Goal: Task Accomplishment & Management: Manage account settings

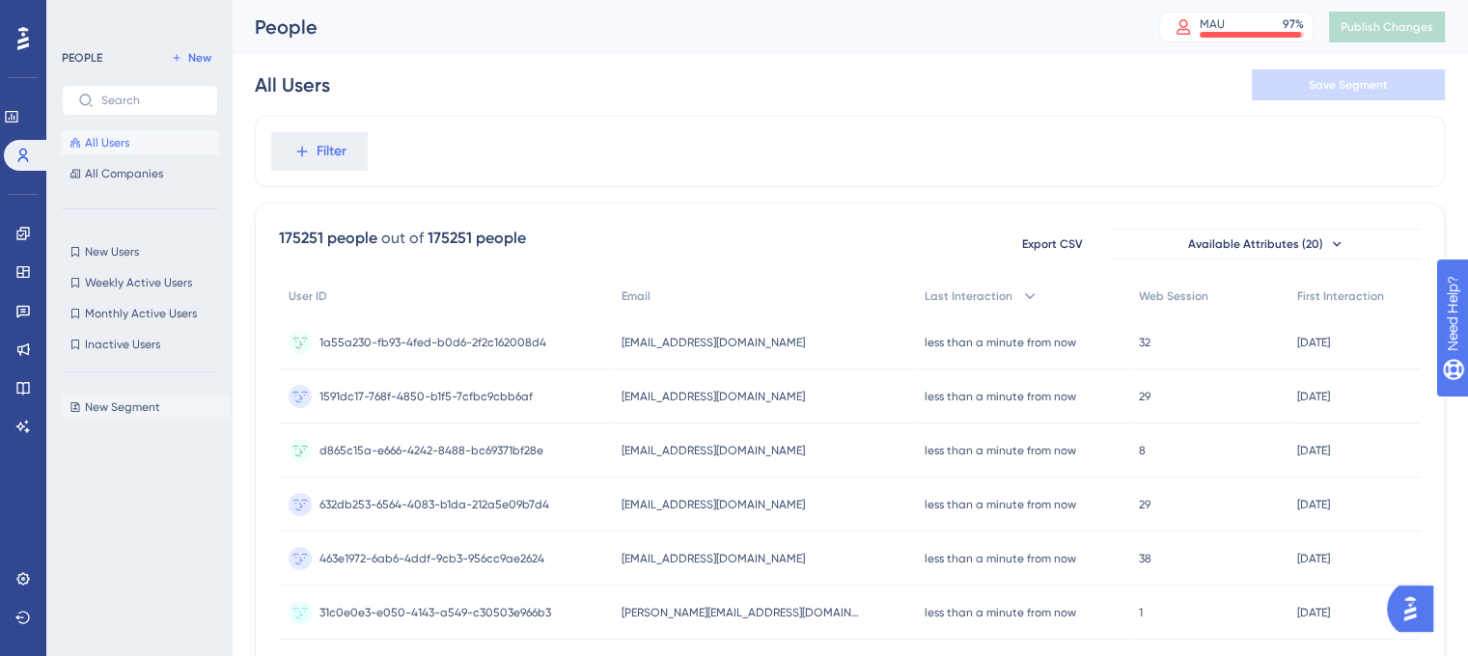
click at [98, 414] on span "New Segment" at bounding box center [122, 407] width 75 height 15
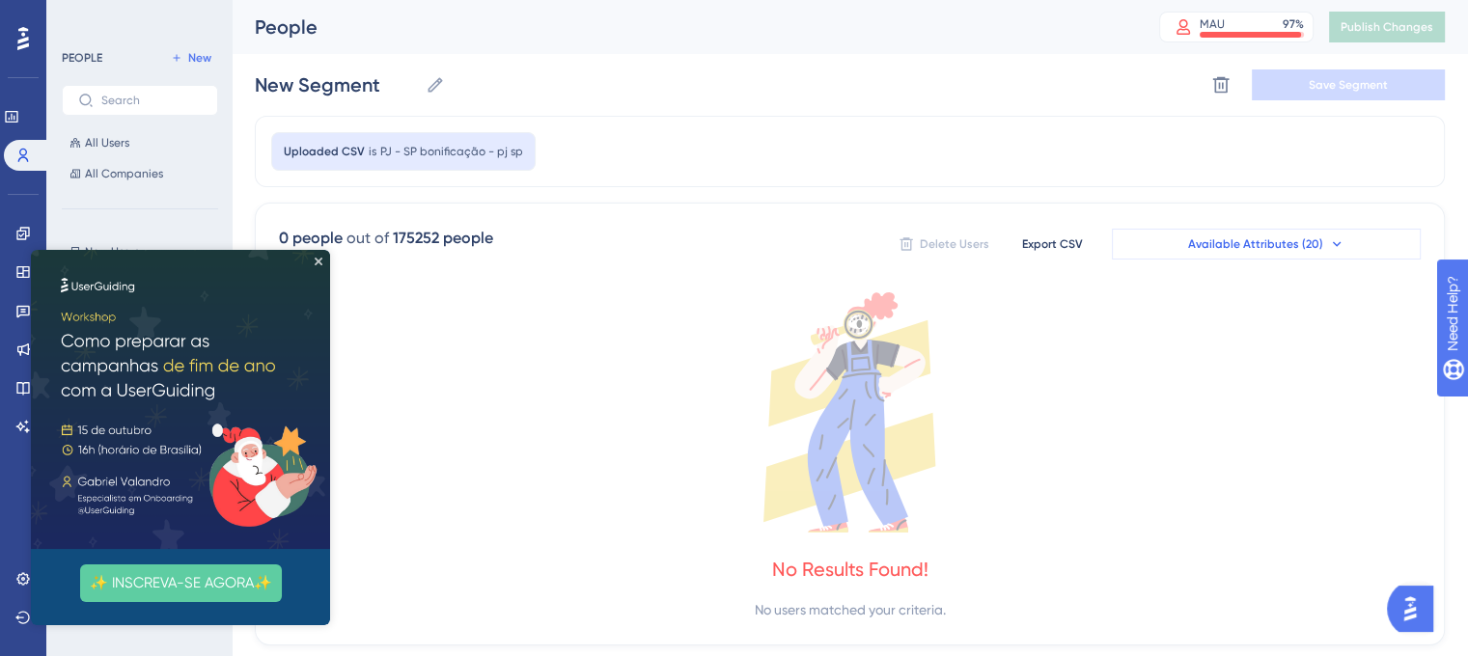
click at [1220, 242] on span "Available Attributes (20)" at bounding box center [1255, 243] width 135 height 15
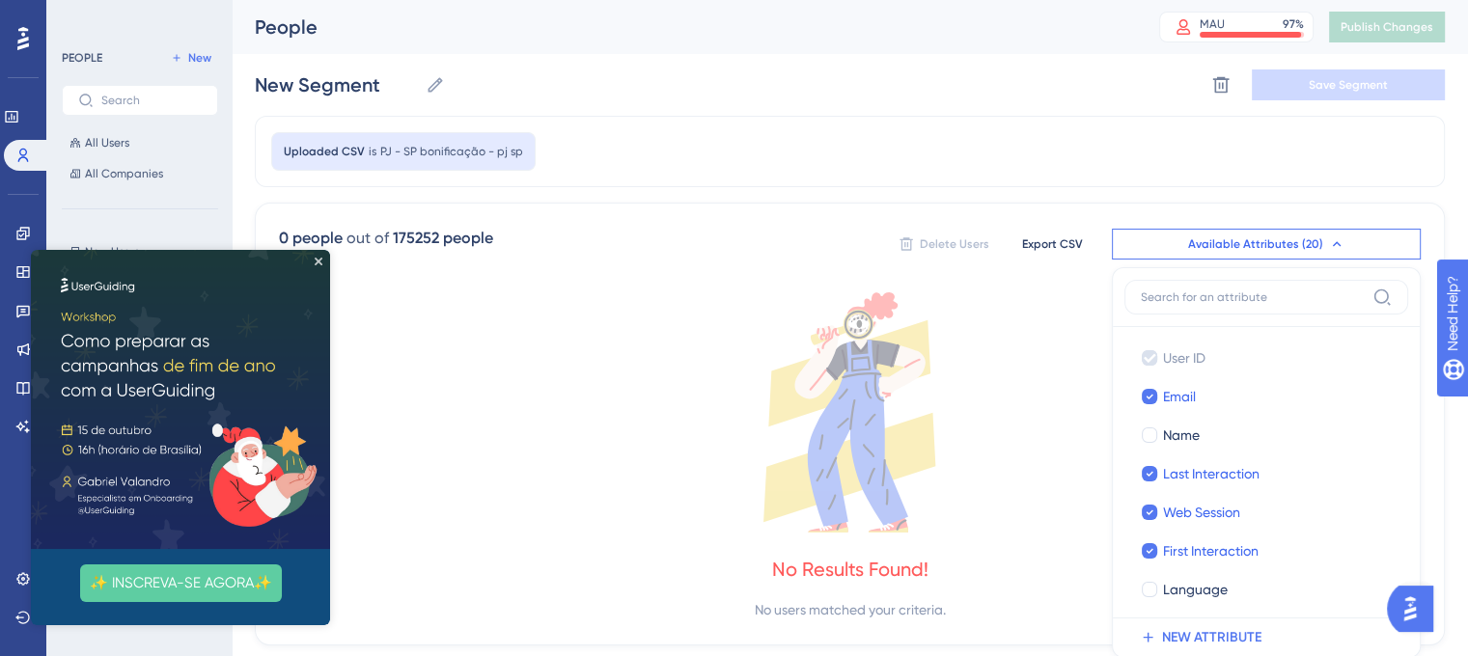
scroll to position [133, 0]
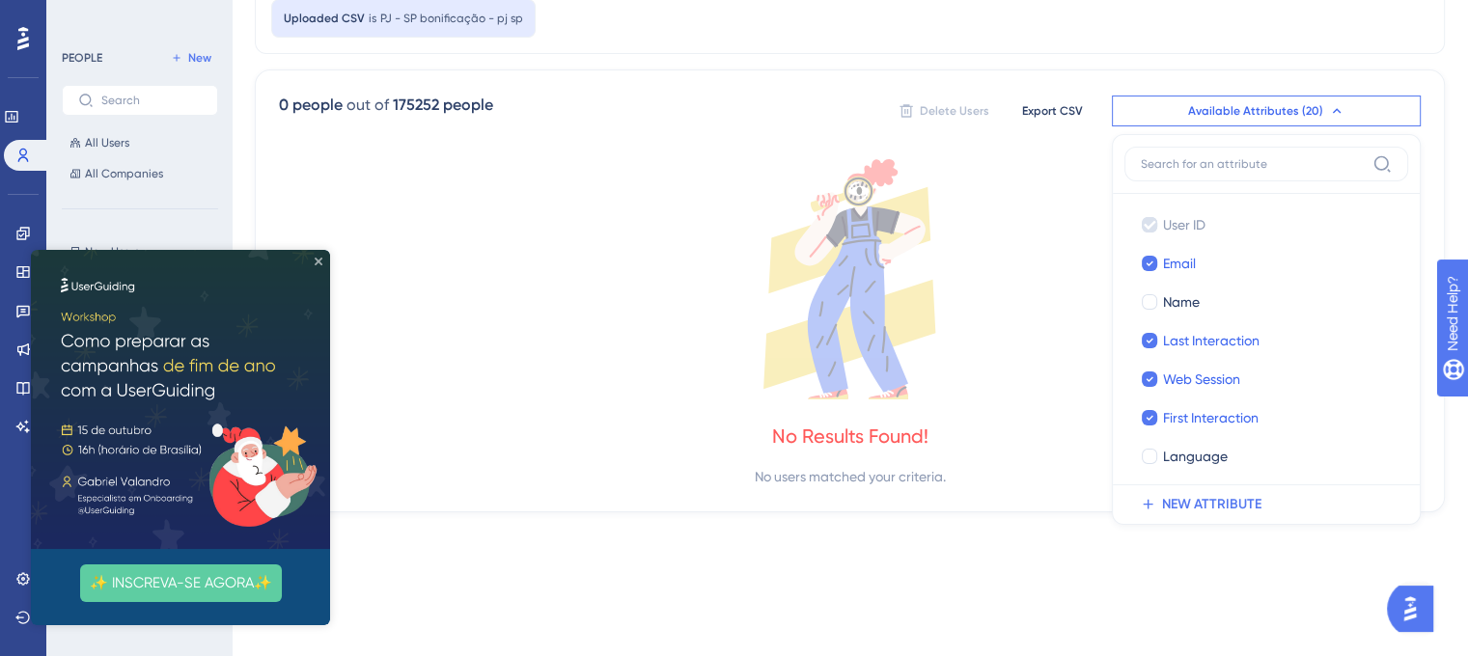
click at [318, 261] on icon "Close Preview" at bounding box center [319, 262] width 8 height 8
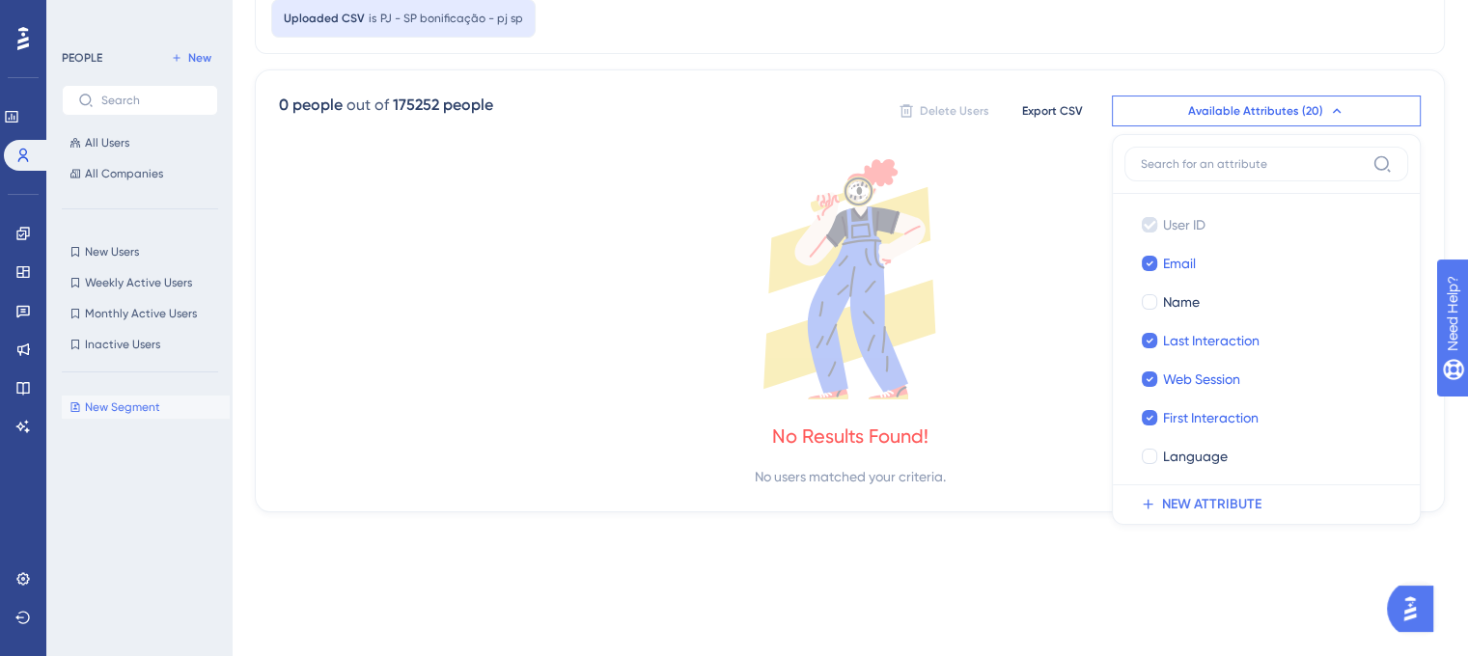
scroll to position [0, 0]
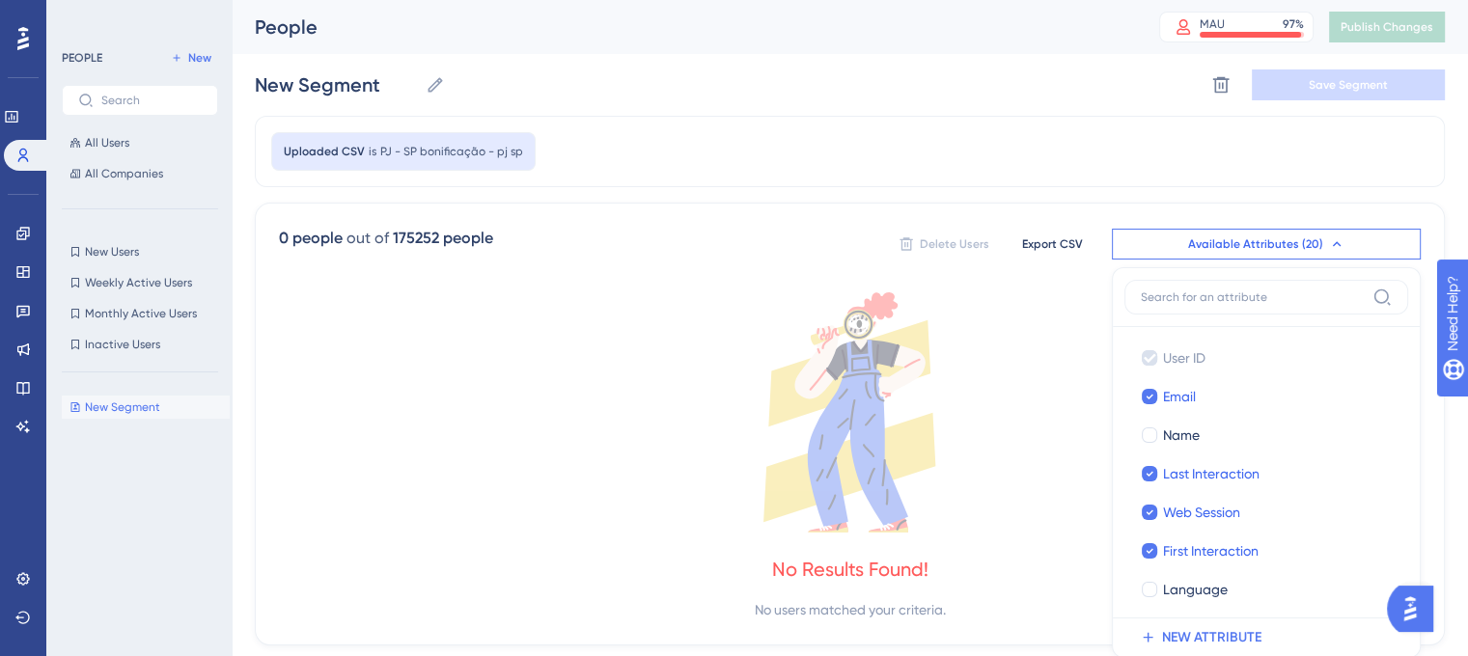
click at [127, 126] on div "PEOPLE New All Users All Companies" at bounding box center [140, 115] width 156 height 139
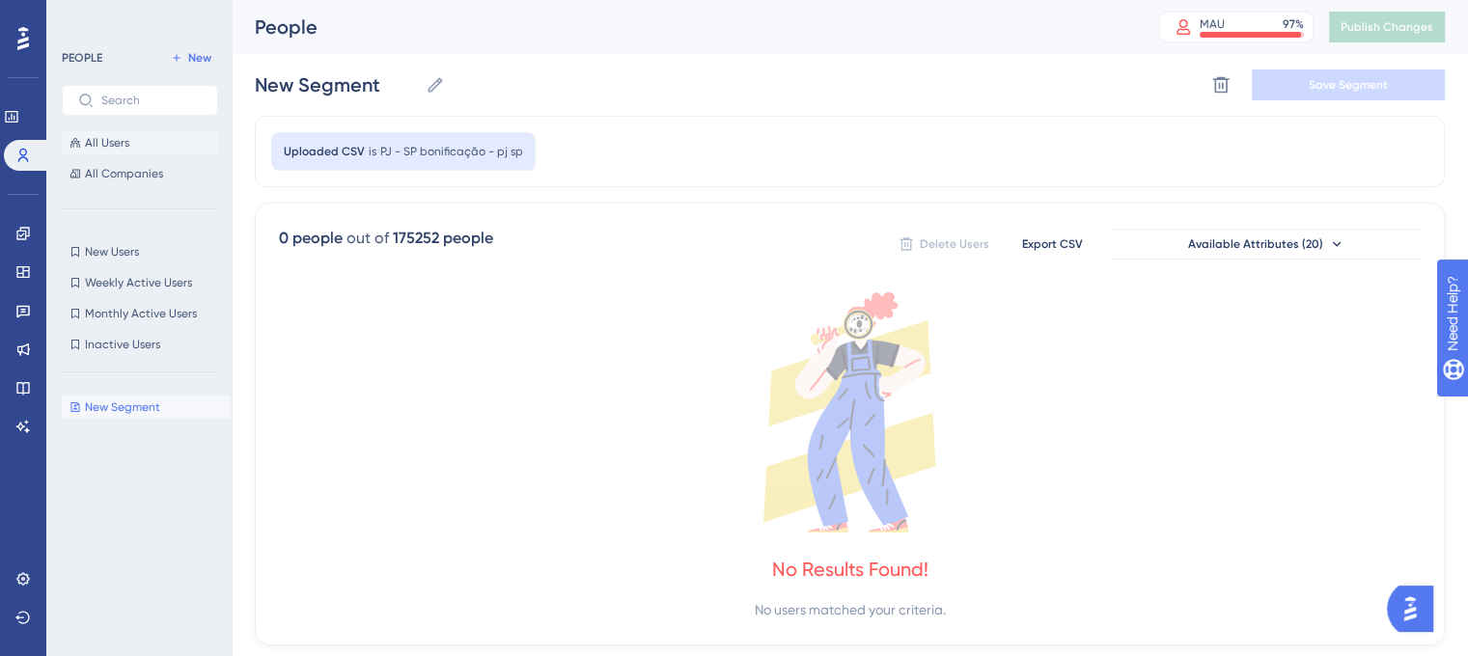
click at [141, 149] on button "All Users" at bounding box center [140, 142] width 156 height 23
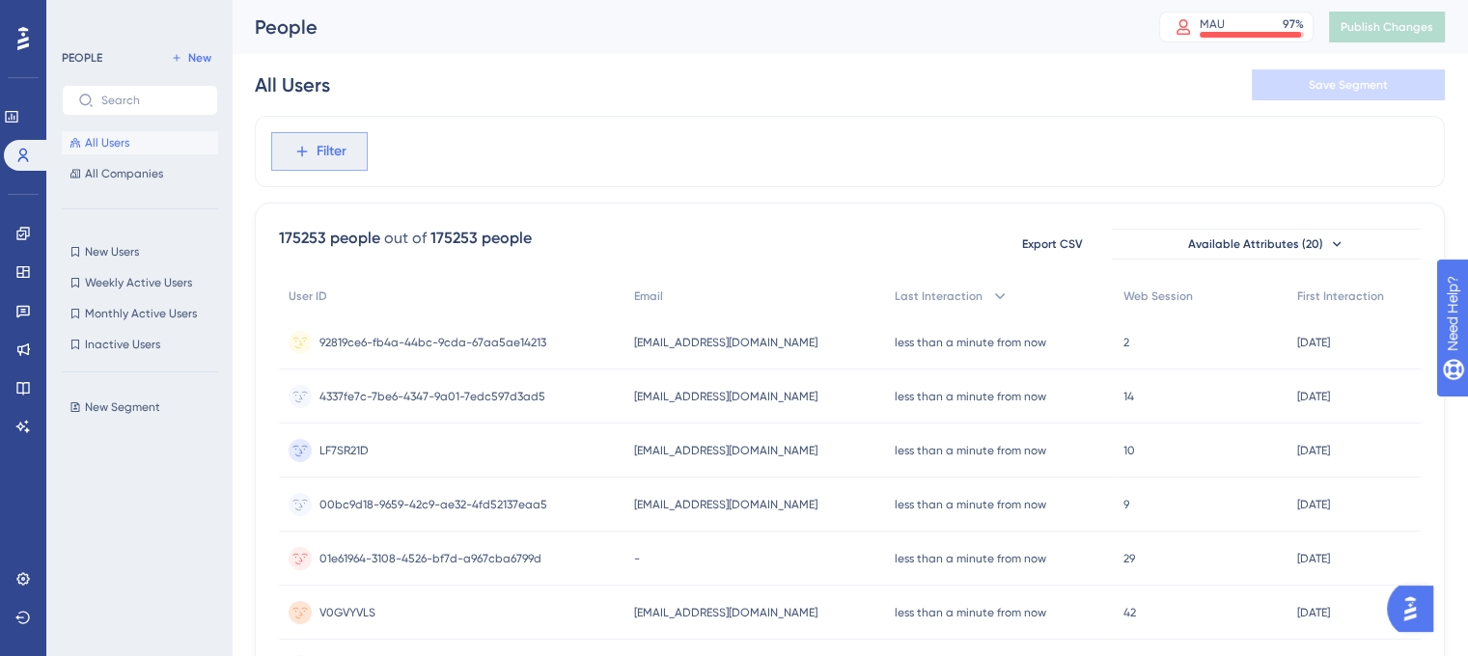
click at [331, 153] on span "Filter" at bounding box center [332, 151] width 30 height 23
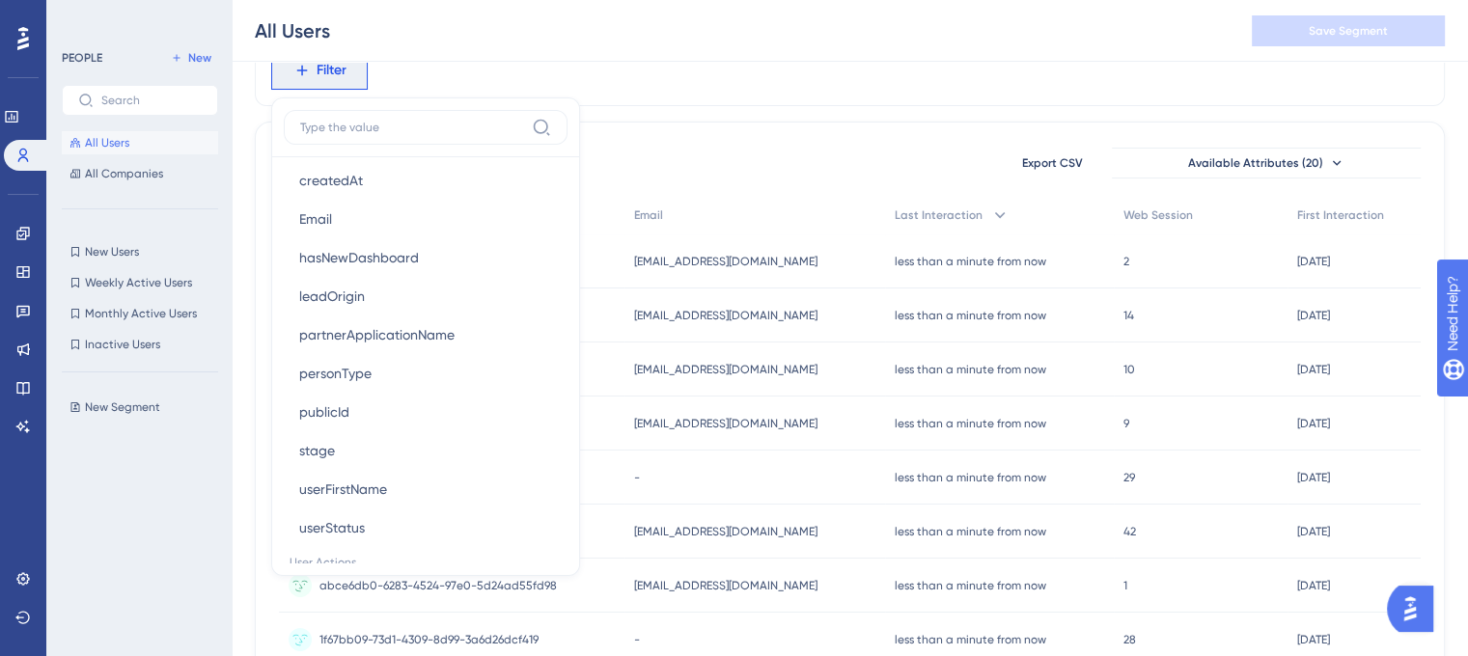
scroll to position [1334, 0]
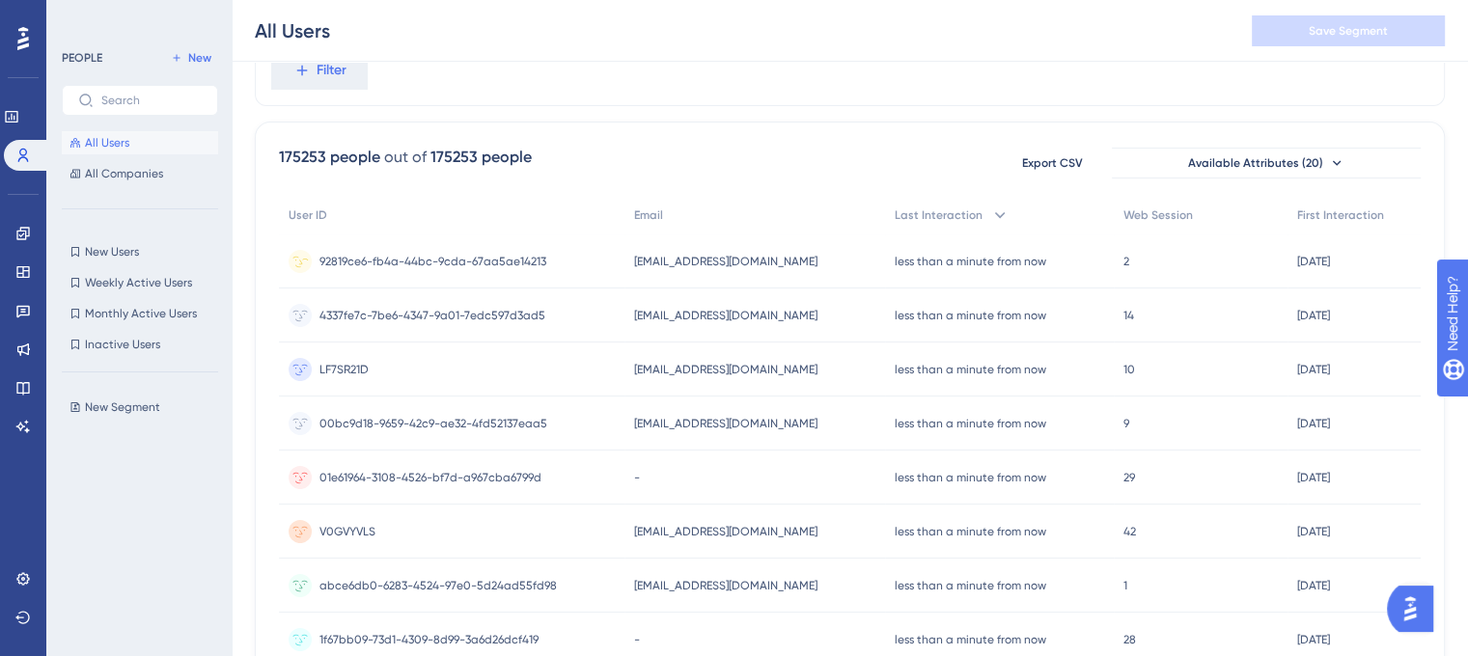
scroll to position [0, 0]
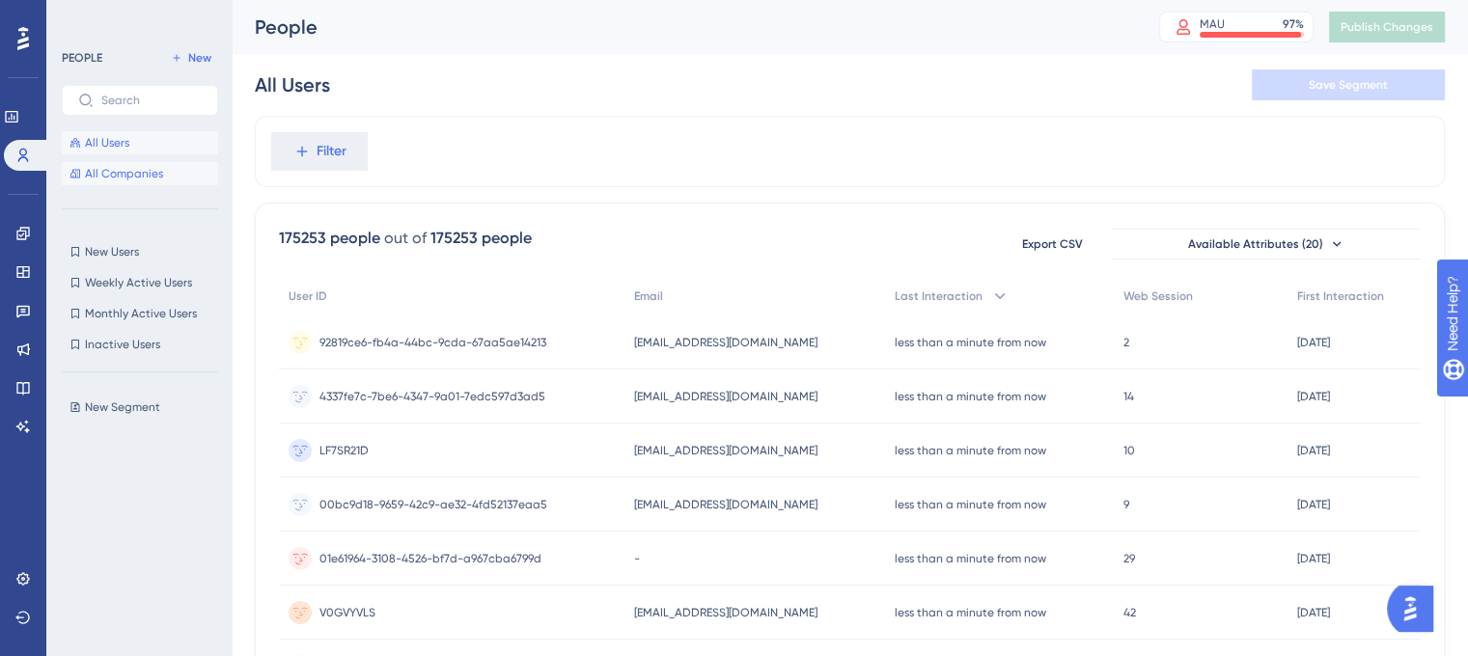
click at [132, 171] on span "All Companies" at bounding box center [124, 173] width 78 height 15
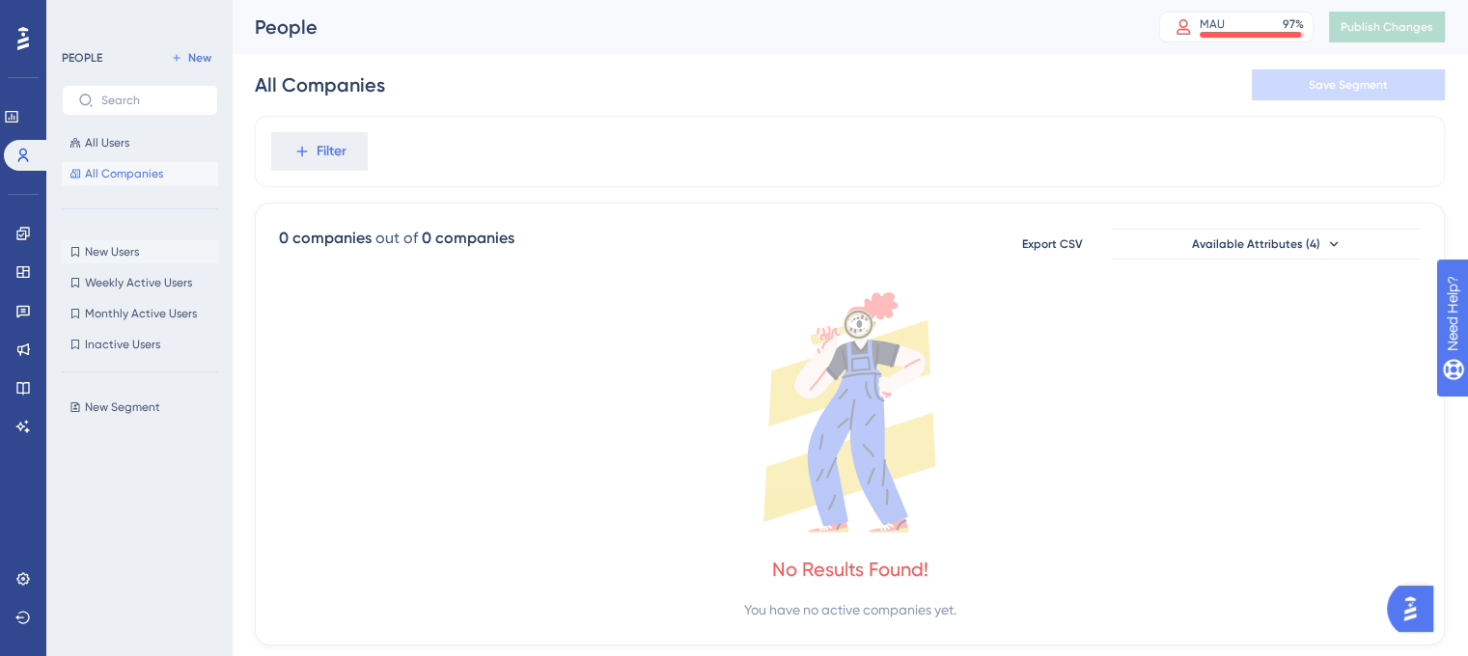
click at [124, 251] on span "New Users" at bounding box center [112, 251] width 54 height 15
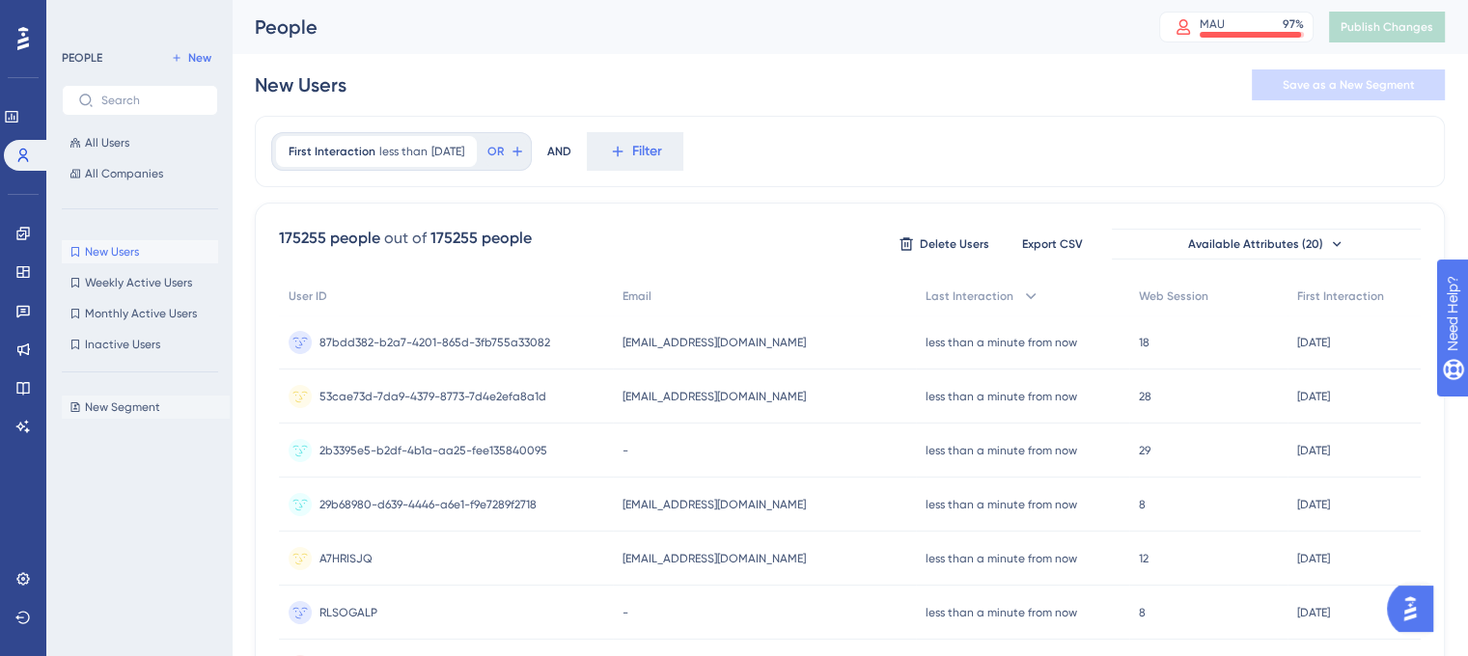
click at [148, 411] on span "New Segment" at bounding box center [122, 407] width 75 height 15
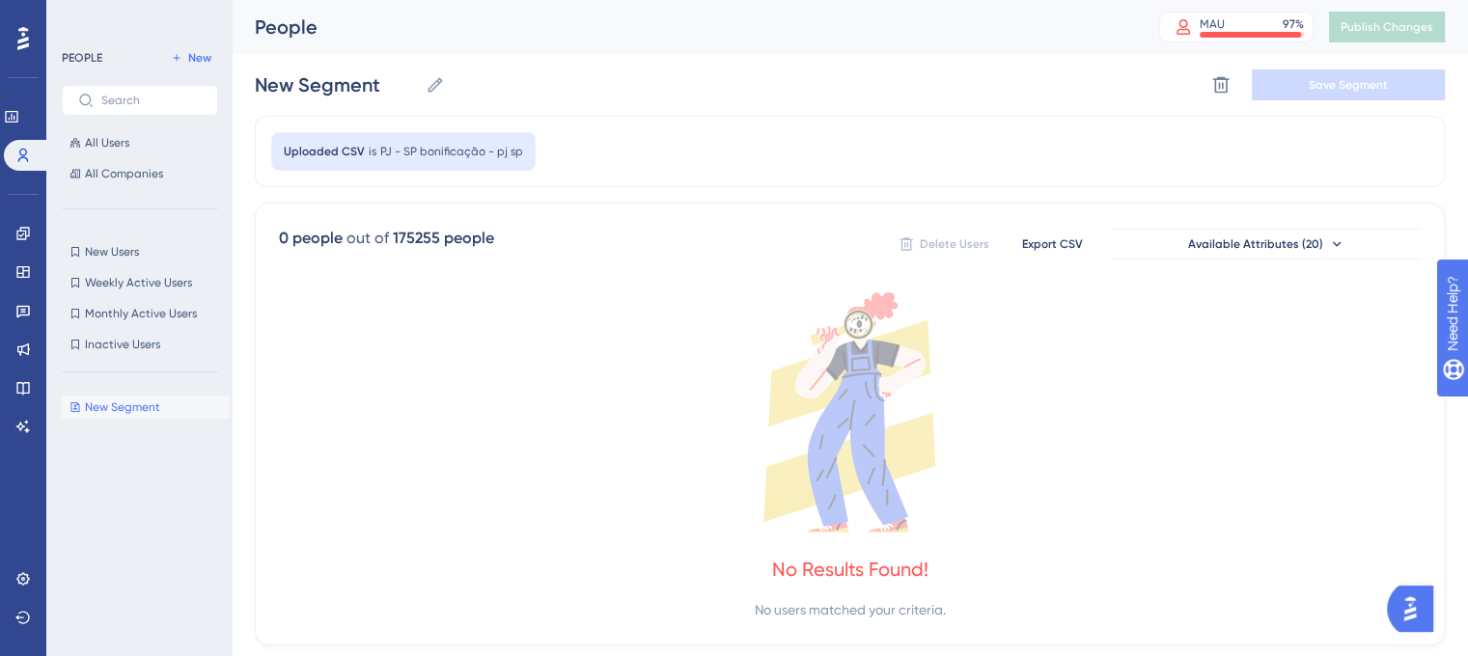
click at [1423, 613] on img "Open AI Assistant Launcher" at bounding box center [1410, 609] width 35 height 35
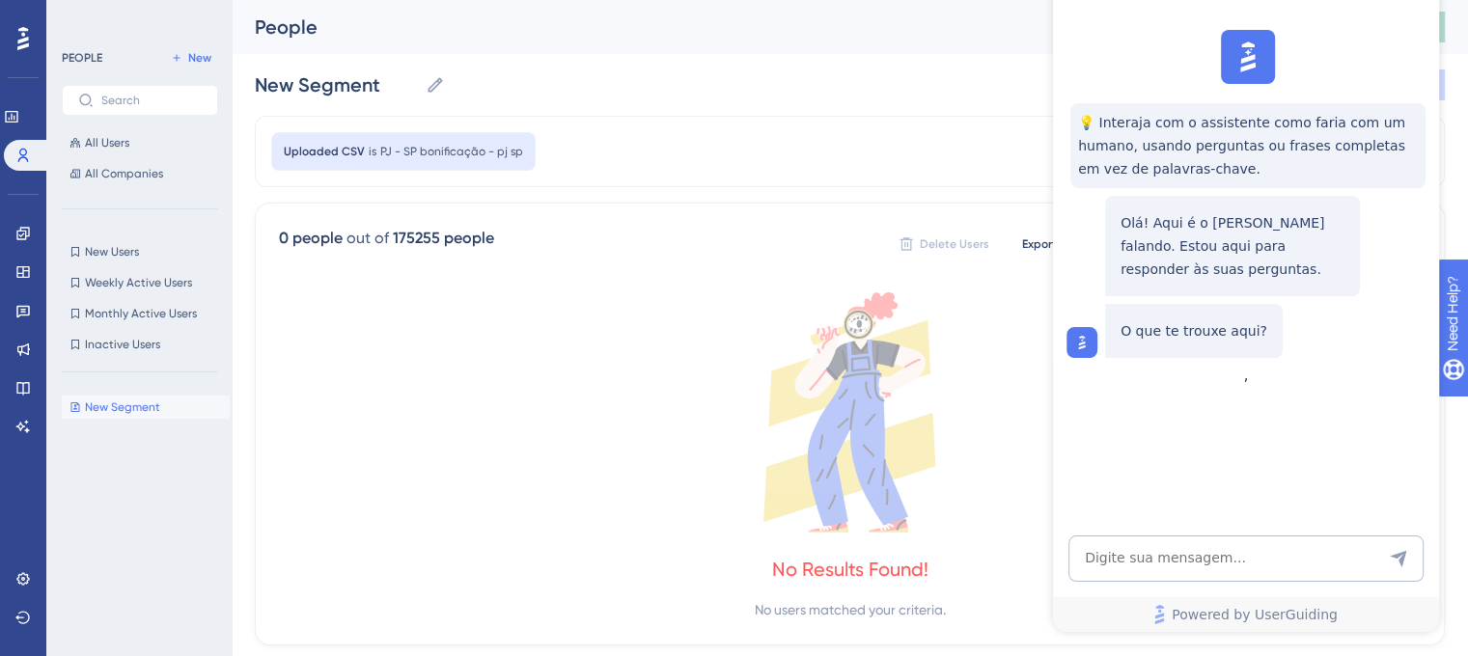
drag, startPoint x: 1162, startPoint y: 594, endPoint x: 1227, endPoint y: 558, distance: 73.9
click at [1227, 558] on div "Powered by UserGuiding" at bounding box center [1246, 584] width 386 height 97
click at [1227, 558] on textarea "AI Assistant Text Input" at bounding box center [1245, 559] width 355 height 46
type textarea "como subir uma lista csv"
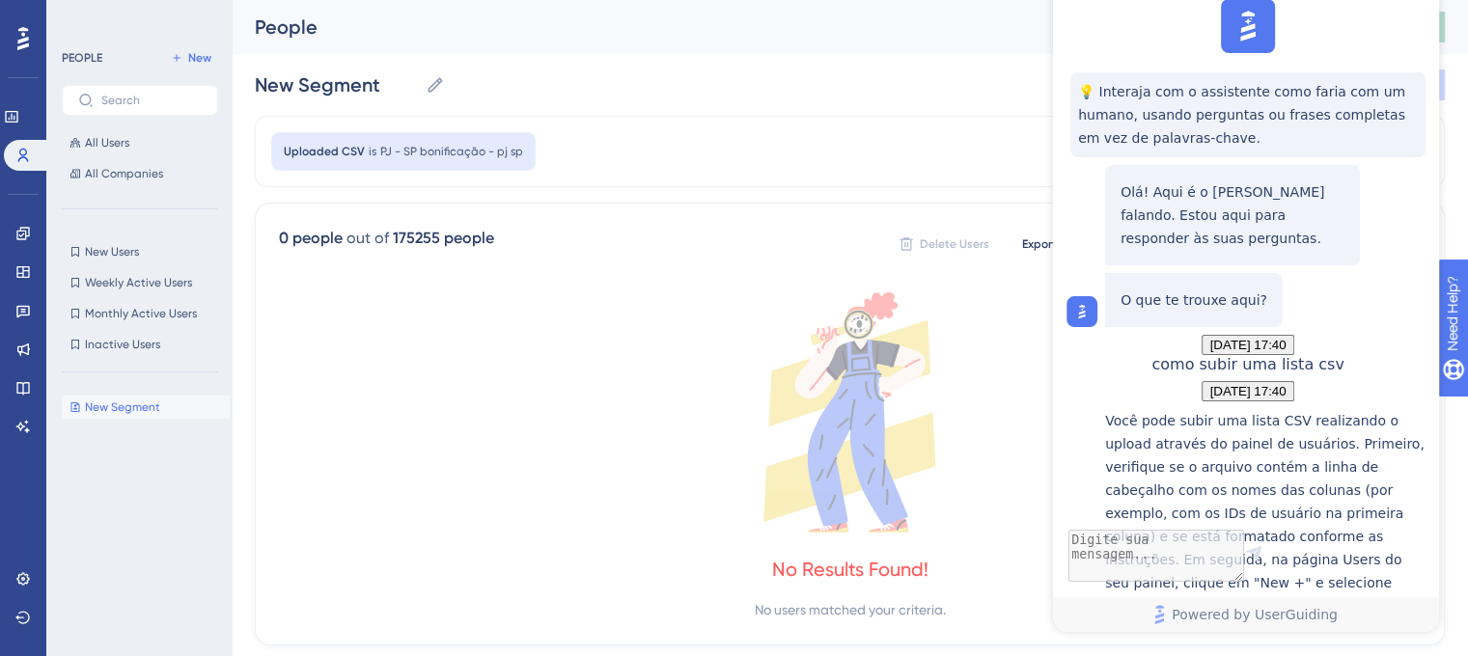
scroll to position [396, 0]
click at [205, 58] on span "New" at bounding box center [199, 57] width 23 height 15
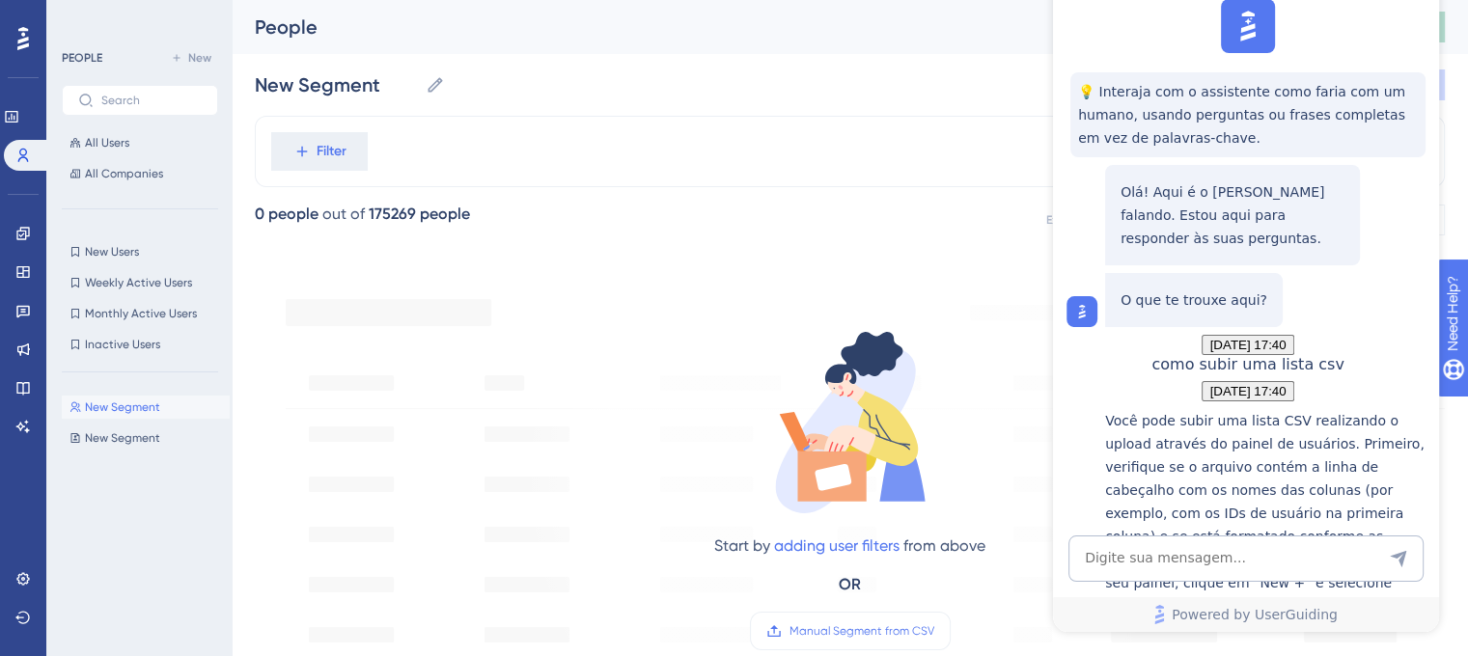
scroll to position [0, 0]
click at [983, 54] on div "New Segment New Segment Save Segment" at bounding box center [850, 85] width 1190 height 62
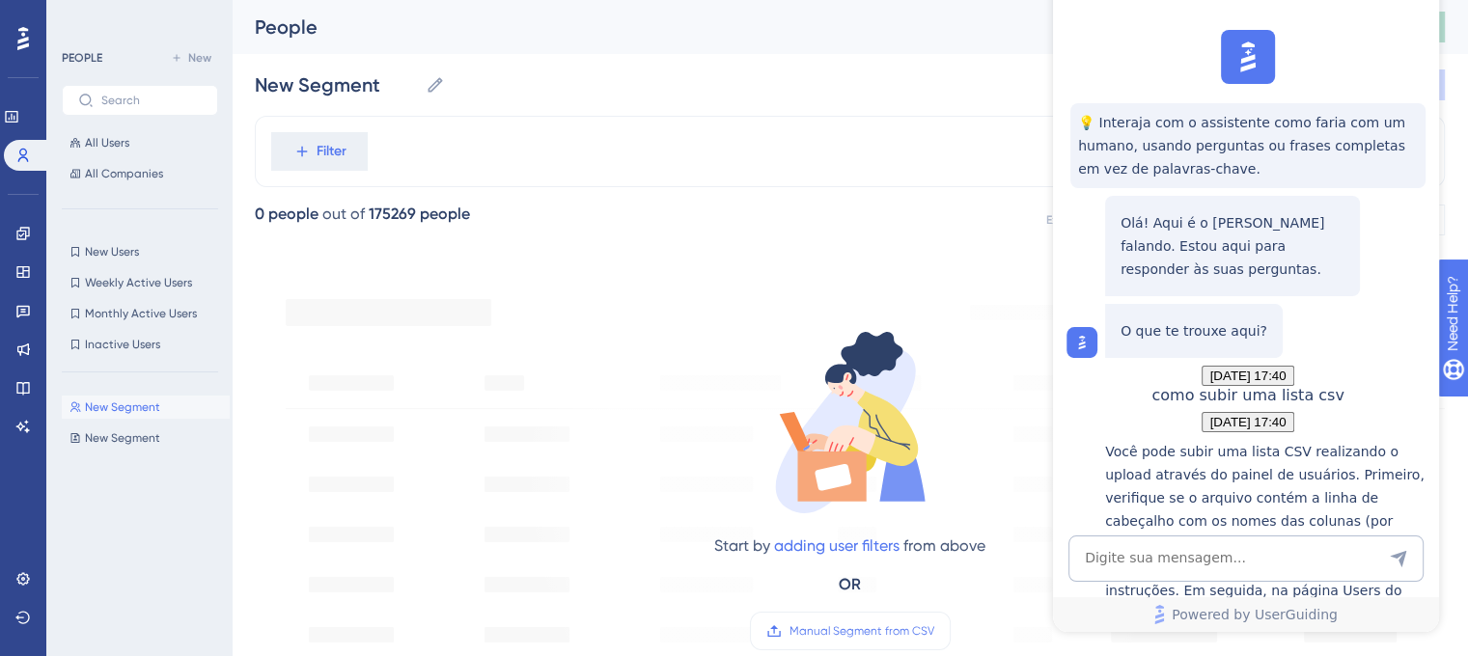
scroll to position [0, 9]
click at [1279, 617] on span "Powered by UserGuiding" at bounding box center [1255, 614] width 166 height 23
click at [857, 640] on label "Manual Segment from CSV" at bounding box center [850, 631] width 201 height 39
click at [934, 631] on input "Manual Segment from CSV" at bounding box center [934, 631] width 0 height 0
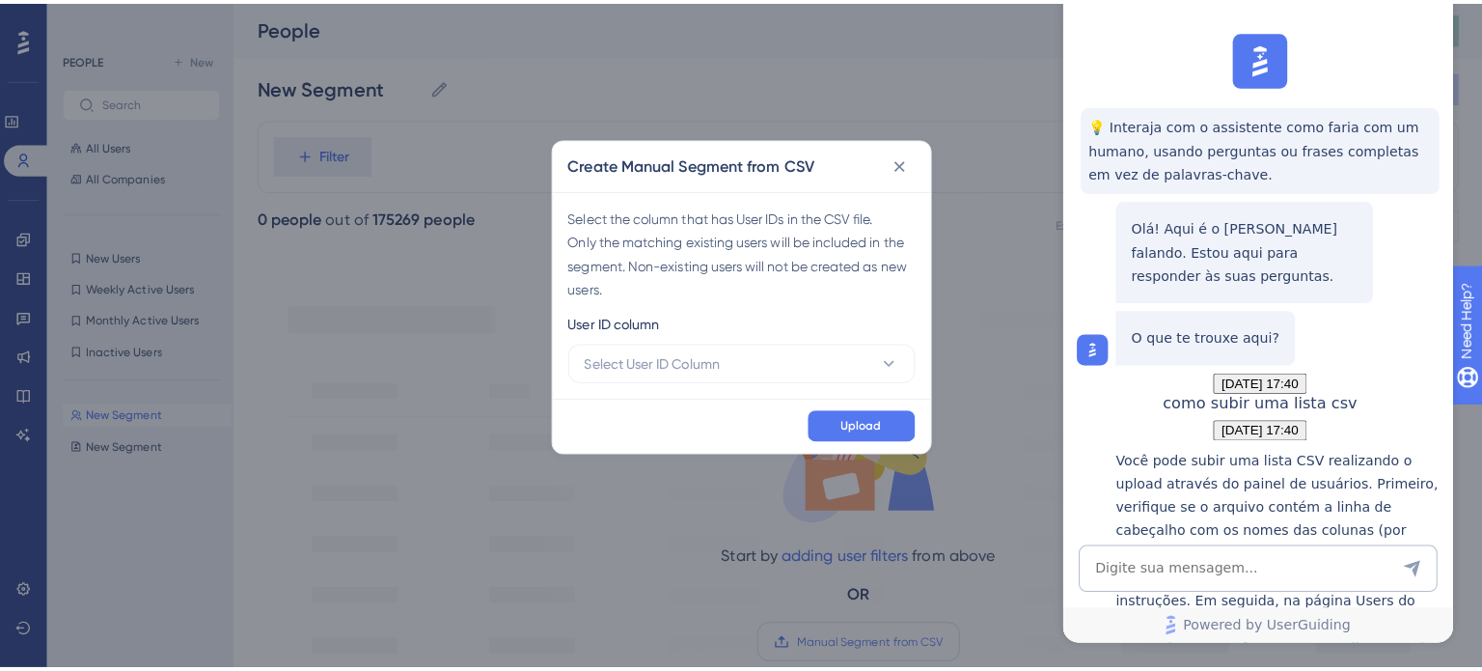
scroll to position [0, 0]
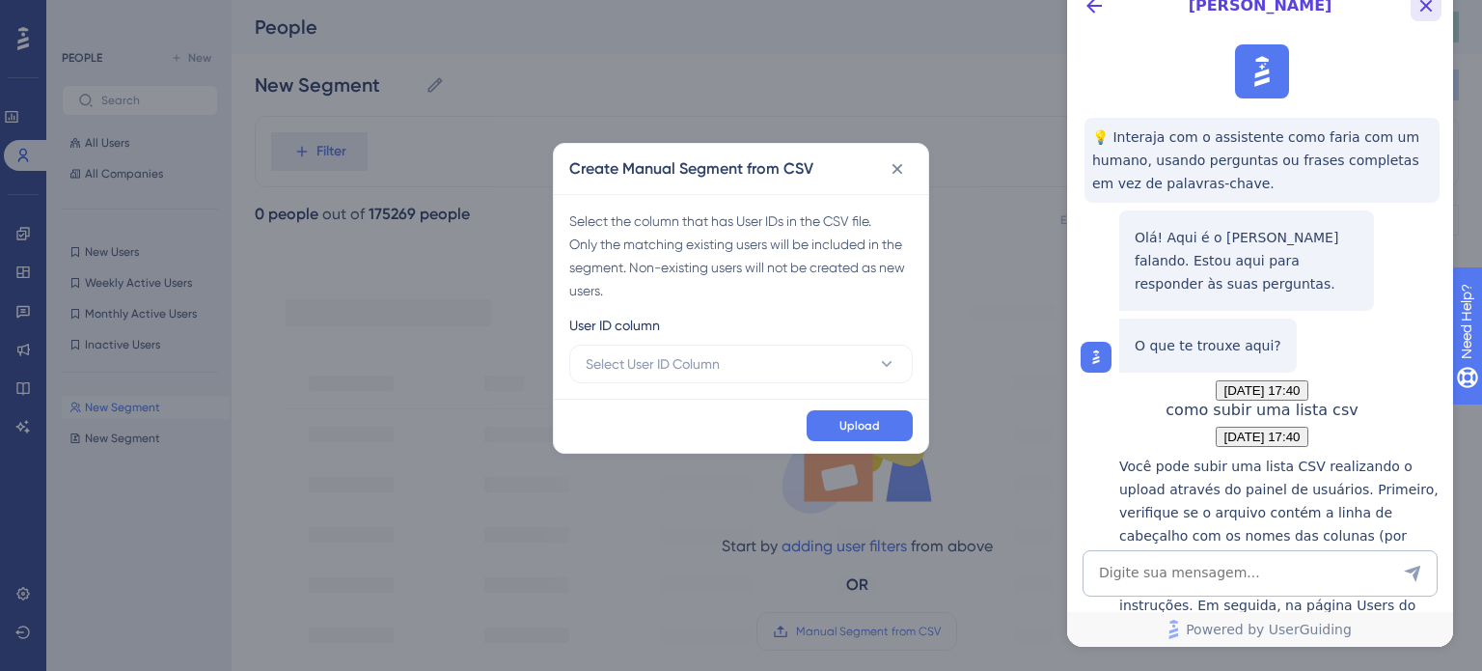
click at [1424, 19] on button "Close Button" at bounding box center [1426, 5] width 31 height 31
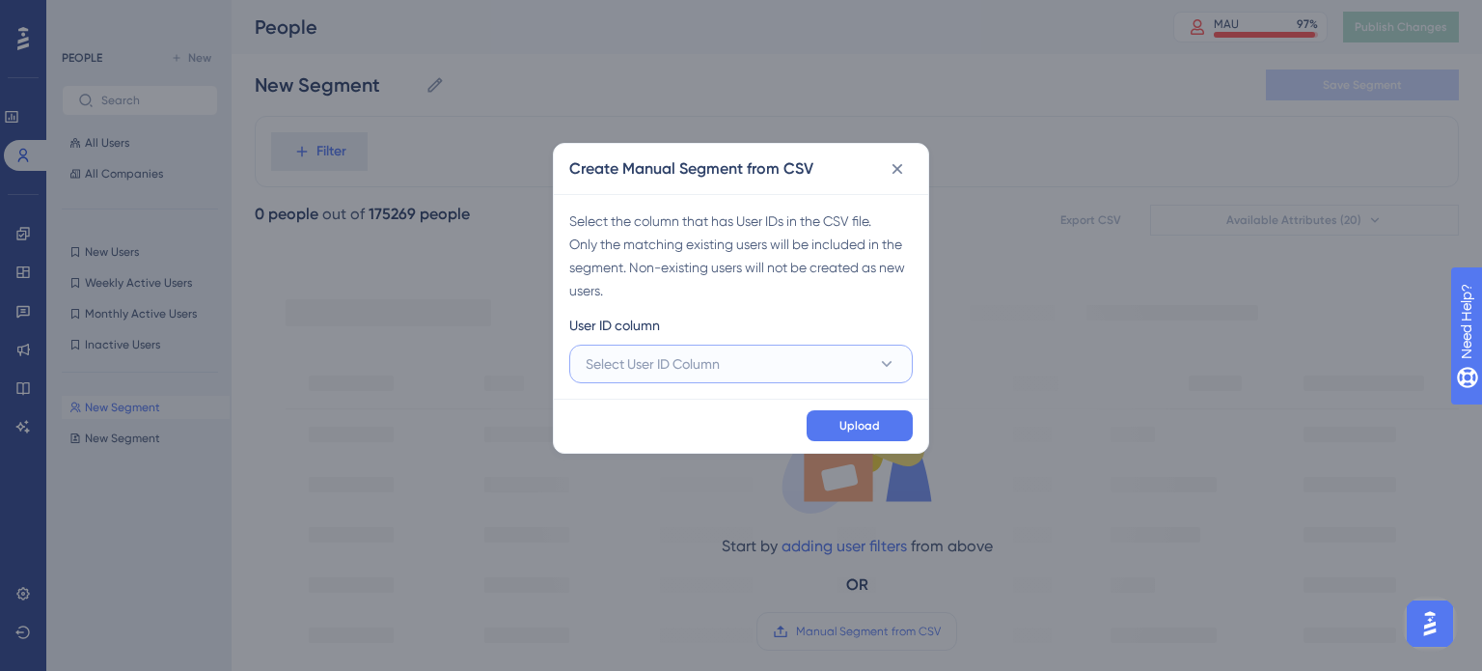
click at [768, 376] on button "Select User ID Column" at bounding box center [741, 364] width 344 height 39
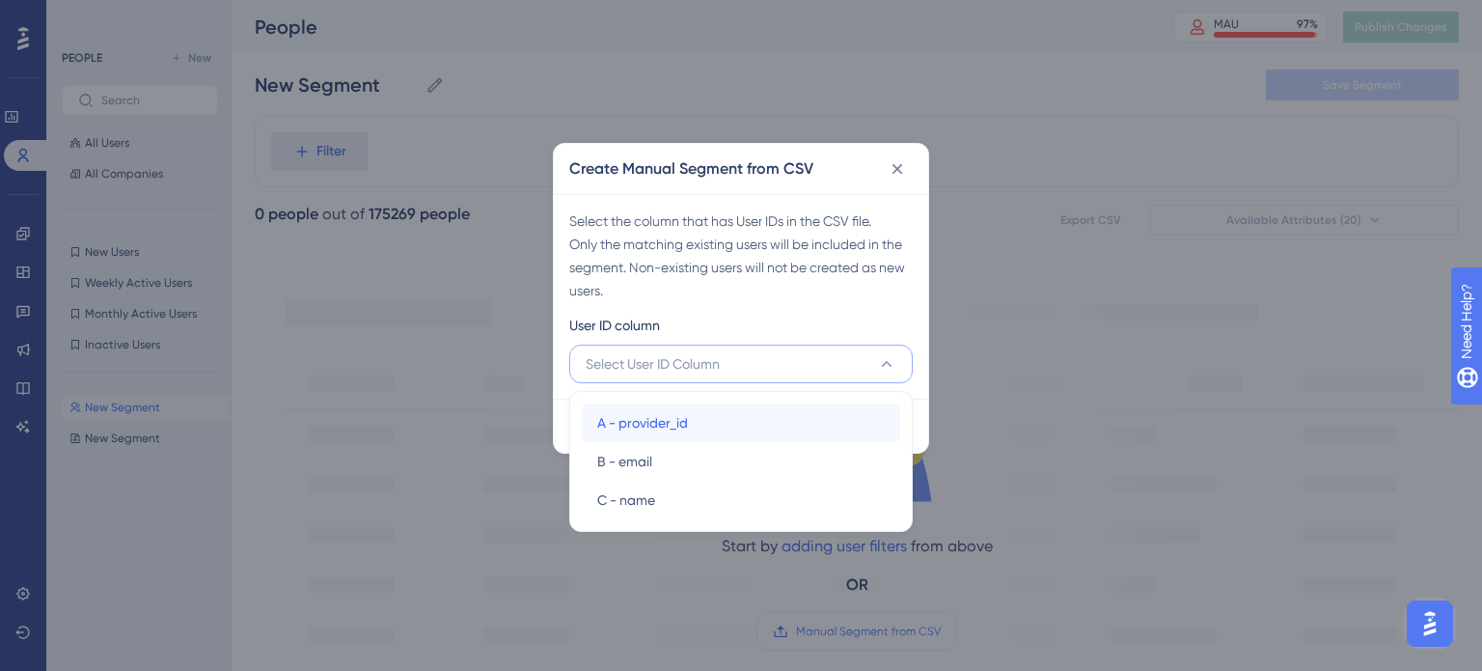
click at [739, 427] on div "A - provider_id A - provider_id" at bounding box center [741, 422] width 288 height 39
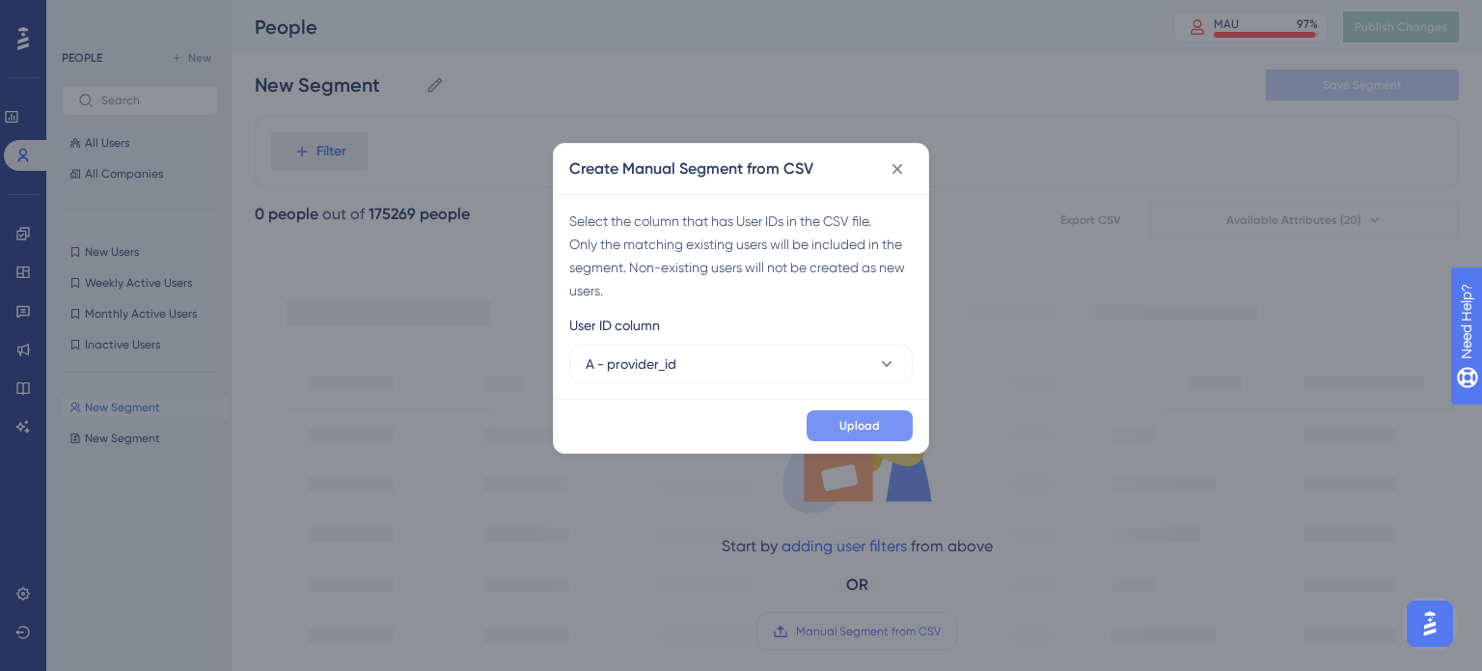
click at [842, 436] on button "Upload" at bounding box center [860, 425] width 106 height 31
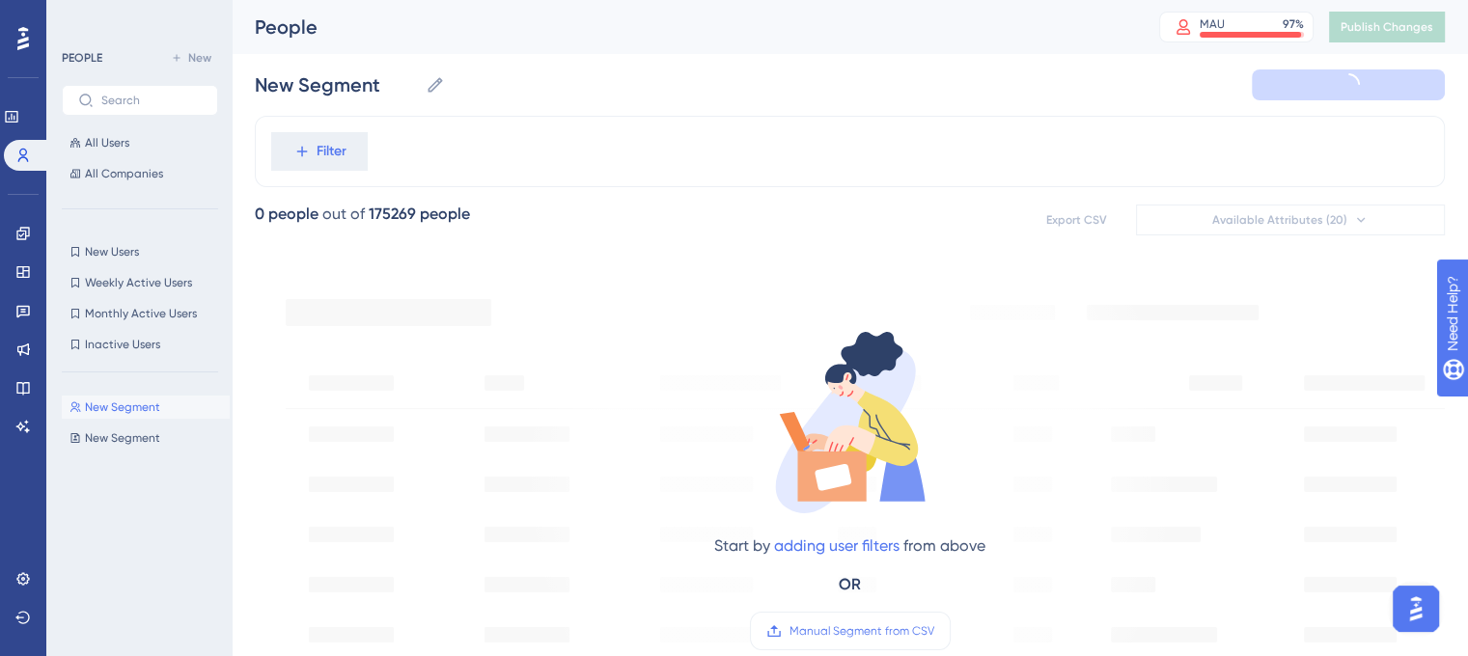
type input "New Segment-1"
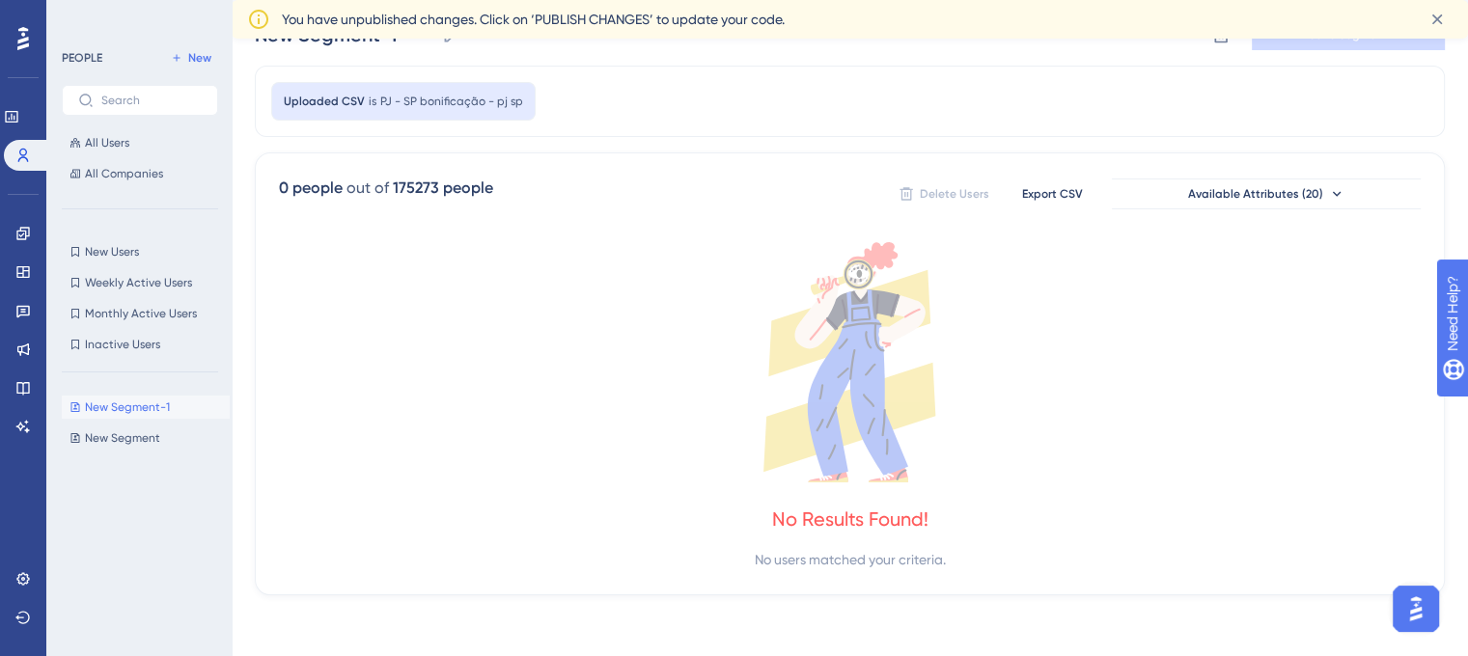
scroll to position [97, 0]
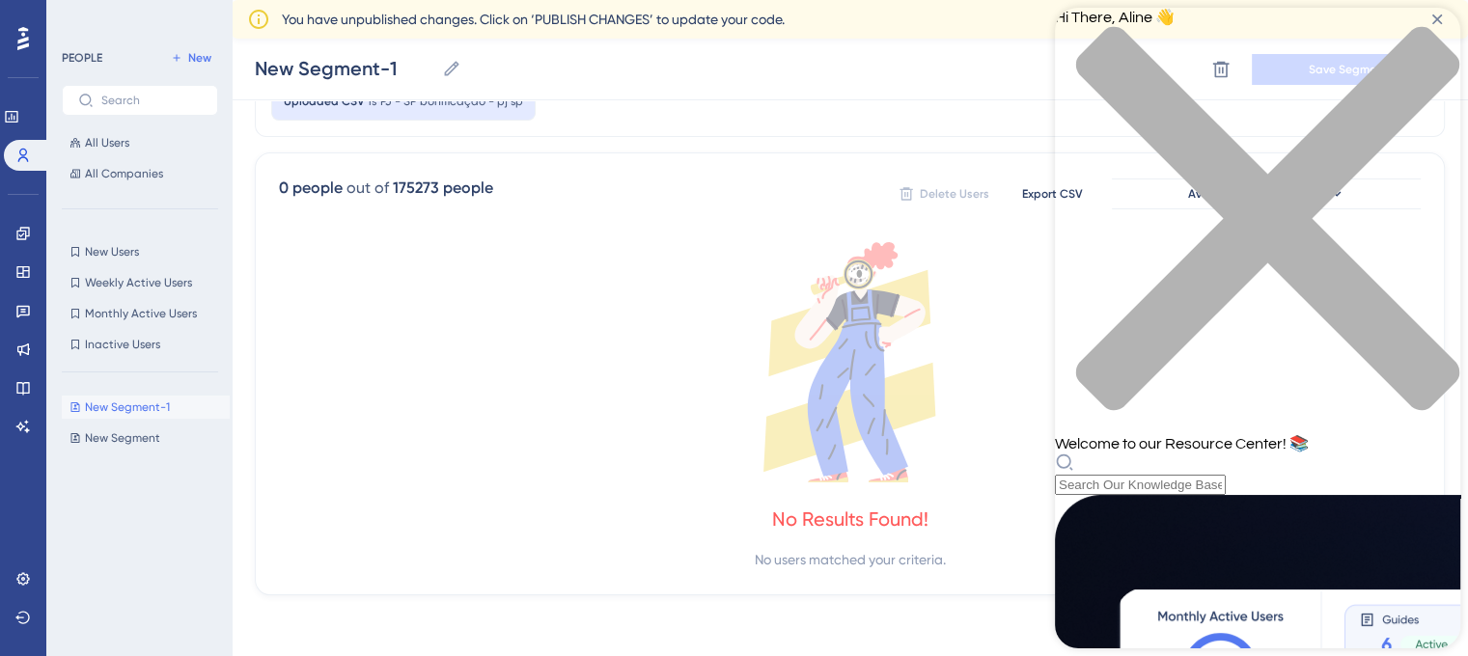
scroll to position [848, 0]
click at [1444, 48] on div "close resource center" at bounding box center [1257, 230] width 405 height 408
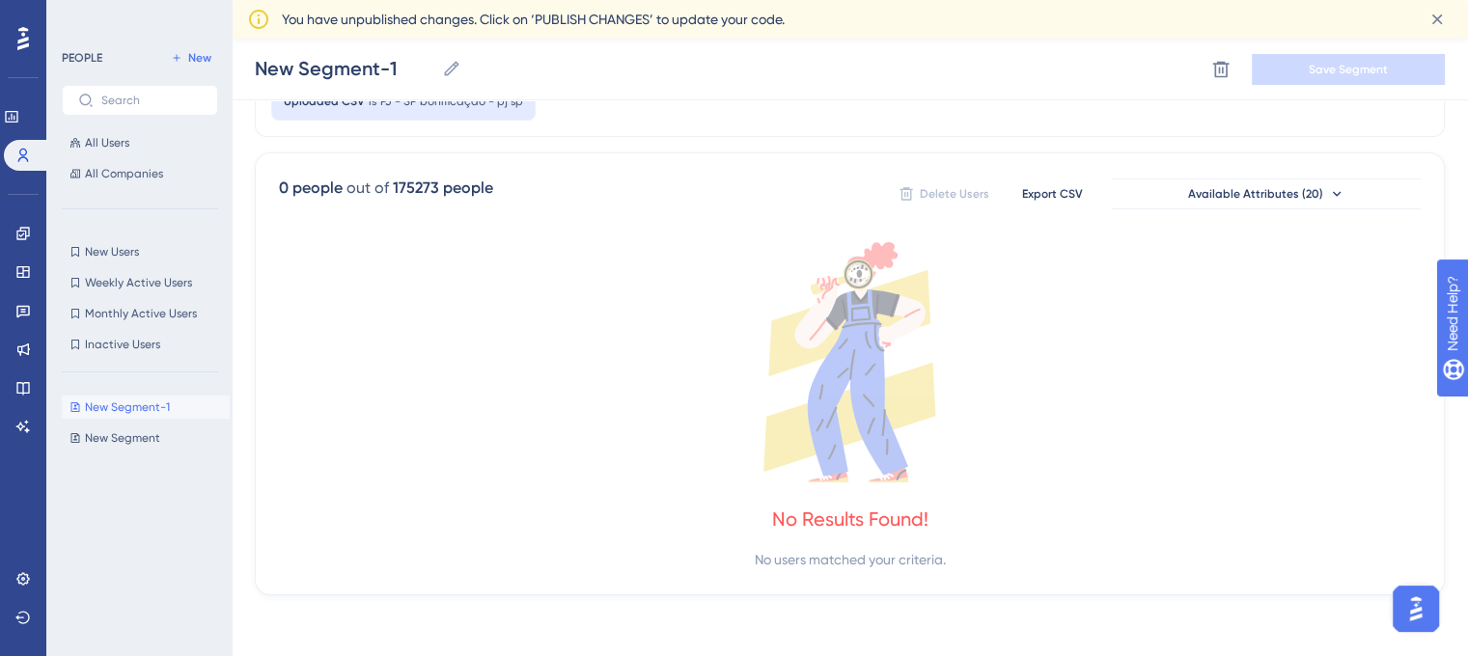
click at [1422, 609] on img "Open AI Assistant Launcher" at bounding box center [1415, 609] width 35 height 35
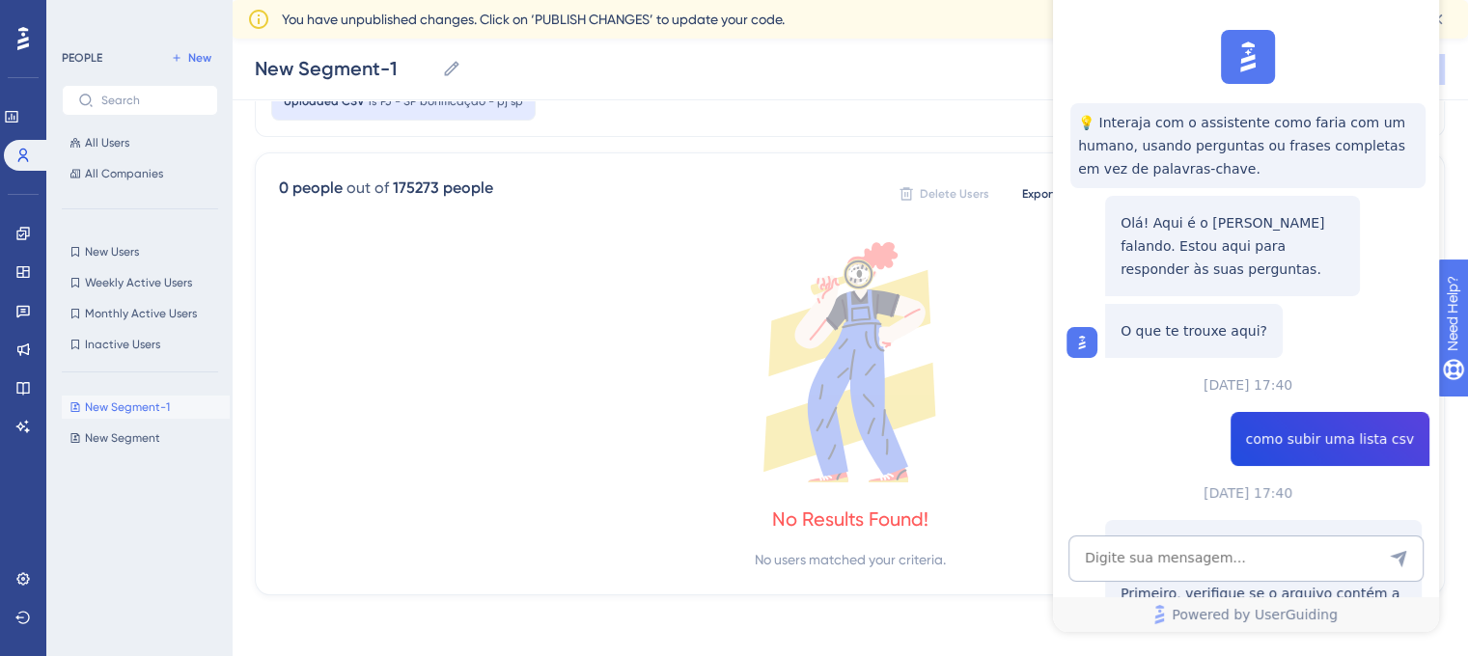
scroll to position [0, 0]
click at [1209, 562] on textarea "AI Assistant Text Input" at bounding box center [1245, 559] width 355 height 46
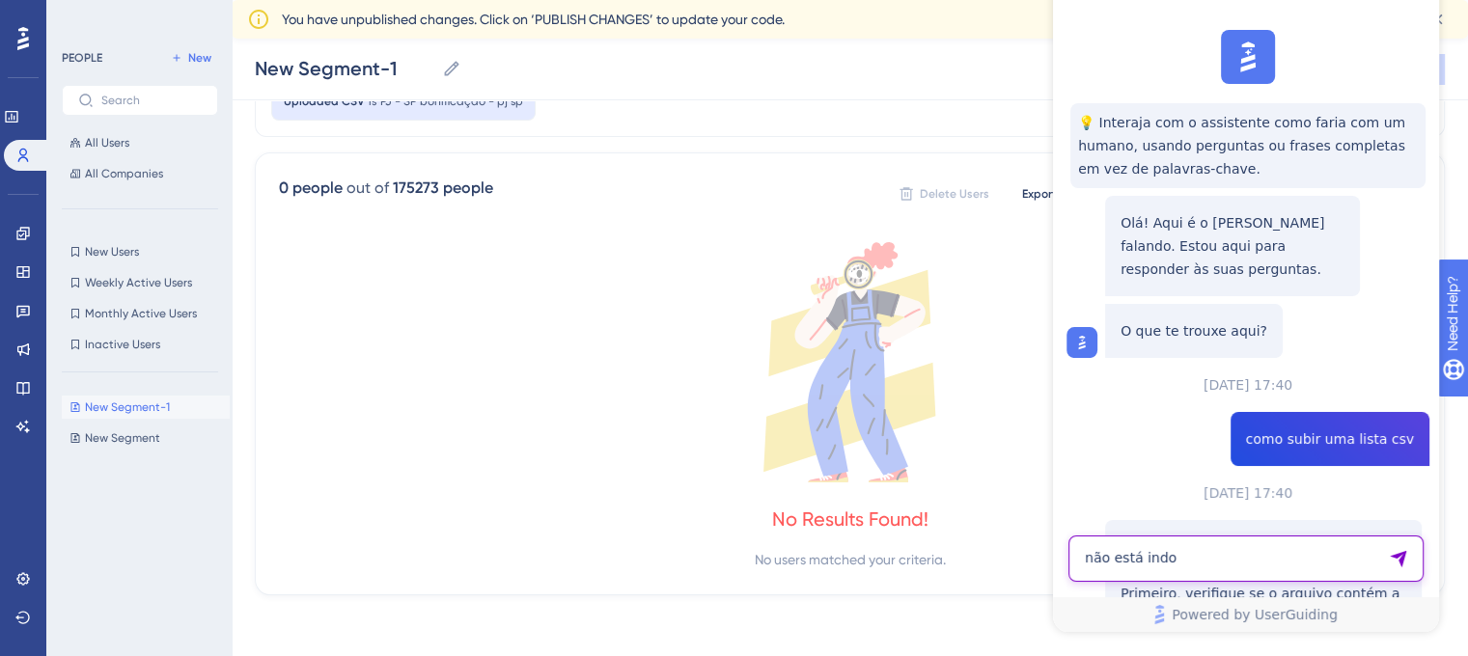
type textarea "não está indo"
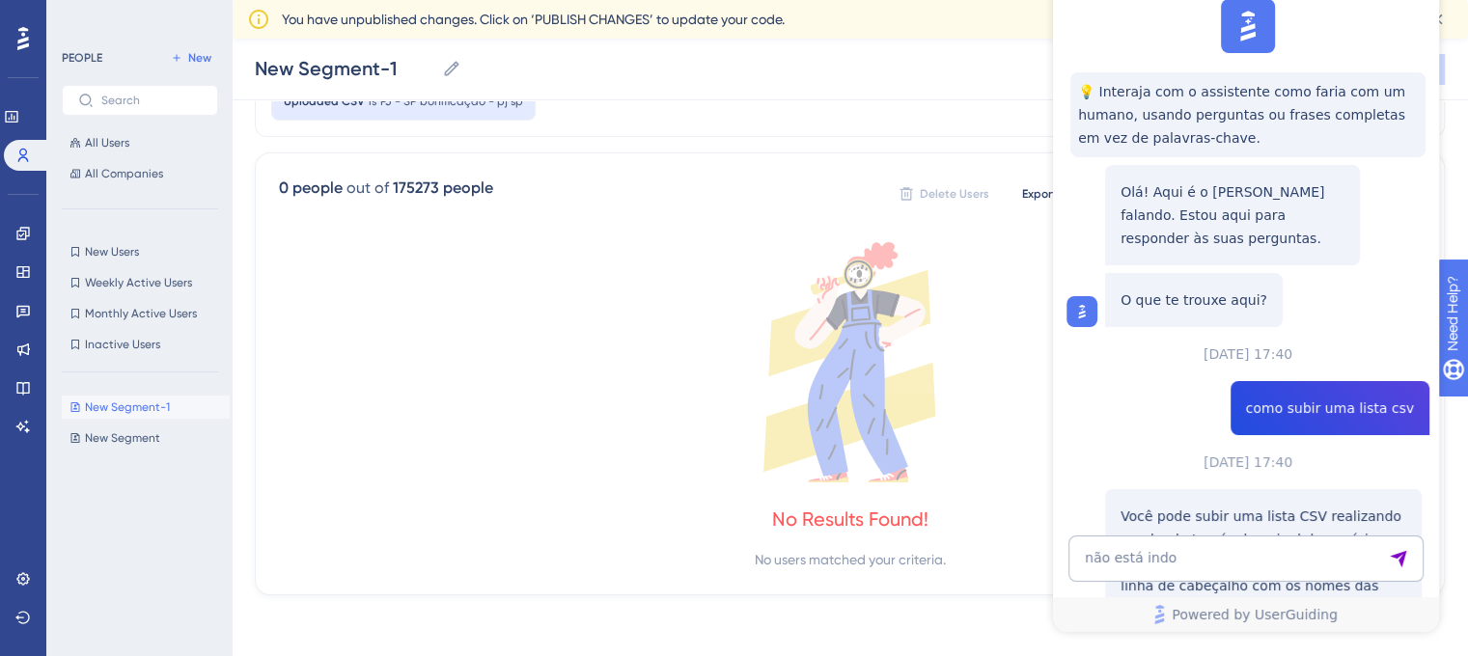
scroll to position [838, 0]
drag, startPoint x: 1171, startPoint y: 227, endPoint x: 1358, endPoint y: 254, distance: 189.2
drag, startPoint x: 1175, startPoint y: 269, endPoint x: 1169, endPoint y: 287, distance: 18.3
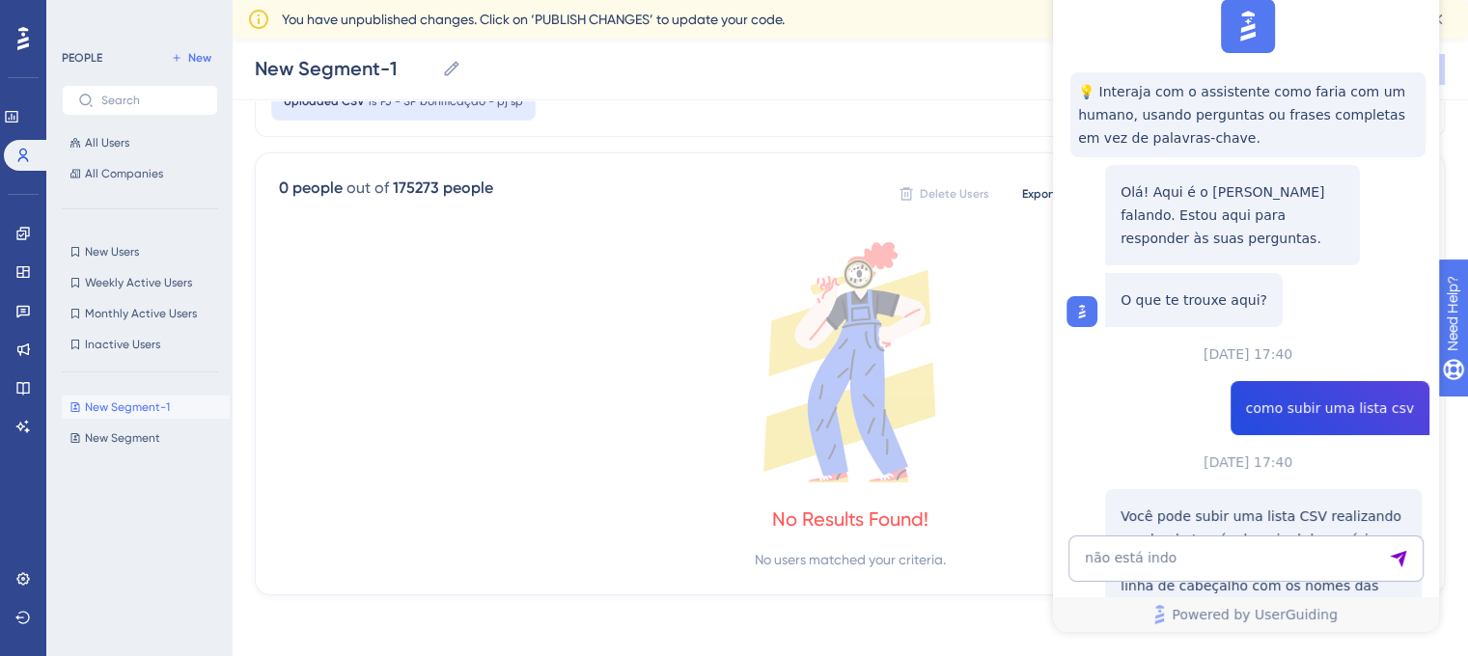
drag, startPoint x: 1196, startPoint y: 294, endPoint x: 1362, endPoint y: 291, distance: 166.0
drag, startPoint x: 1152, startPoint y: 317, endPoint x: 1194, endPoint y: 317, distance: 41.5
drag, startPoint x: 1217, startPoint y: 312, endPoint x: 1263, endPoint y: 322, distance: 47.5
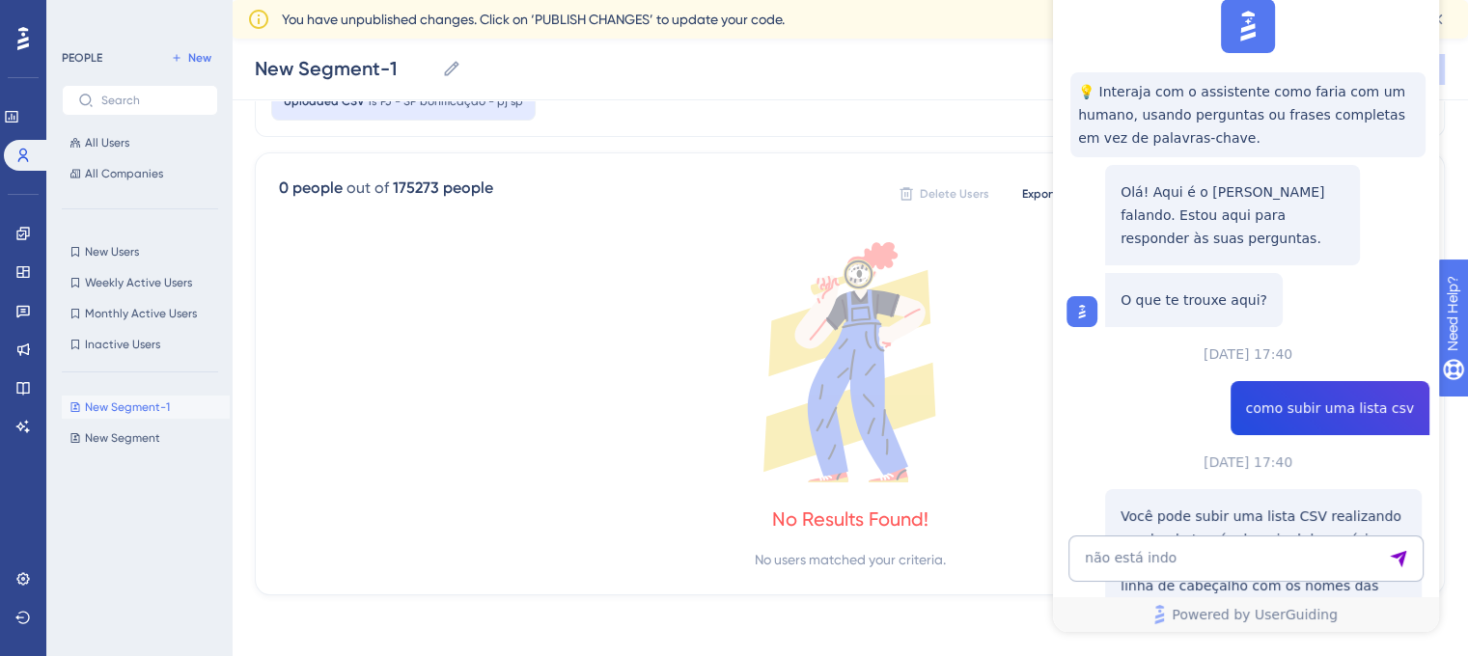
drag, startPoint x: 1128, startPoint y: 342, endPoint x: 1298, endPoint y: 366, distance: 171.6
drag, startPoint x: 1367, startPoint y: 291, endPoint x: 1259, endPoint y: 322, distance: 111.5
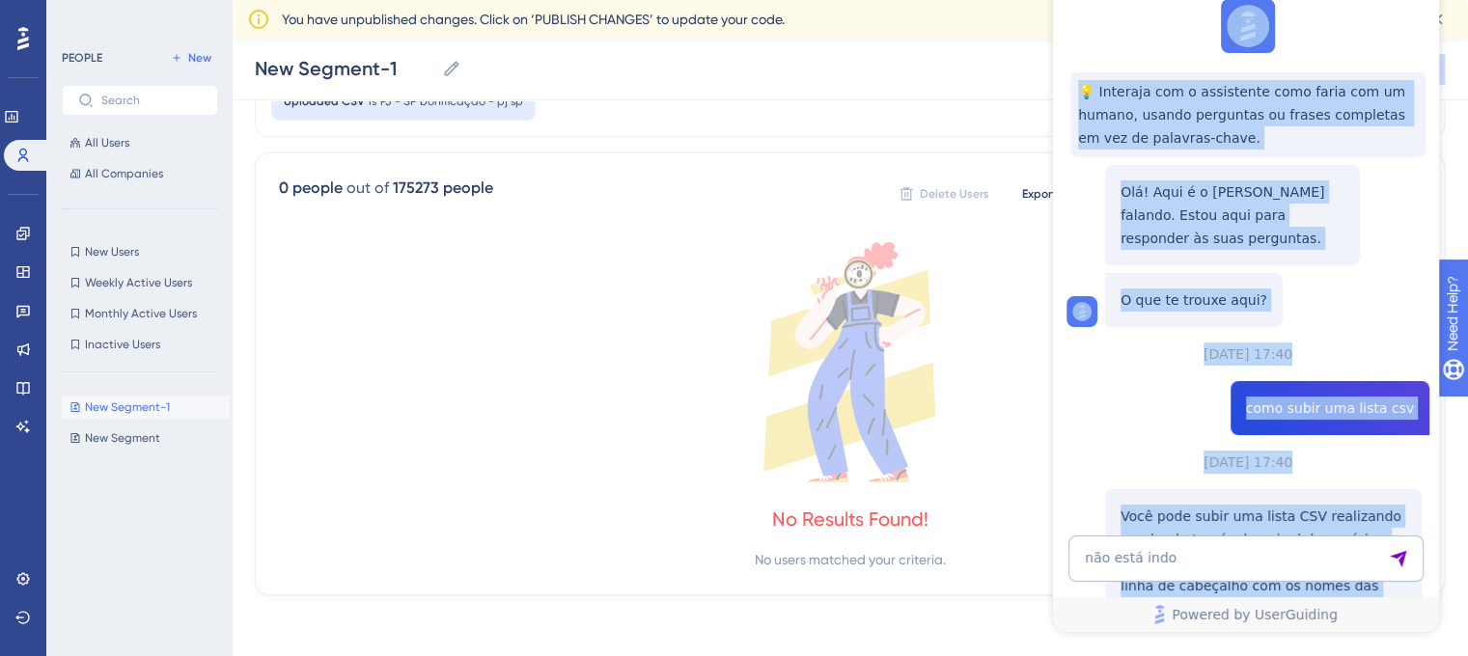
scroll to position [0, 0]
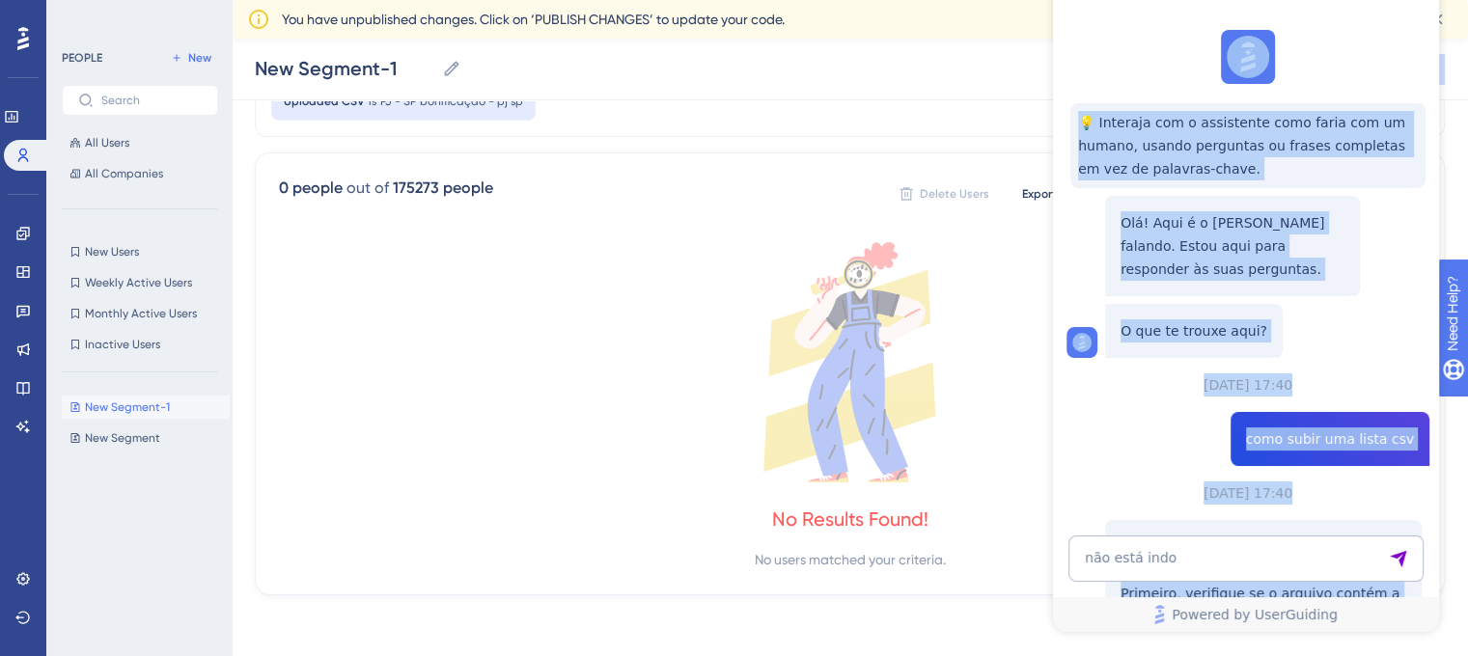
drag, startPoint x: 787, startPoint y: -117, endPoint x: 302, endPoint y: -117, distance: 484.5
click at [1053, 0] on html "[PERSON_NAME] 💡 Interaja com o assistente como faria com um humano, usando perg…" at bounding box center [1246, 296] width 386 height 672
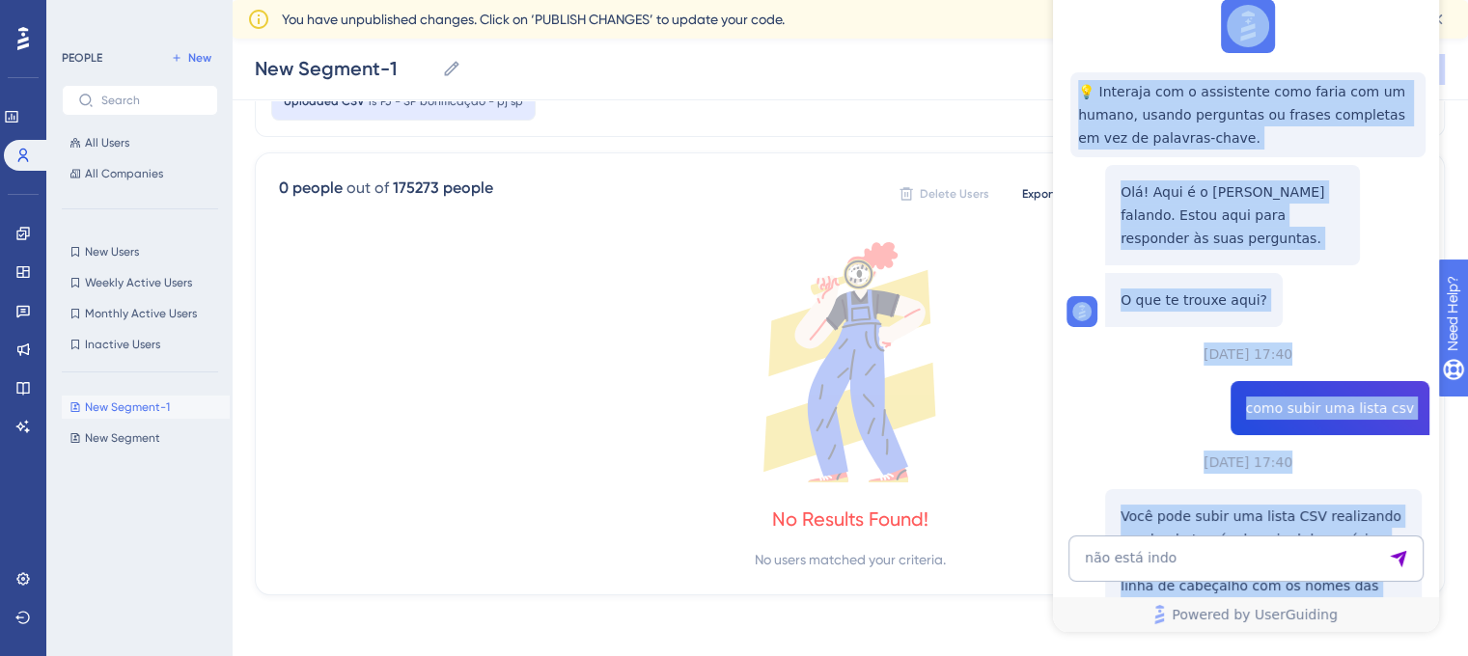
scroll to position [838, 0]
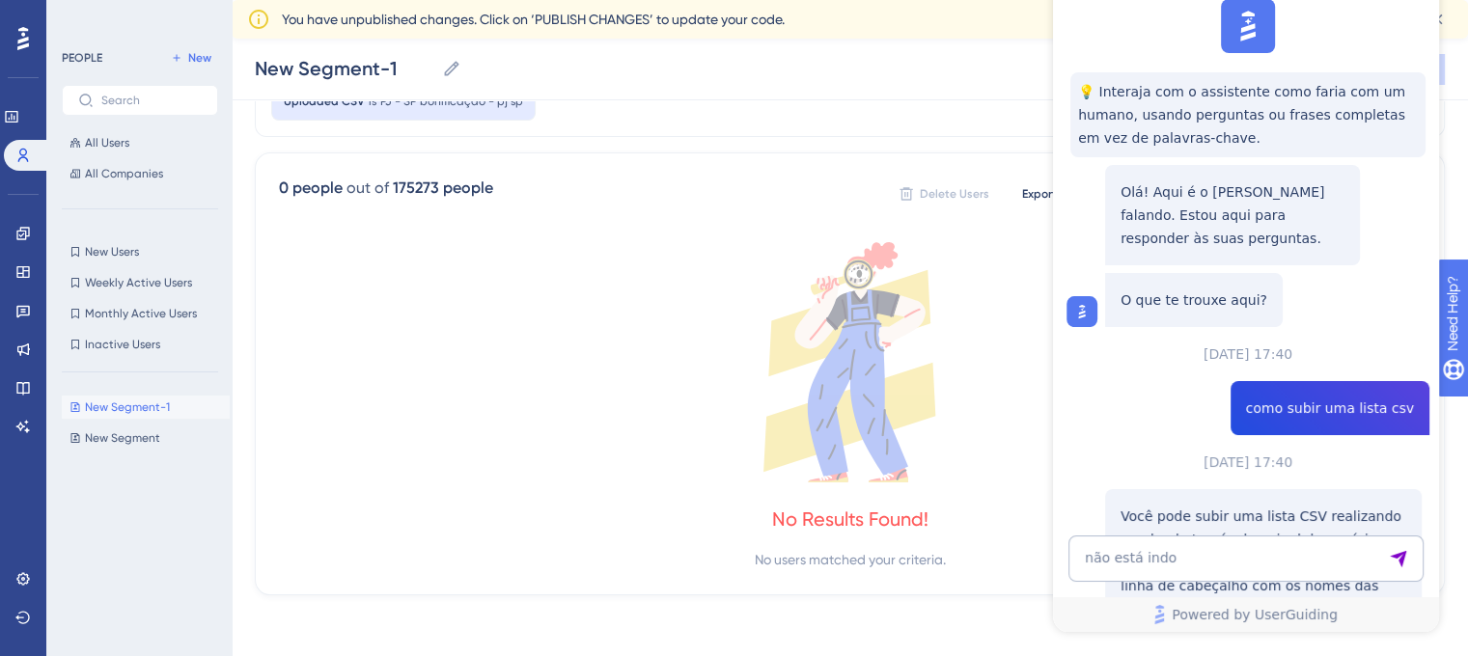
click at [1164, 566] on textarea "não está indo" at bounding box center [1245, 559] width 355 height 46
type textarea "o que é UTF-8?"
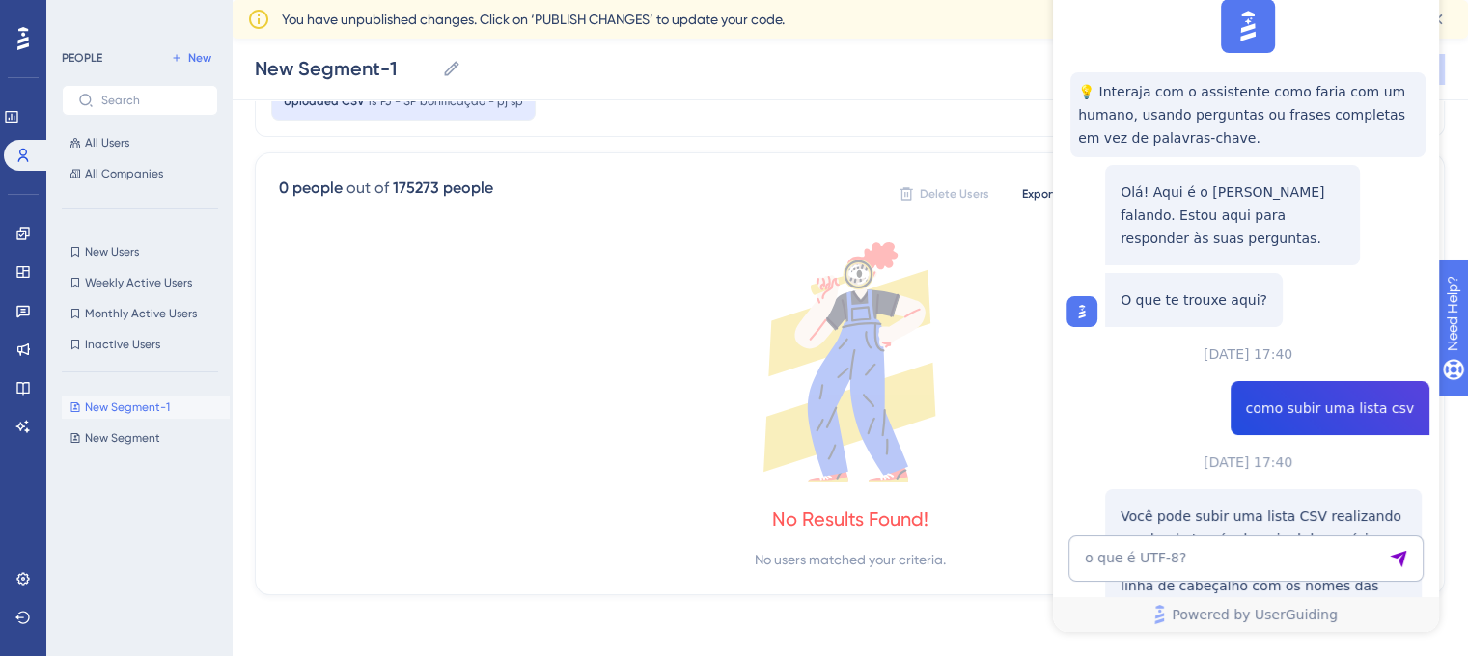
scroll to position [905, 0]
click at [135, 149] on button "All Users" at bounding box center [140, 142] width 156 height 23
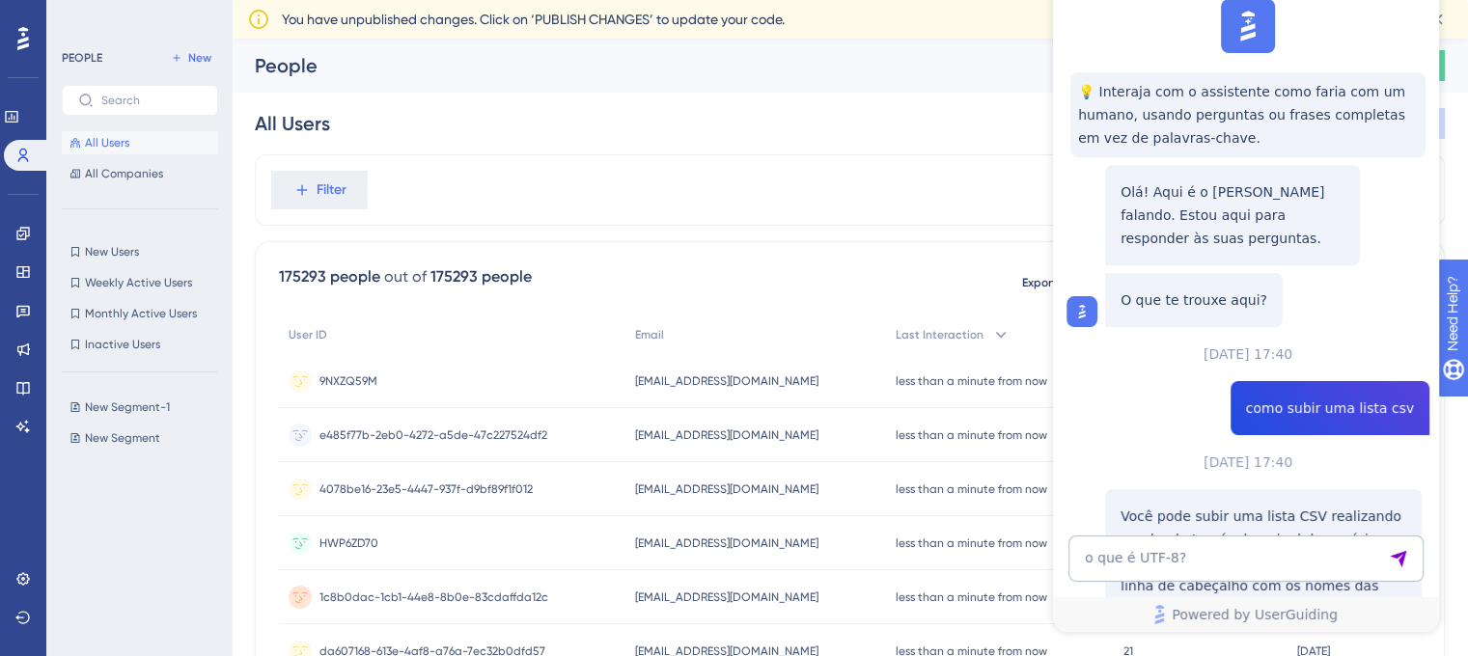
scroll to position [0, 0]
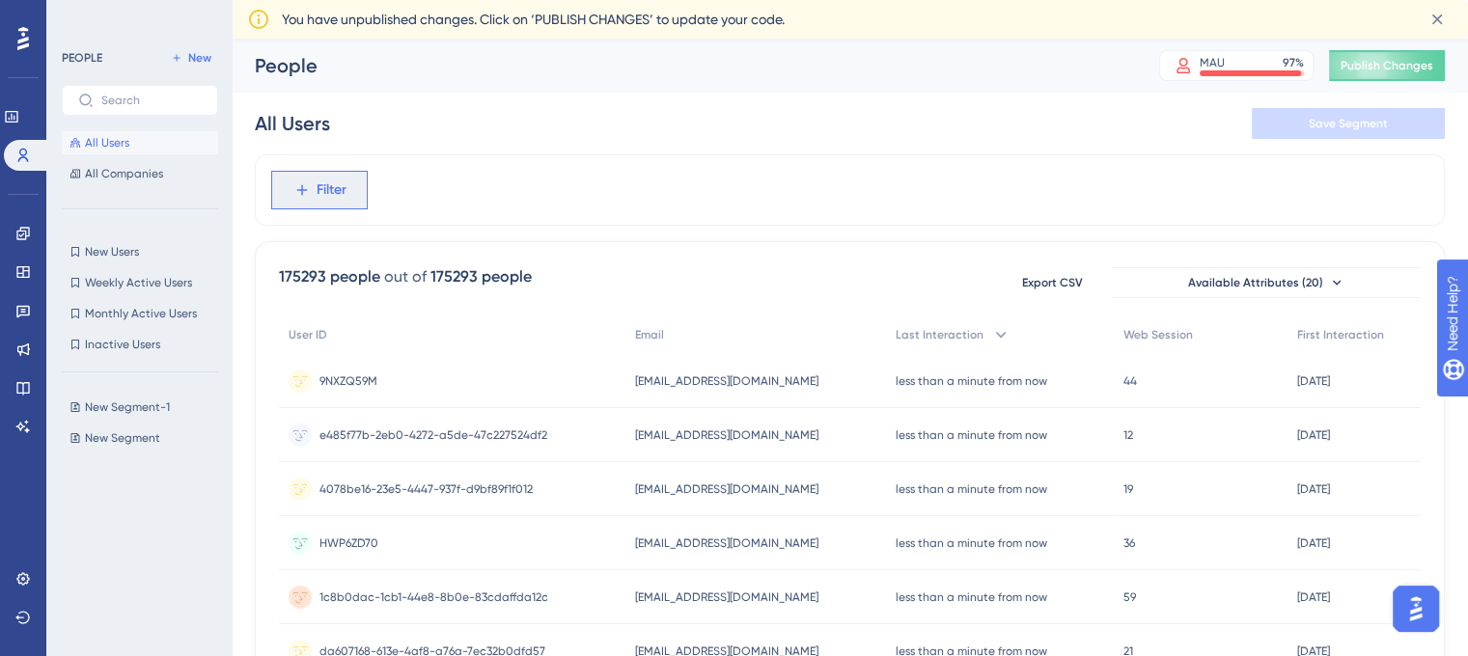
click at [343, 187] on span "Filter" at bounding box center [332, 190] width 30 height 23
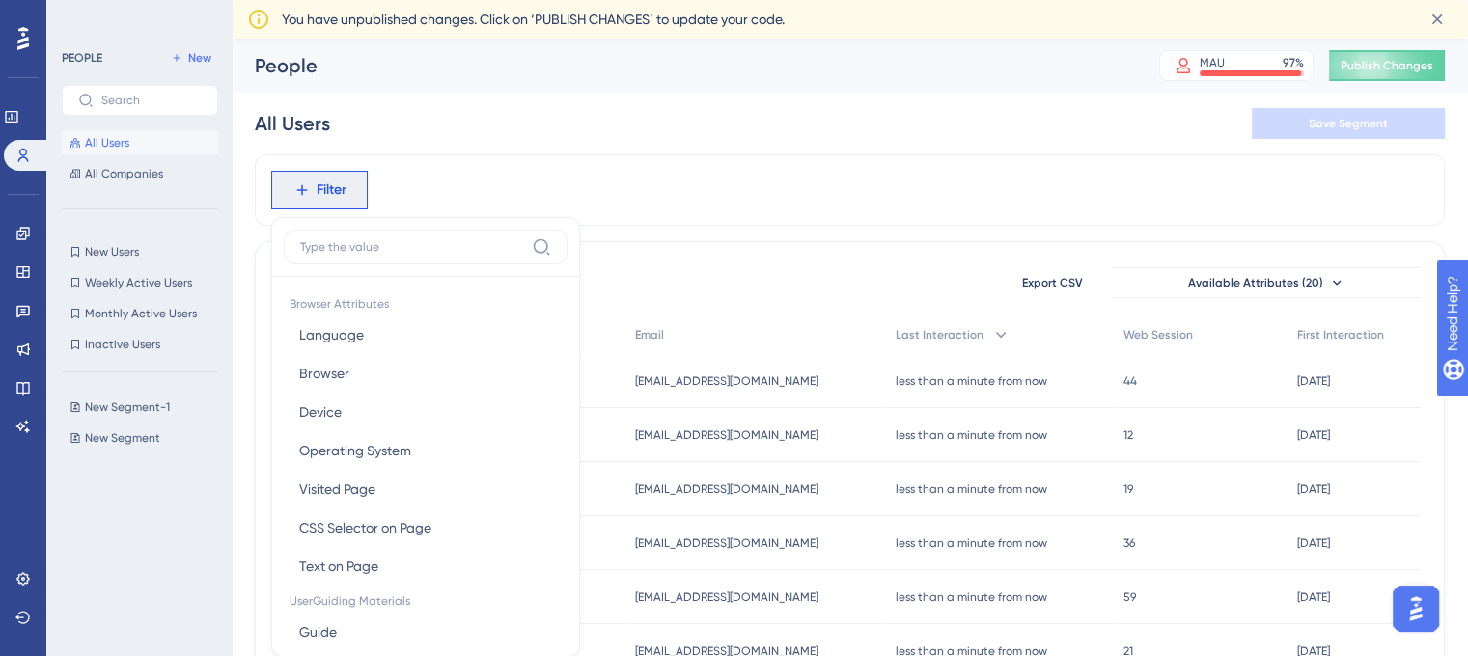
scroll to position [108, 0]
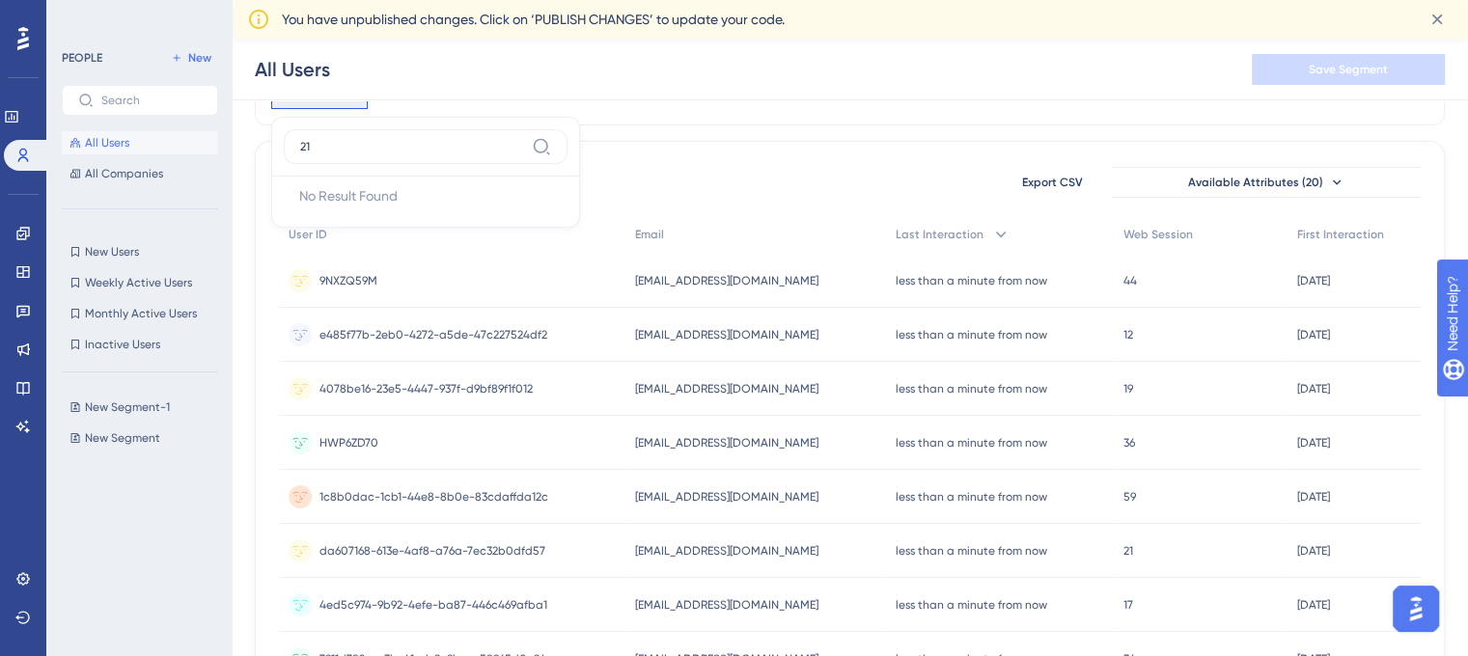
type input "2"
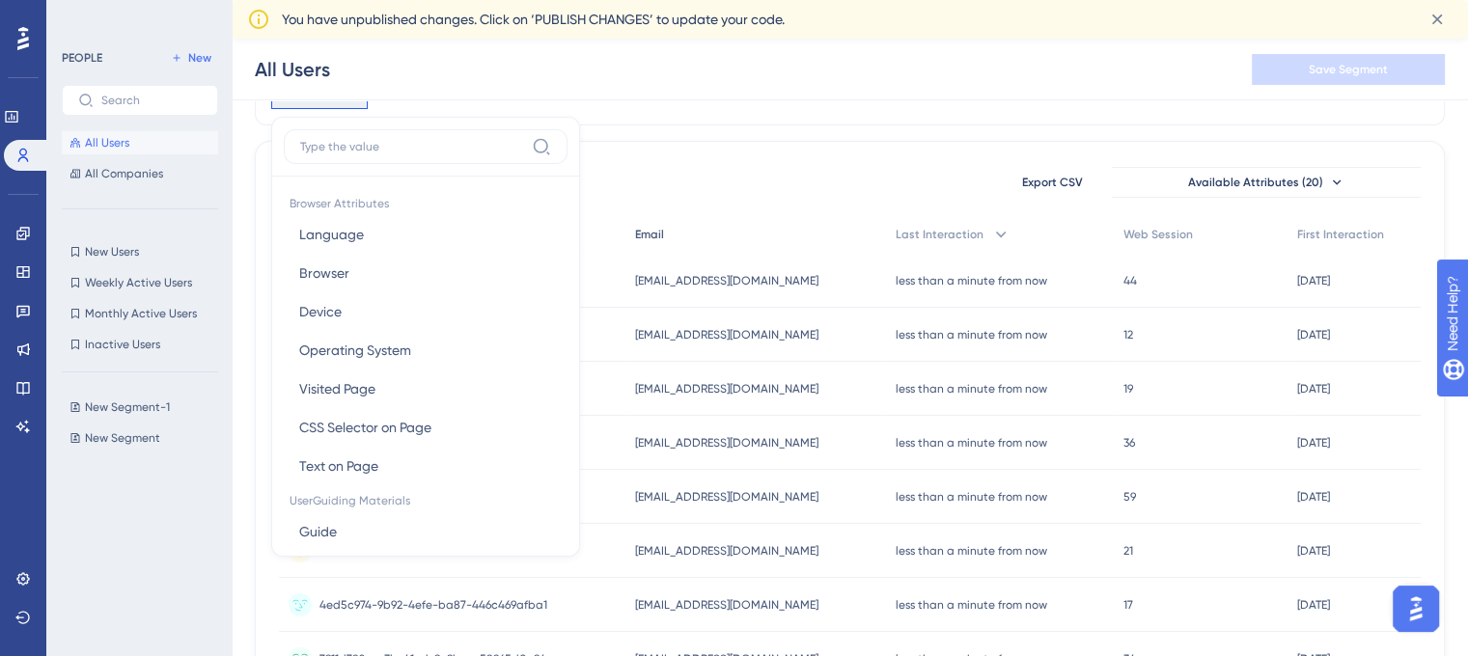
drag, startPoint x: 448, startPoint y: 157, endPoint x: 749, endPoint y: 232, distance: 310.1
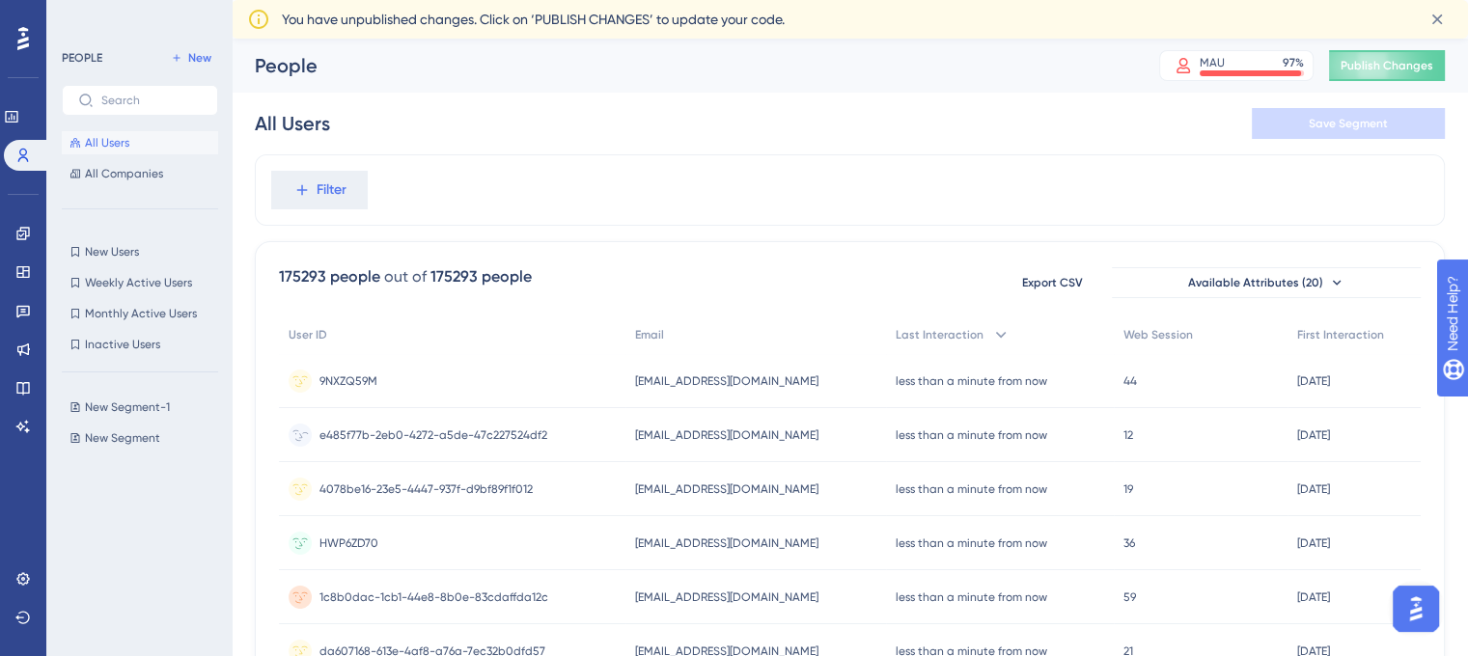
scroll to position [0, 0]
click at [140, 180] on span "All Companies" at bounding box center [124, 173] width 78 height 15
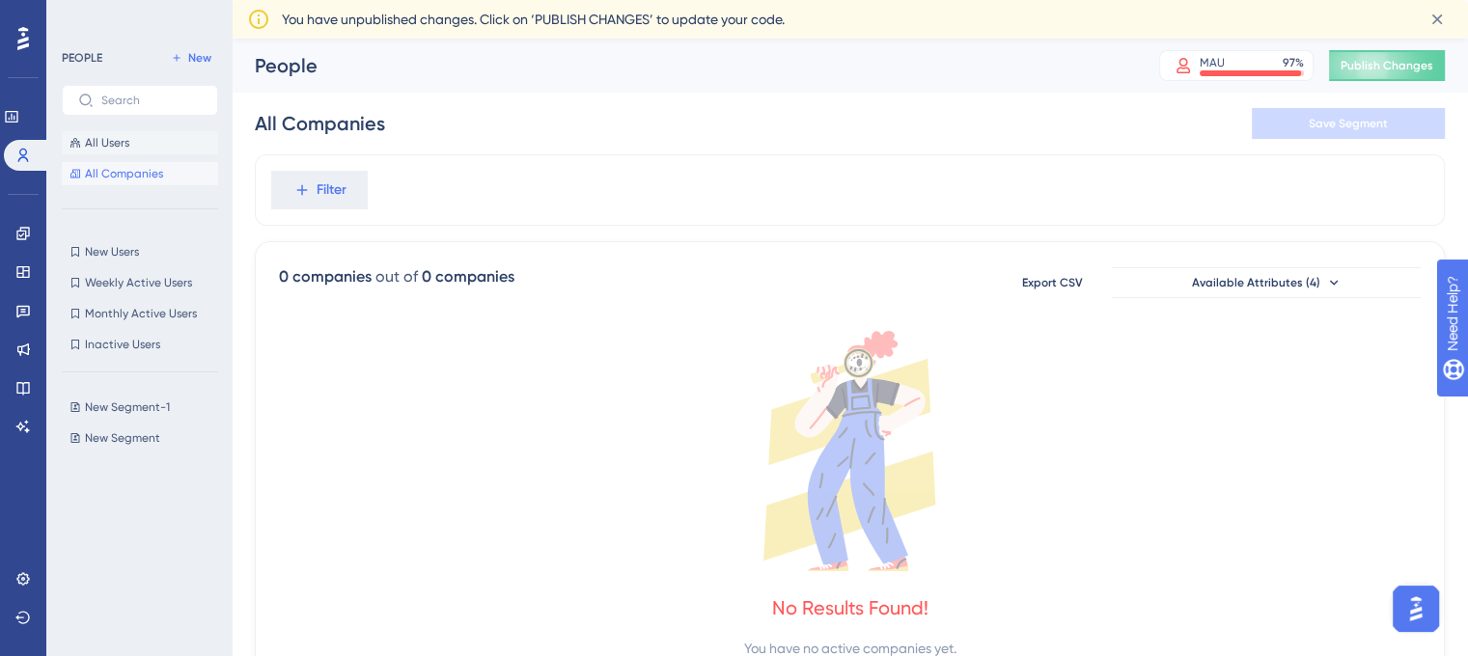
click at [111, 143] on span "All Users" at bounding box center [107, 142] width 44 height 15
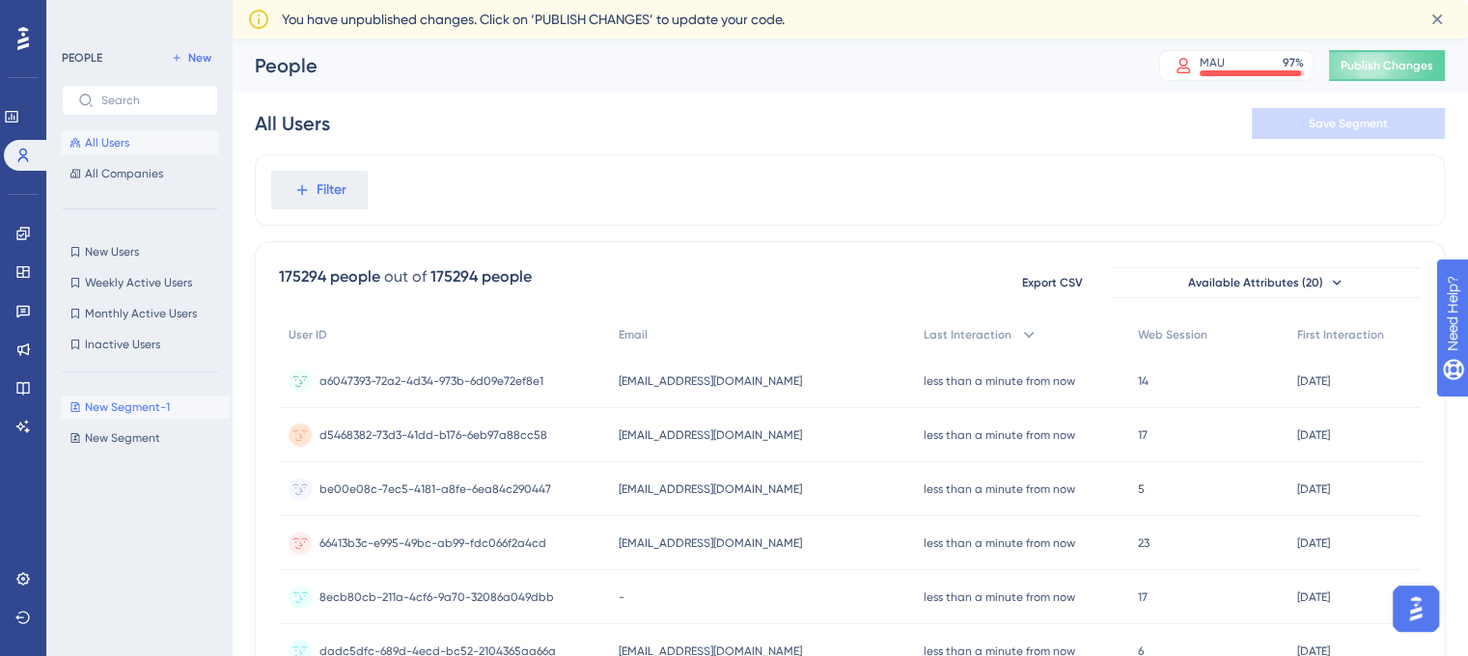
click at [138, 407] on span "New Segment-1" at bounding box center [127, 407] width 85 height 15
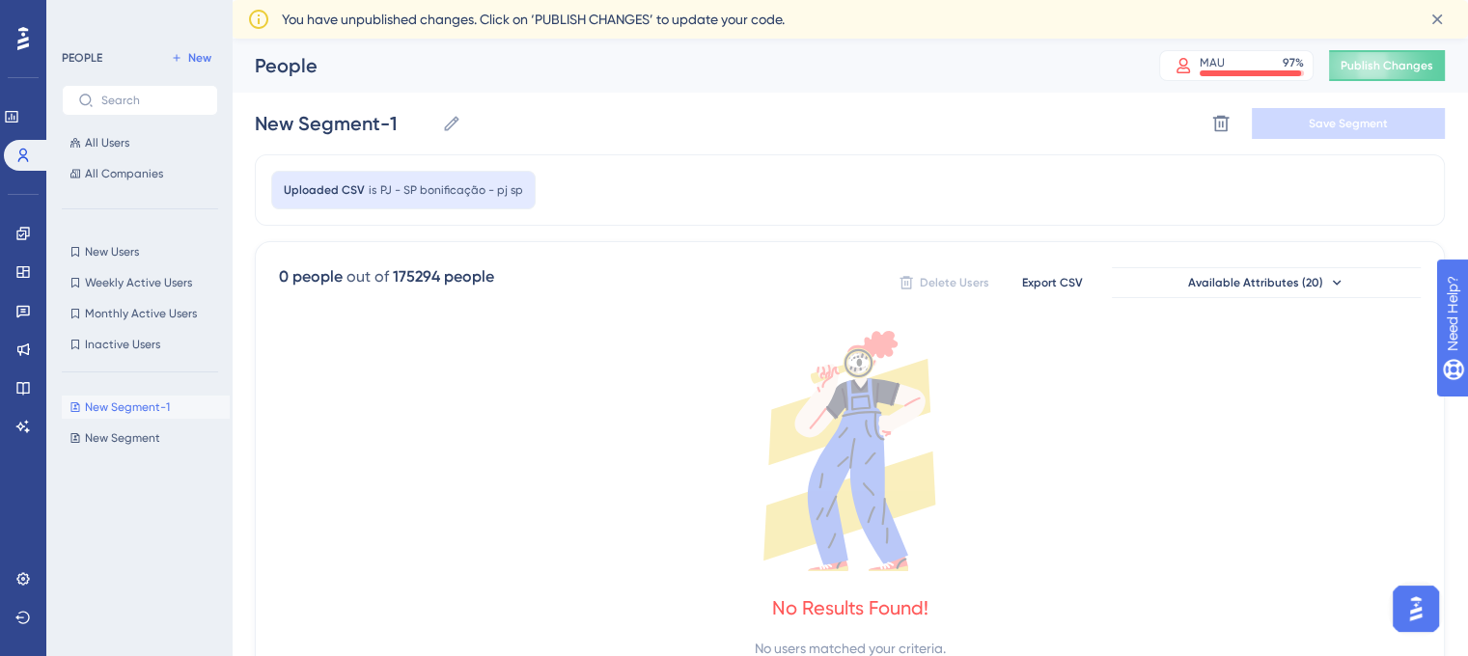
click at [326, 272] on div "0 people" at bounding box center [311, 276] width 64 height 23
click at [496, 197] on span "PJ - SP bonificação - pj sp" at bounding box center [451, 189] width 143 height 15
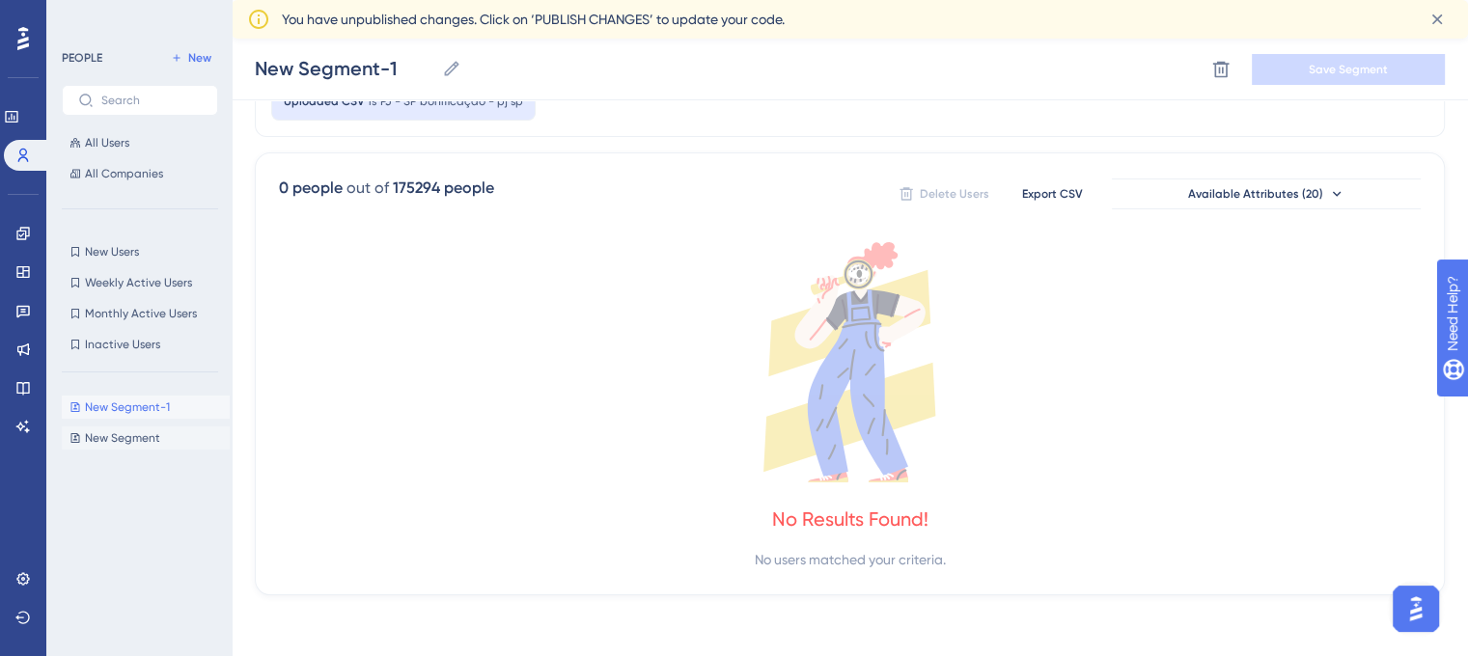
click at [117, 436] on span "New Segment" at bounding box center [122, 437] width 75 height 15
type input "New Segment"
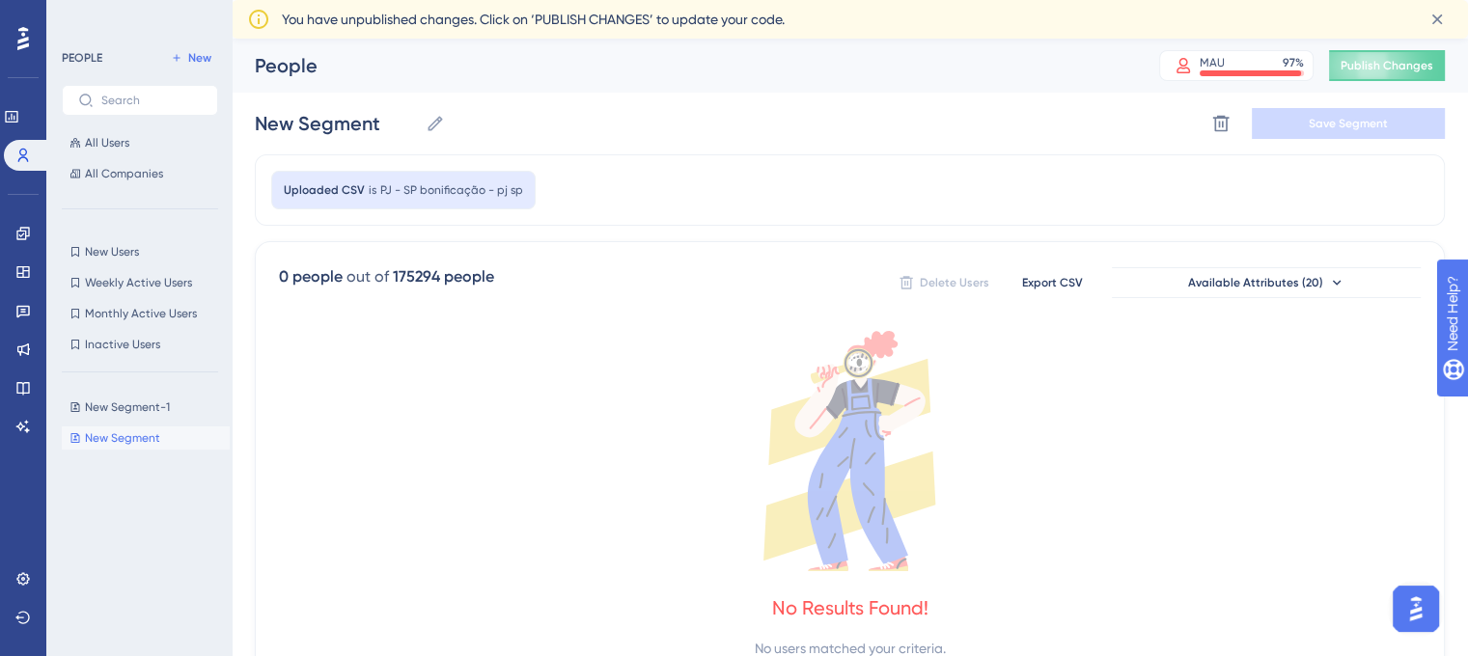
click at [1417, 621] on img "Open AI Assistant Launcher" at bounding box center [1415, 609] width 35 height 35
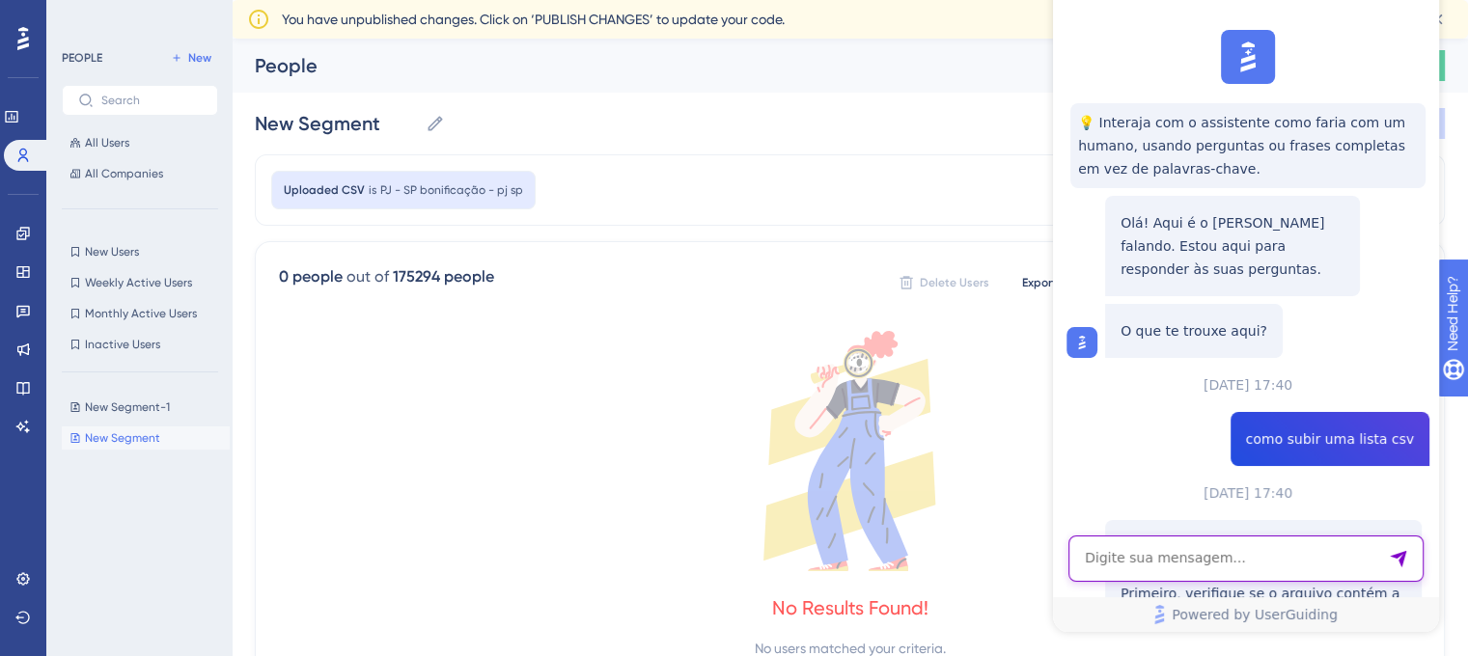
click at [1257, 564] on textarea "AI Assistant Text Input" at bounding box center [1245, 559] width 355 height 46
type textarea "falar com atendente"
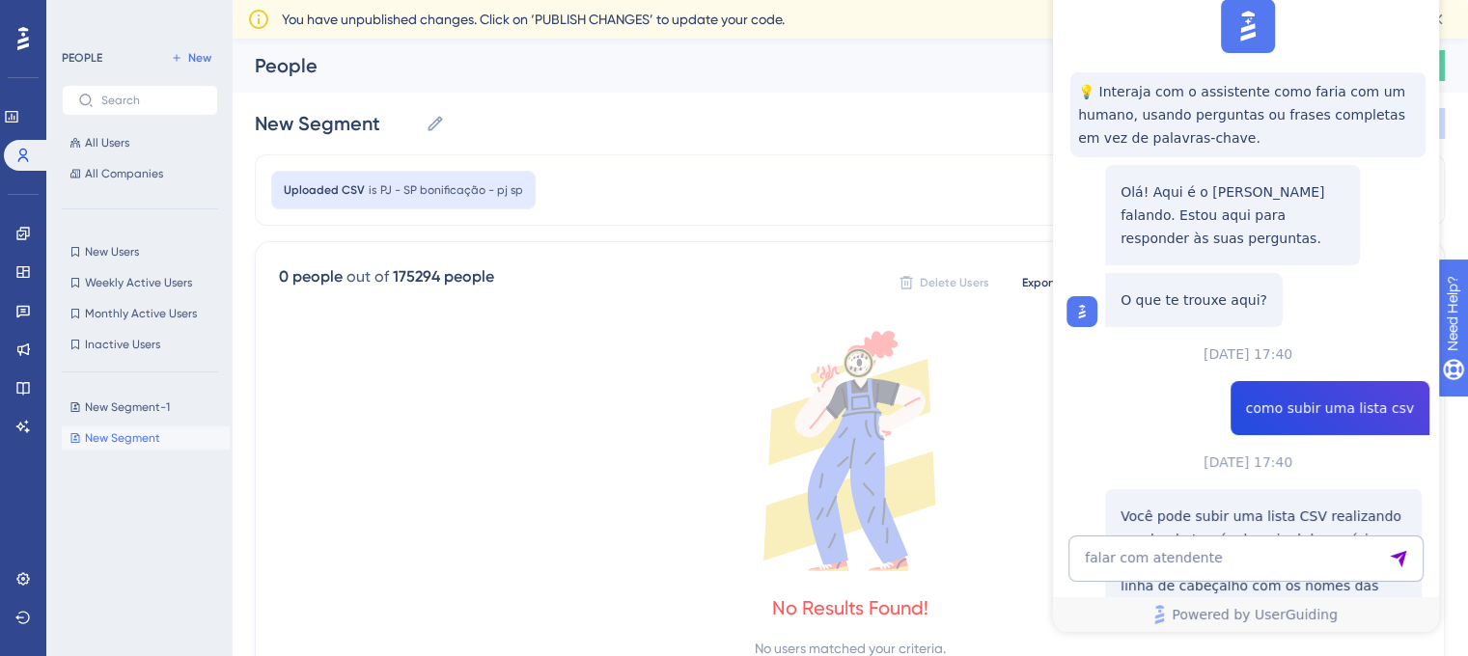
scroll to position [1521, 0]
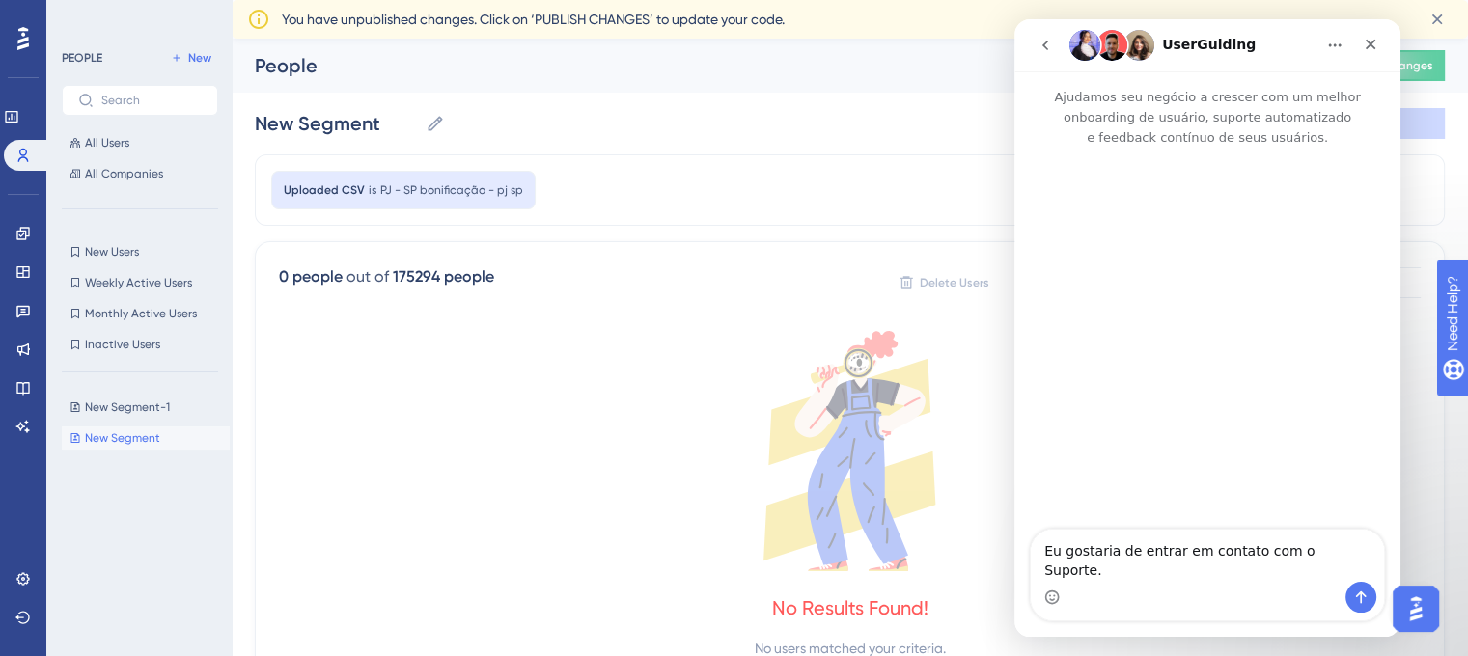
scroll to position [0, 0]
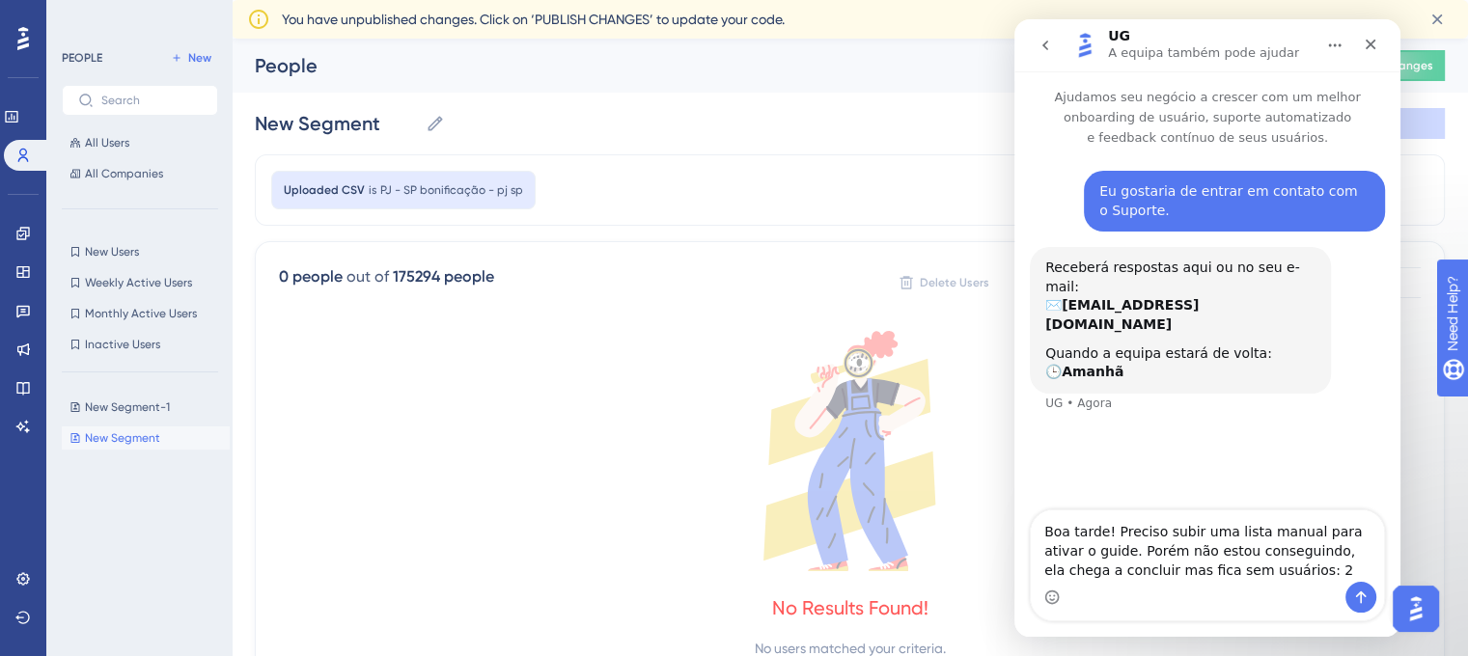
type textarea "Boa tarde! Preciso subir uma lista manual para ativar o guide. Porém não estou …"
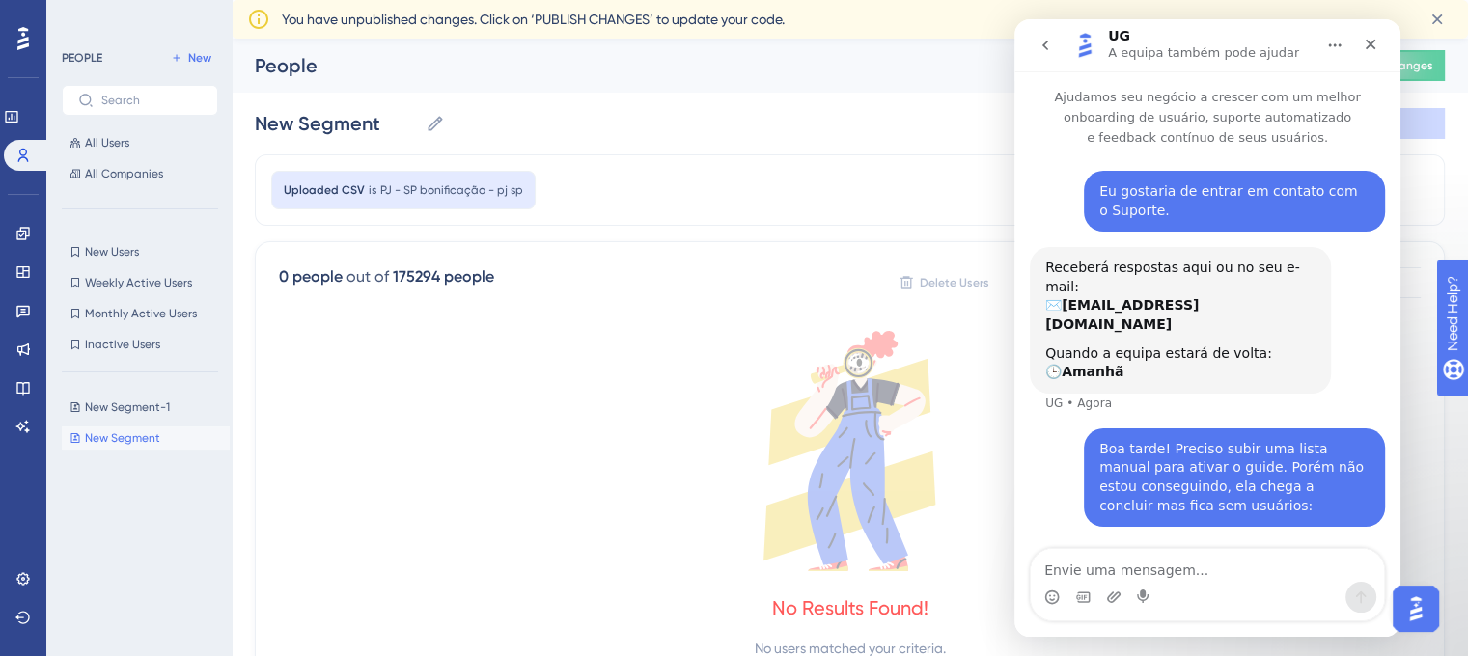
click at [1203, 588] on div "Messenger da Intercom" at bounding box center [1207, 597] width 353 height 31
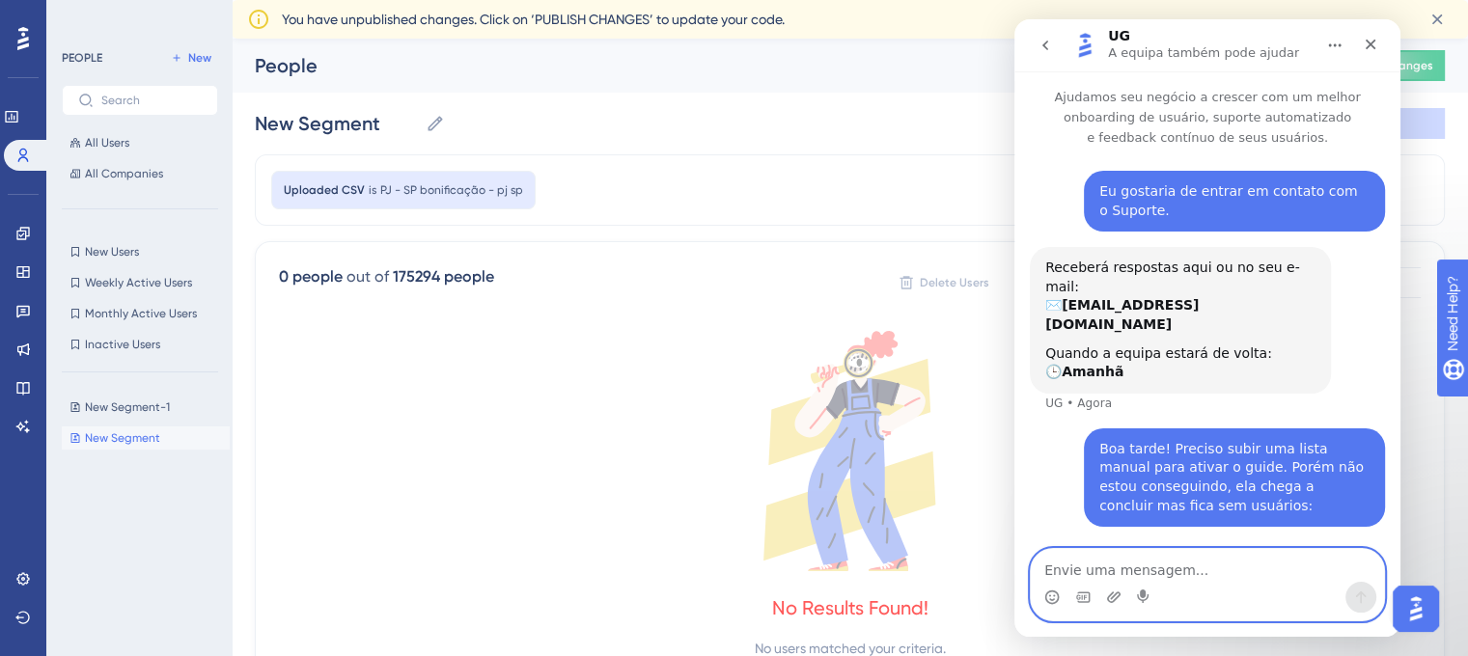
click at [1181, 580] on textarea "Envie uma mensagem..." at bounding box center [1207, 565] width 353 height 33
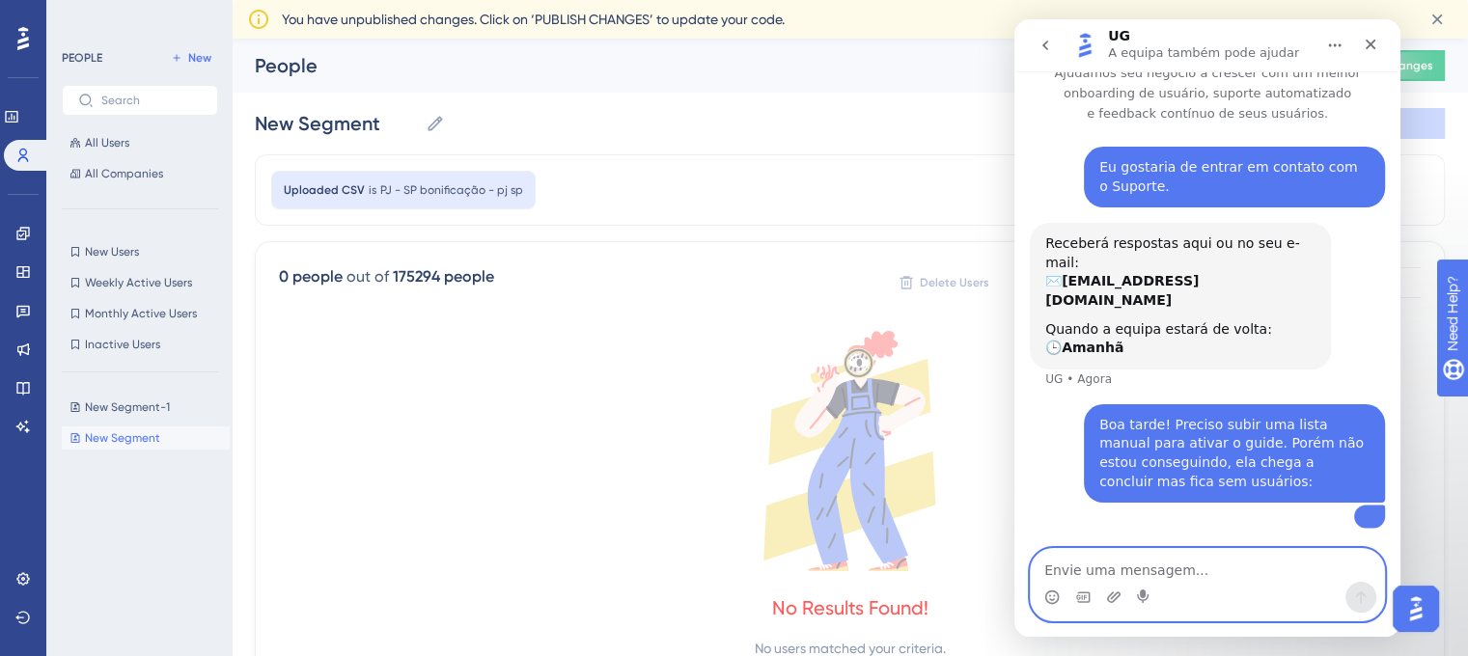
scroll to position [119, 0]
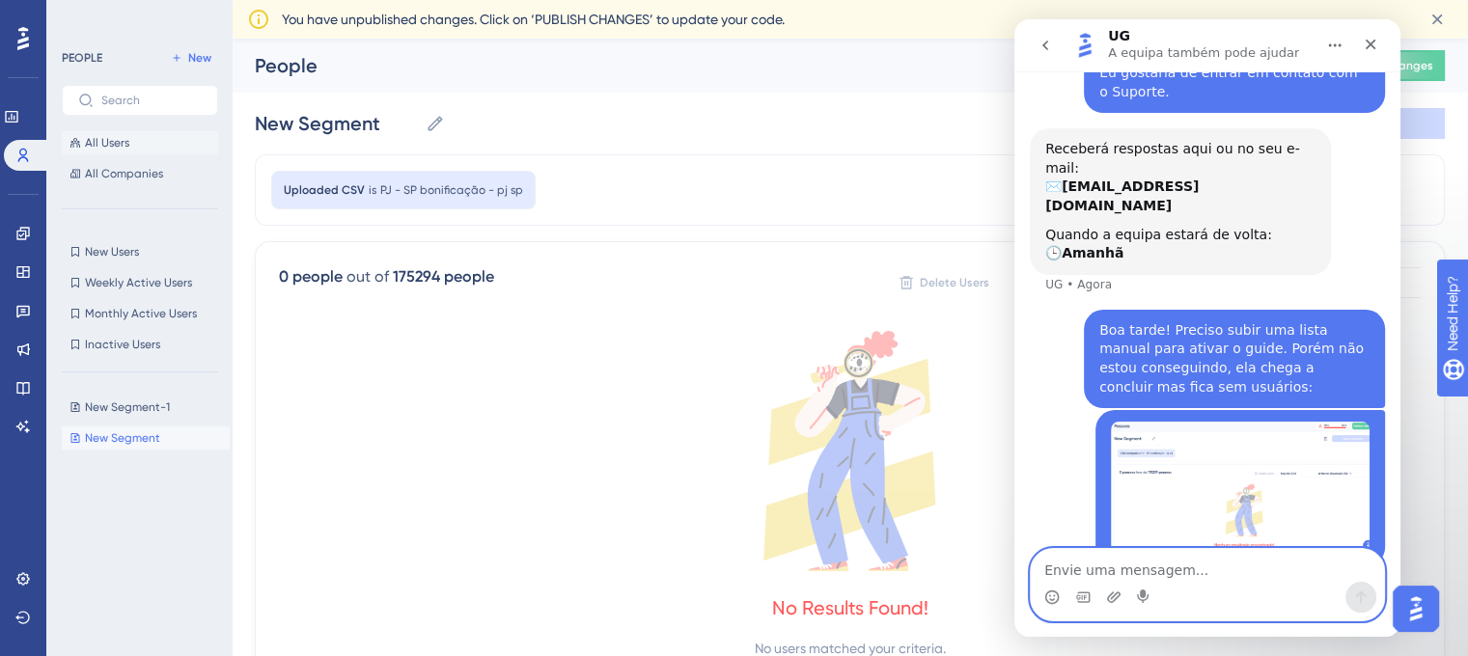
click at [137, 139] on button "All Users" at bounding box center [140, 142] width 156 height 23
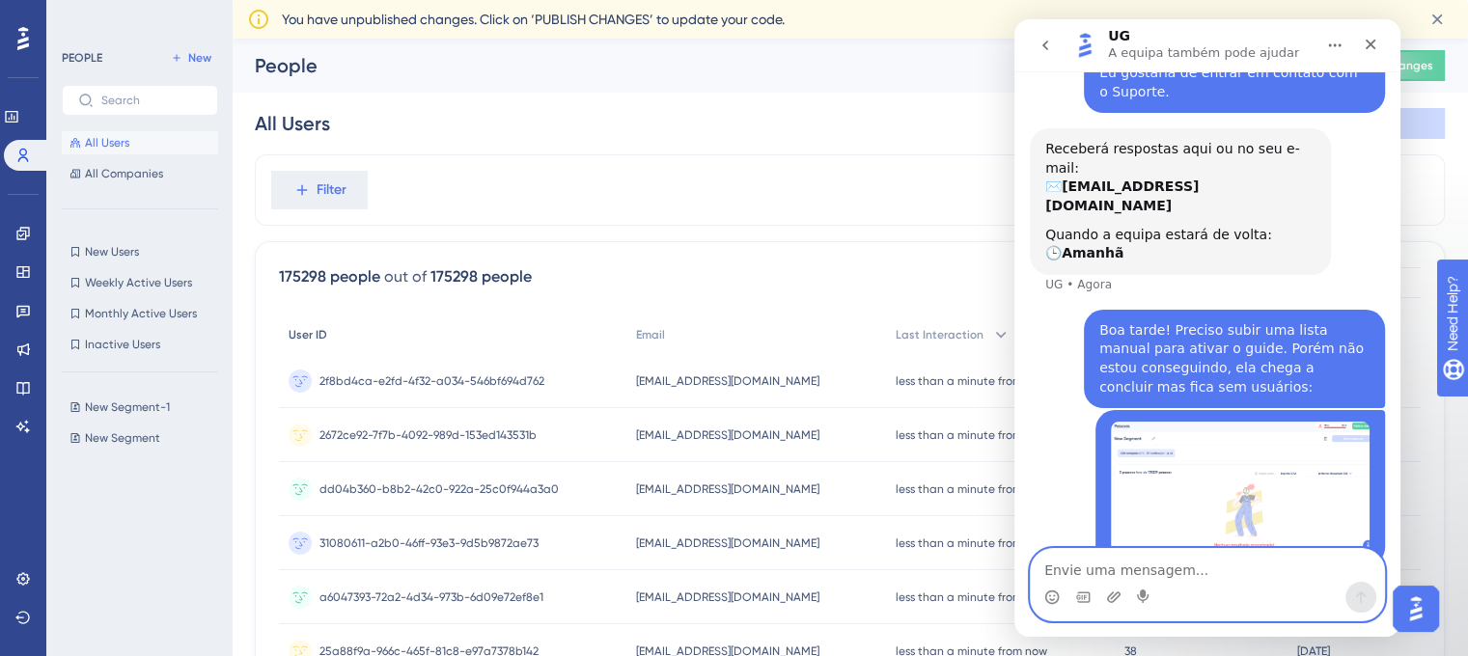
click at [310, 343] on div "User ID" at bounding box center [452, 336] width 347 height 40
click at [363, 374] on span "2f8bd4ca-e2fd-4f32-a034-546bf694d762" at bounding box center [431, 380] width 225 height 15
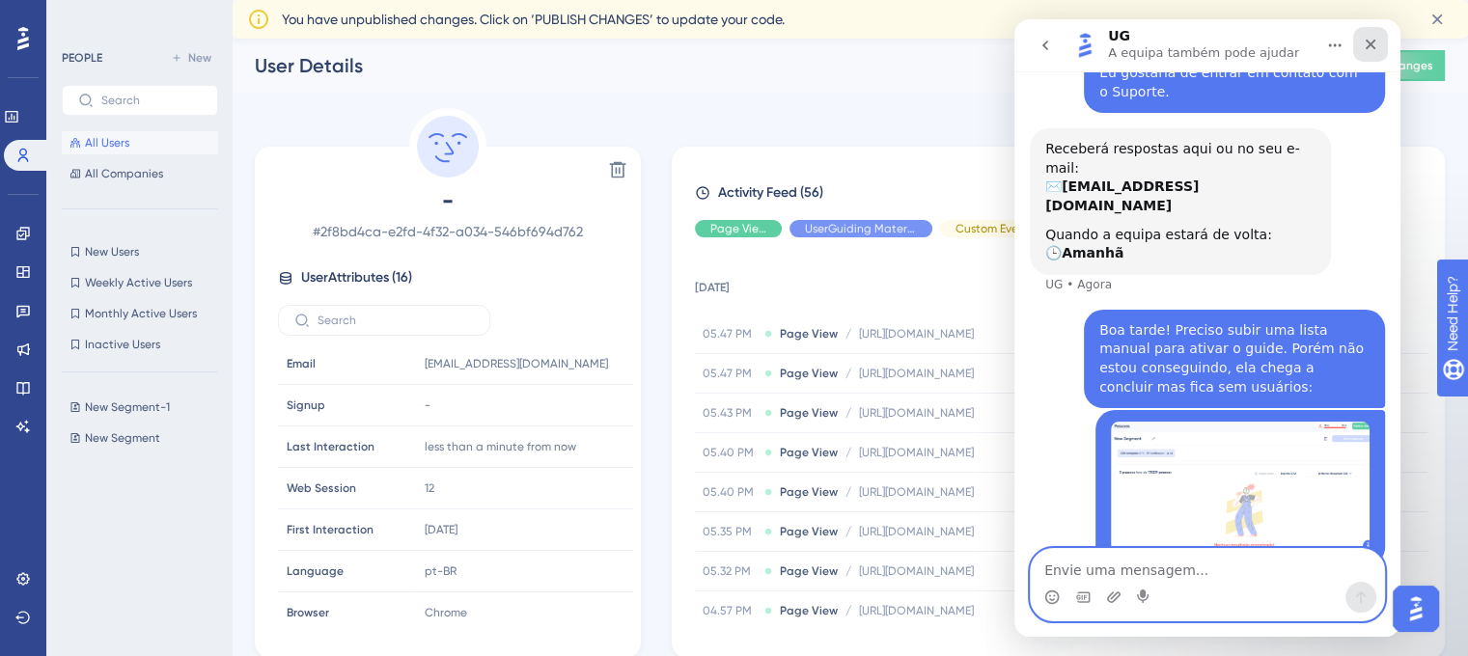
click at [1367, 41] on icon "Fechar" at bounding box center [1371, 45] width 11 height 11
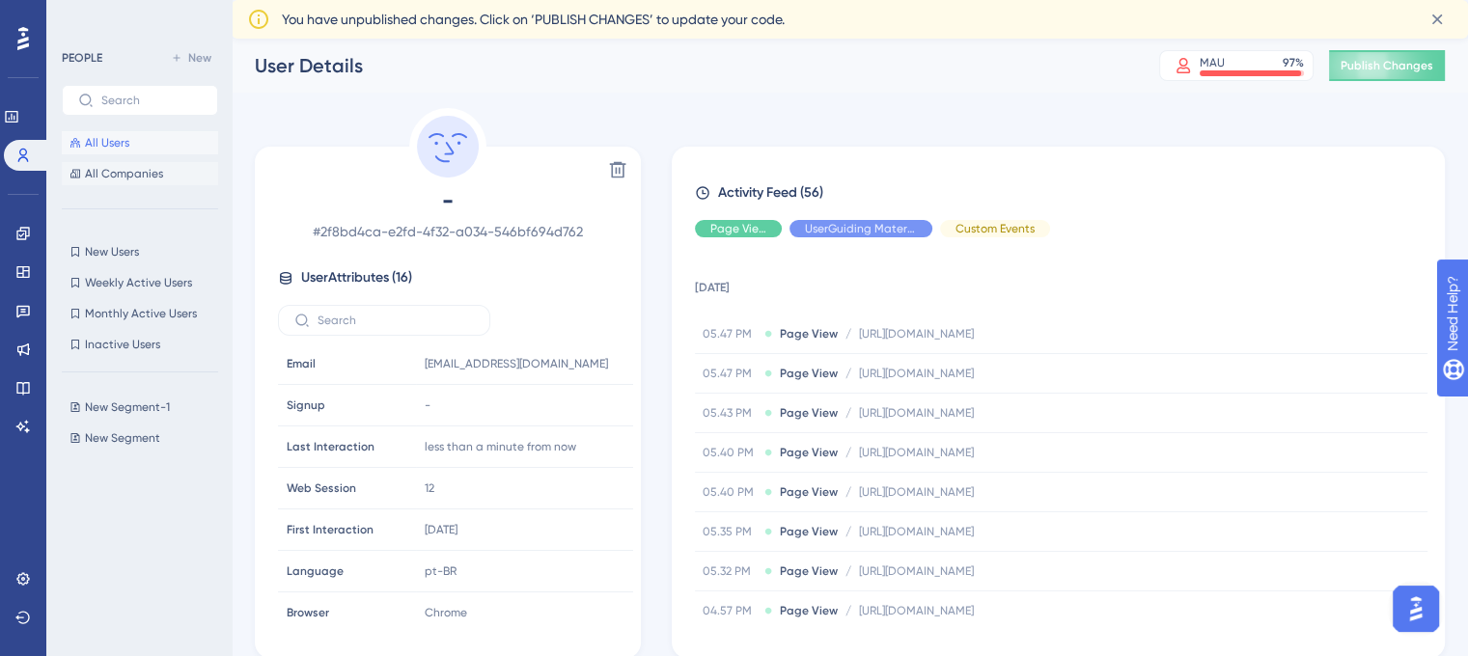
click at [135, 173] on span "All Companies" at bounding box center [124, 173] width 78 height 15
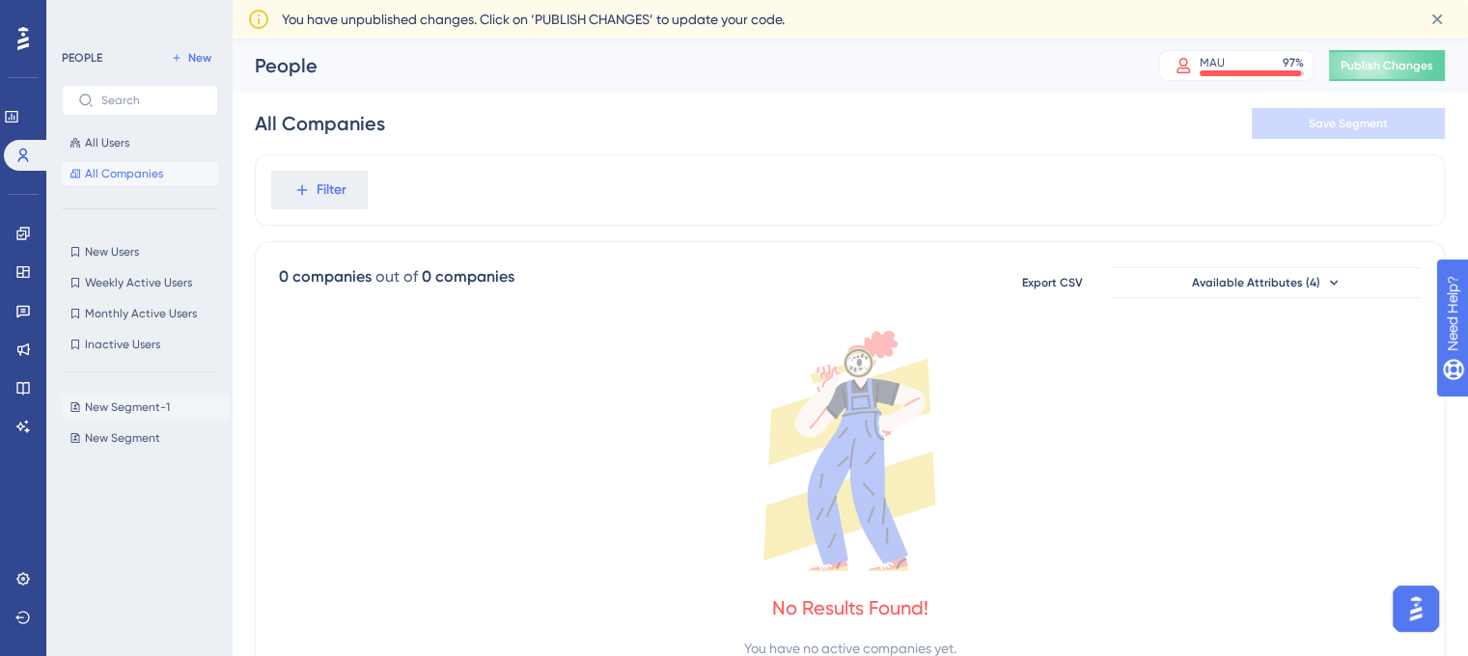
click at [116, 409] on span "New Segment-1" at bounding box center [127, 407] width 85 height 15
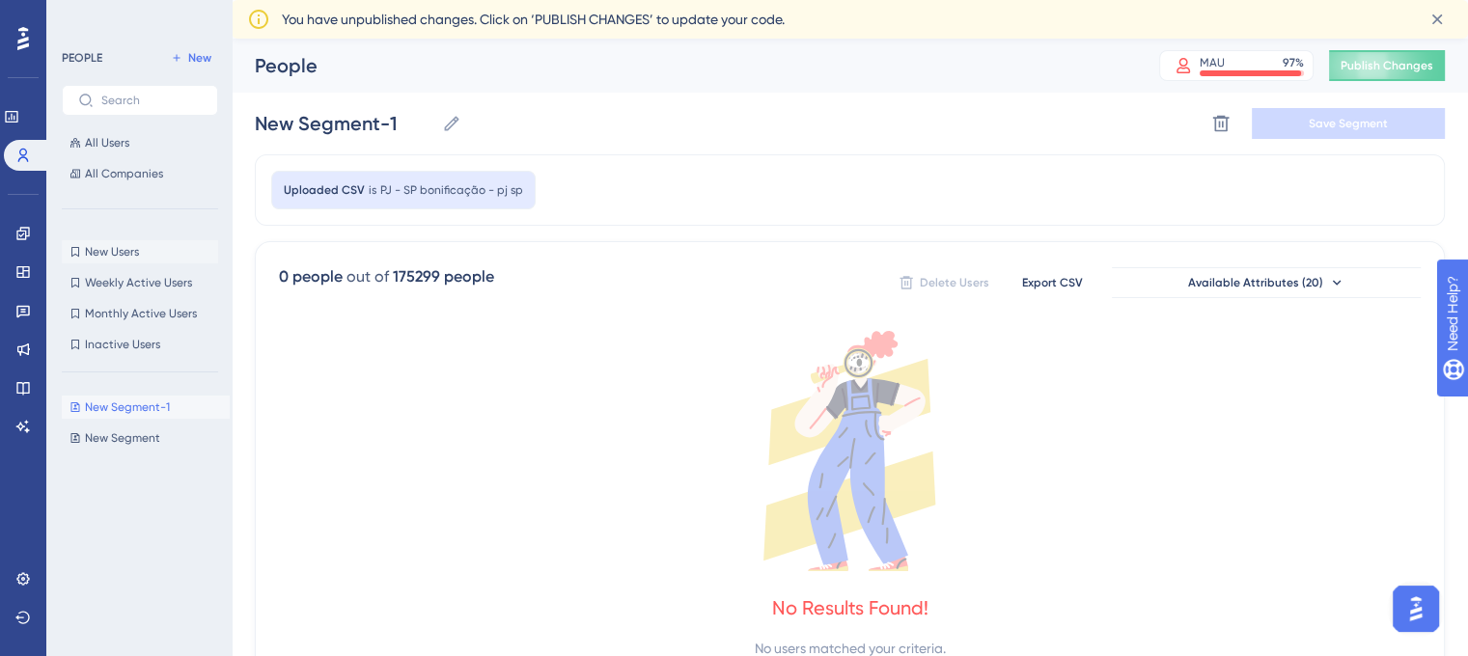
click at [144, 250] on button "New Users New Users" at bounding box center [140, 251] width 156 height 23
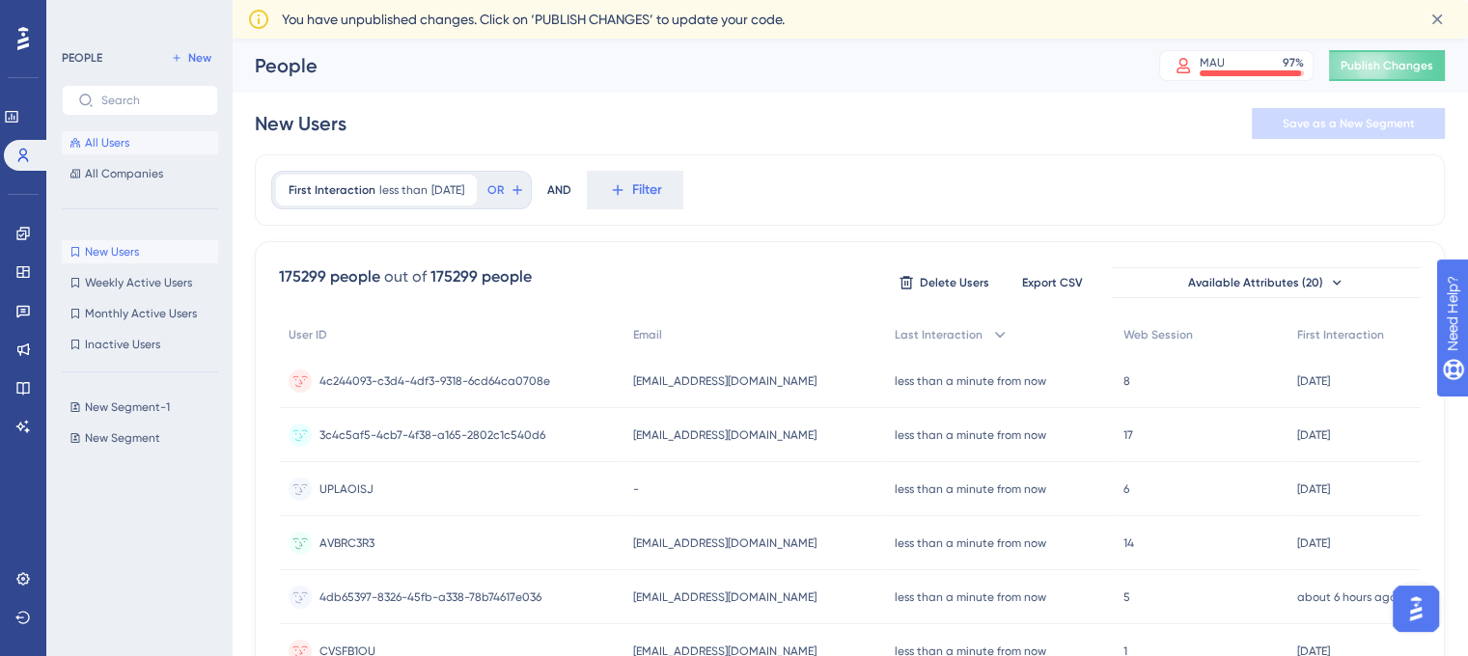
click at [134, 150] on button "All Users" at bounding box center [140, 142] width 156 height 23
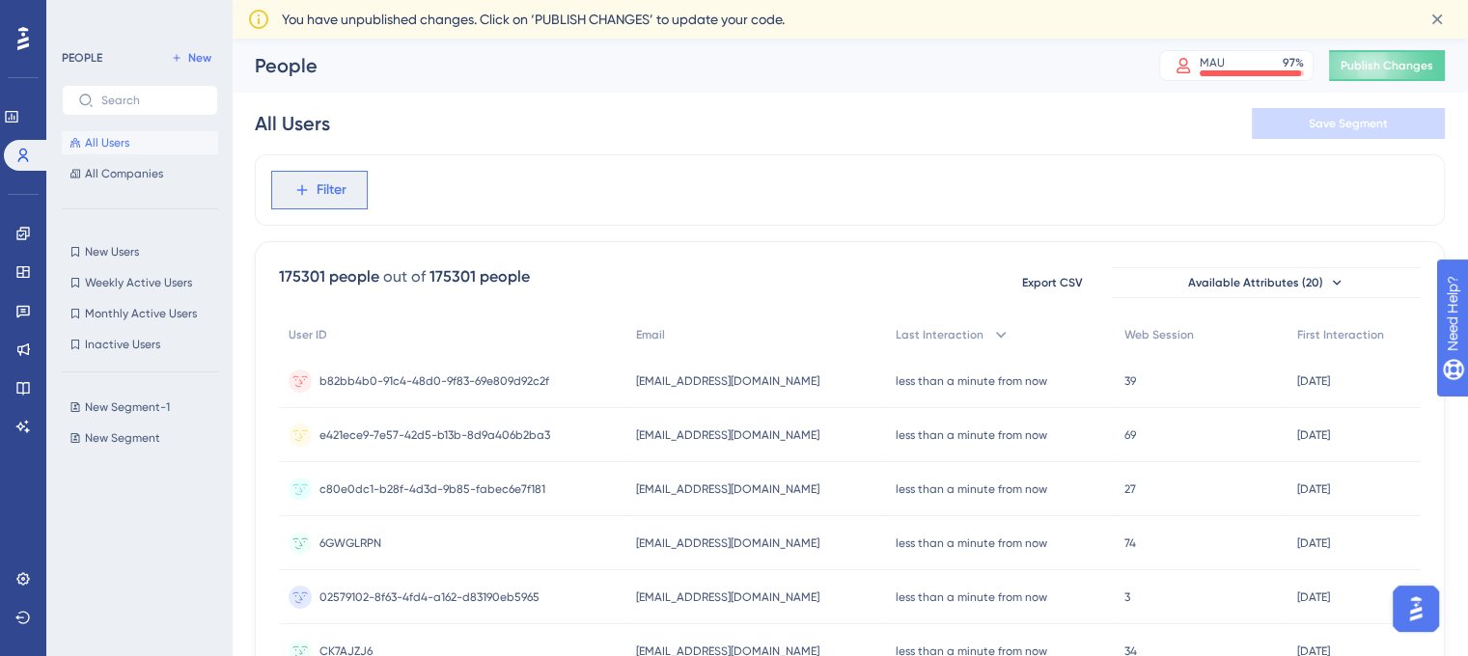
click at [330, 192] on span "Filter" at bounding box center [332, 190] width 30 height 23
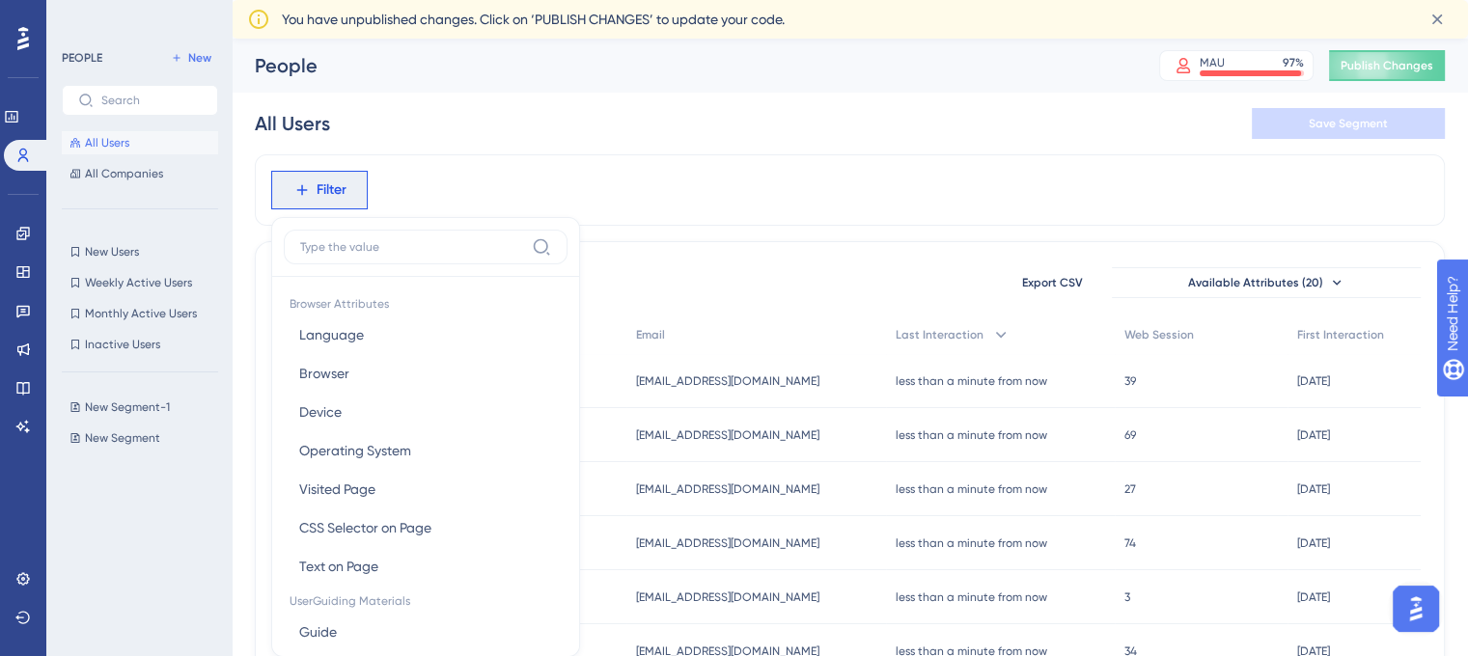
scroll to position [108, 0]
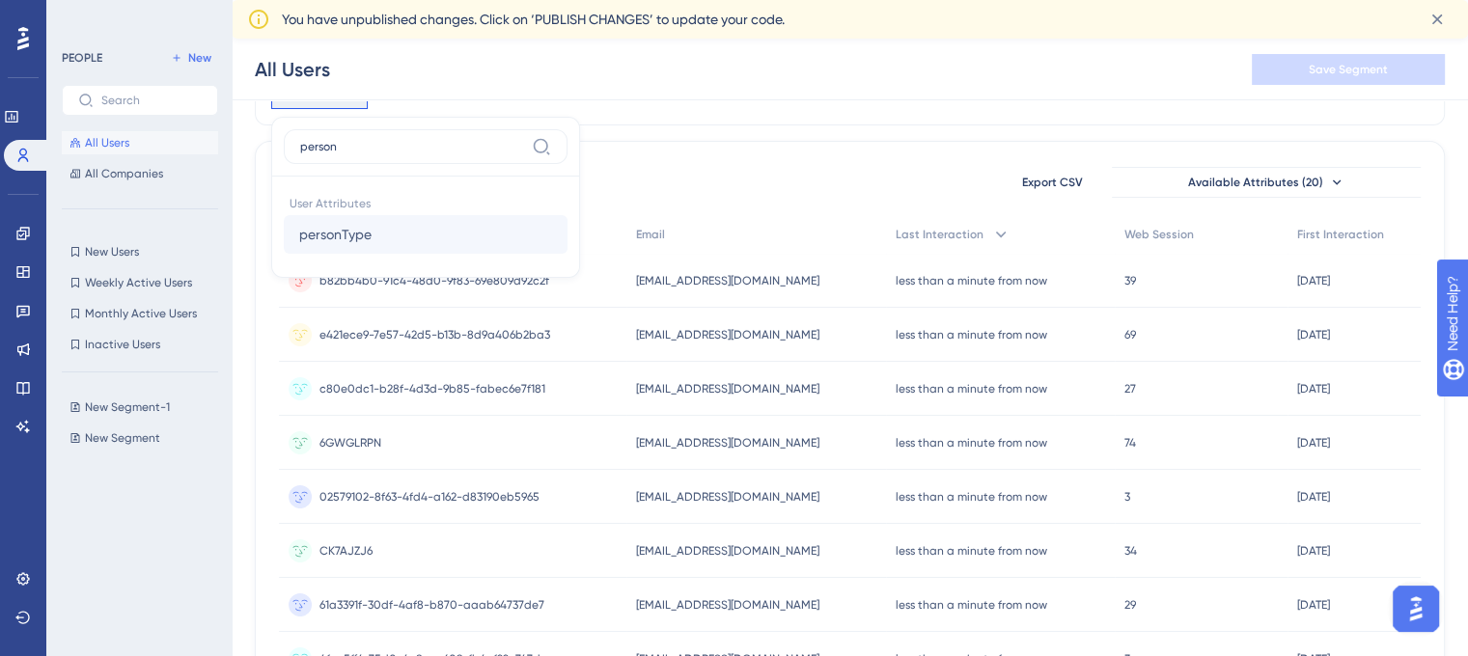
type input "person"
click at [348, 219] on button "personType personType" at bounding box center [426, 234] width 284 height 39
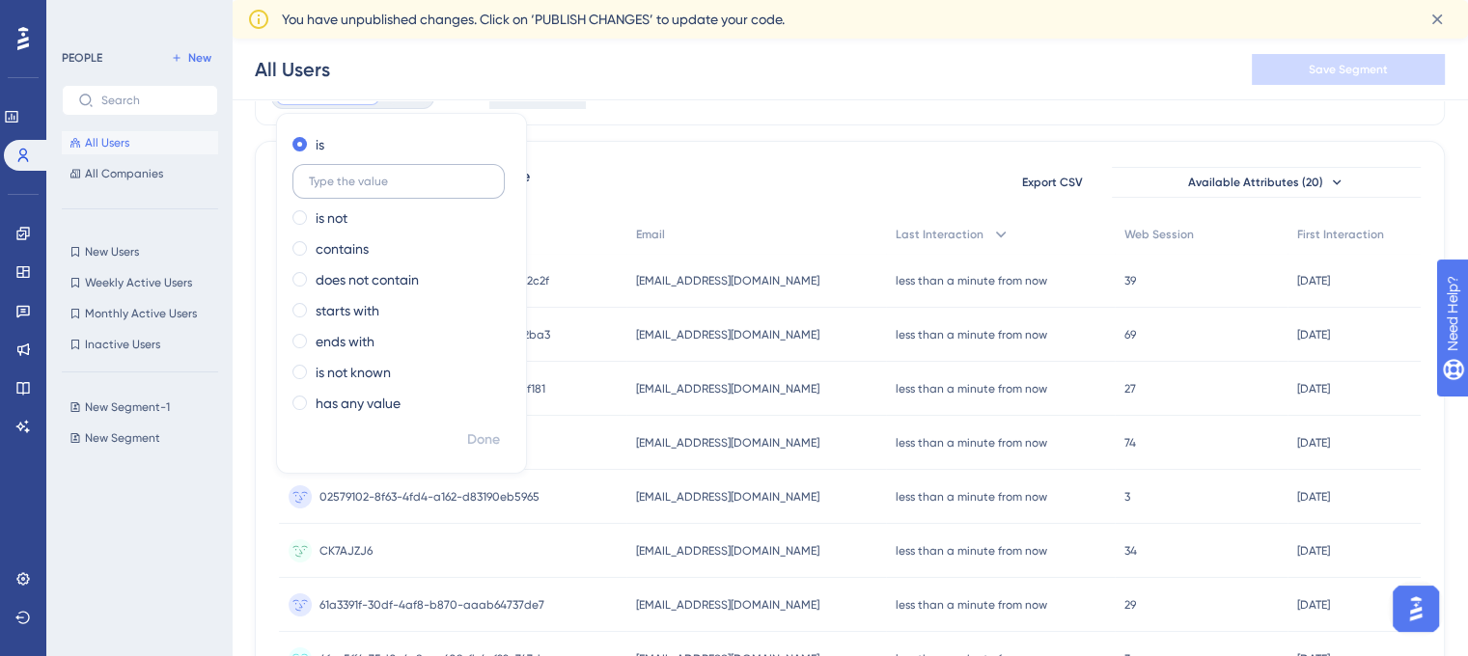
click at [400, 192] on label at bounding box center [398, 181] width 212 height 35
click at [400, 188] on input "text" at bounding box center [399, 182] width 180 height 14
type input "PJ"
click at [479, 442] on span "Done" at bounding box center [483, 440] width 33 height 23
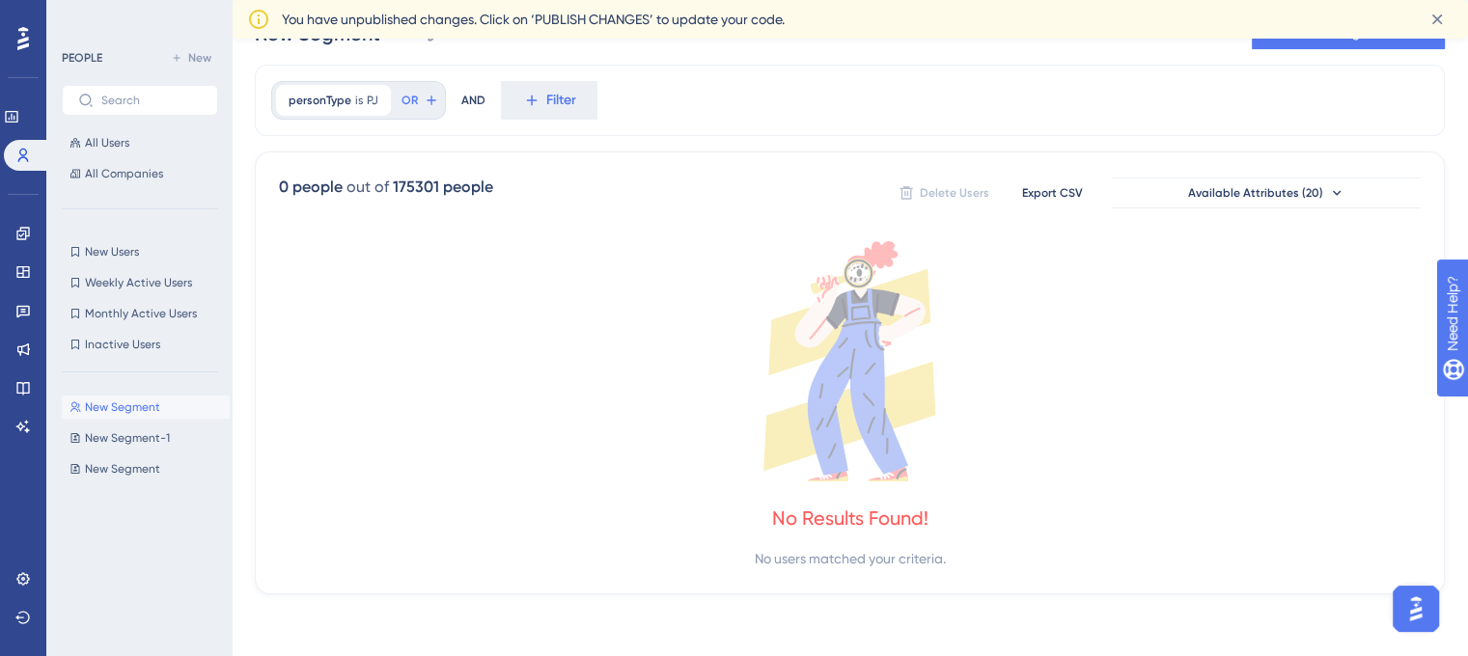
scroll to position [0, 0]
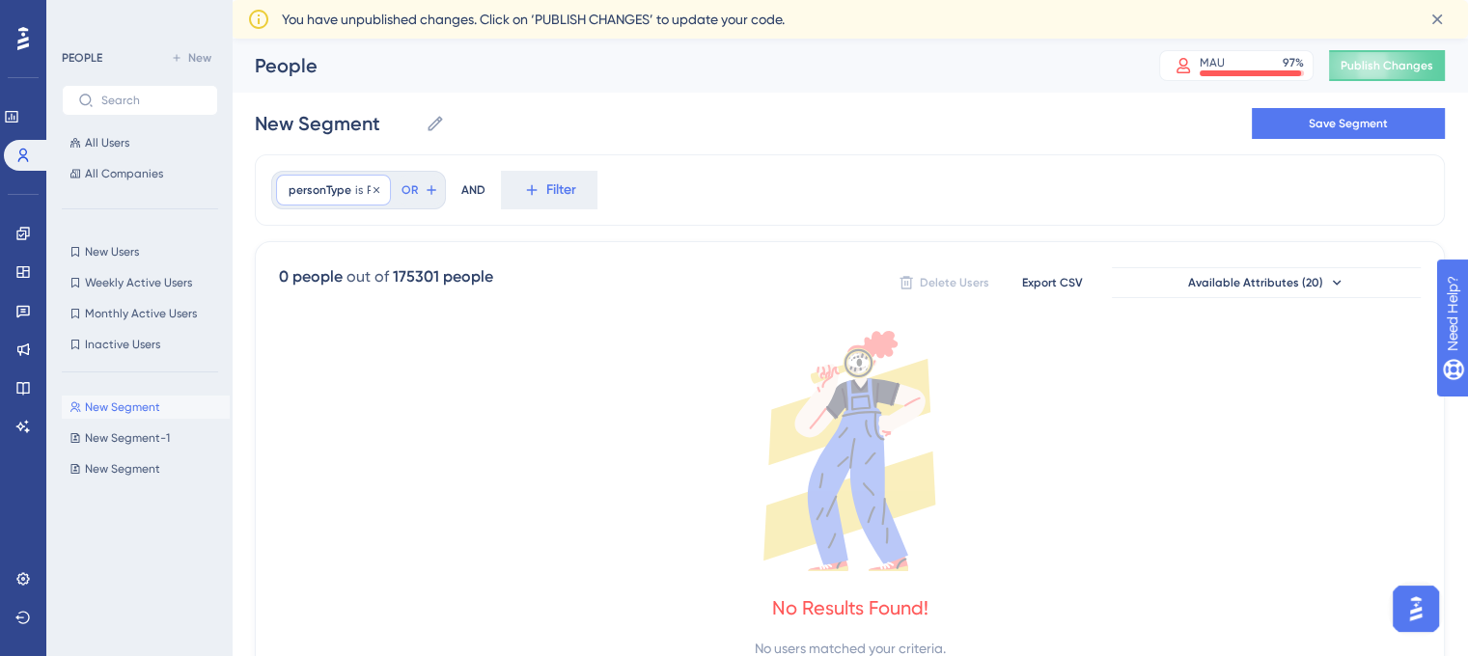
click at [385, 195] on div "personType is PJ PJ Remove" at bounding box center [333, 190] width 115 height 31
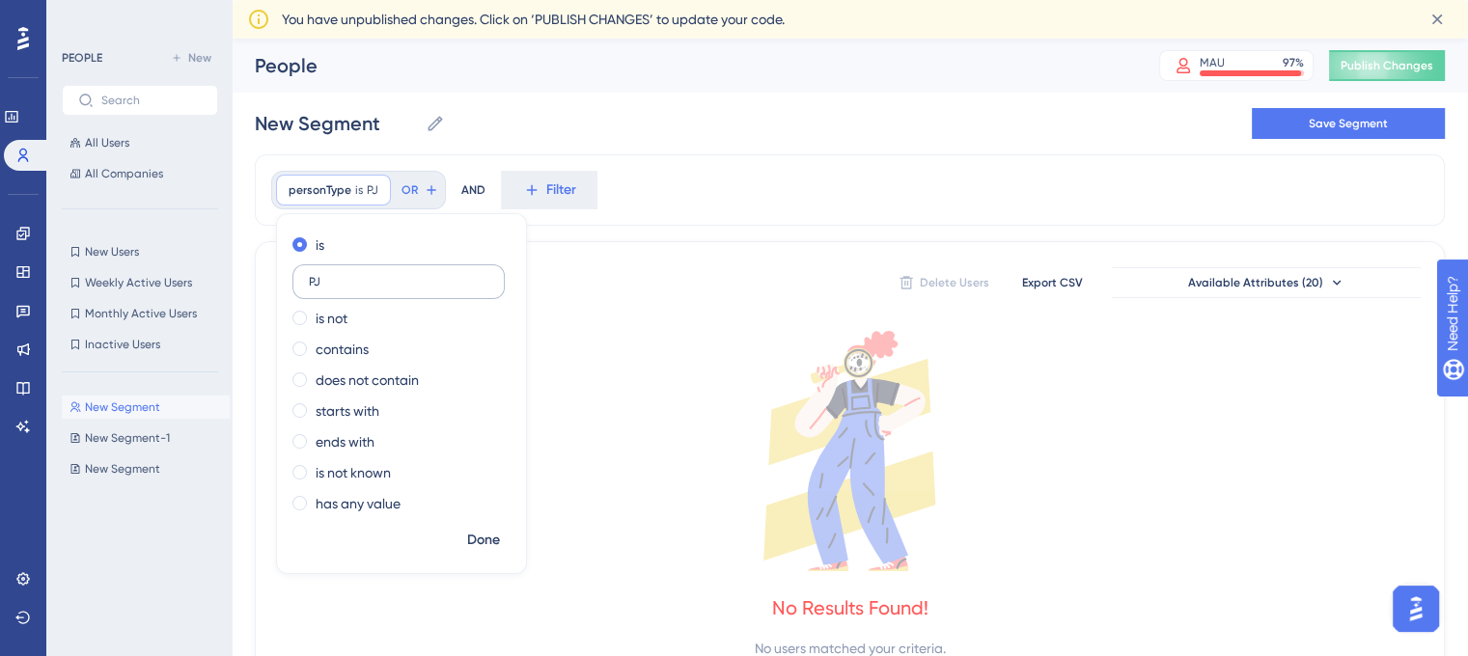
click at [347, 288] on input "PJ" at bounding box center [399, 282] width 180 height 14
type input "pessoa Juridica"
click at [467, 551] on button "Done" at bounding box center [483, 540] width 54 height 35
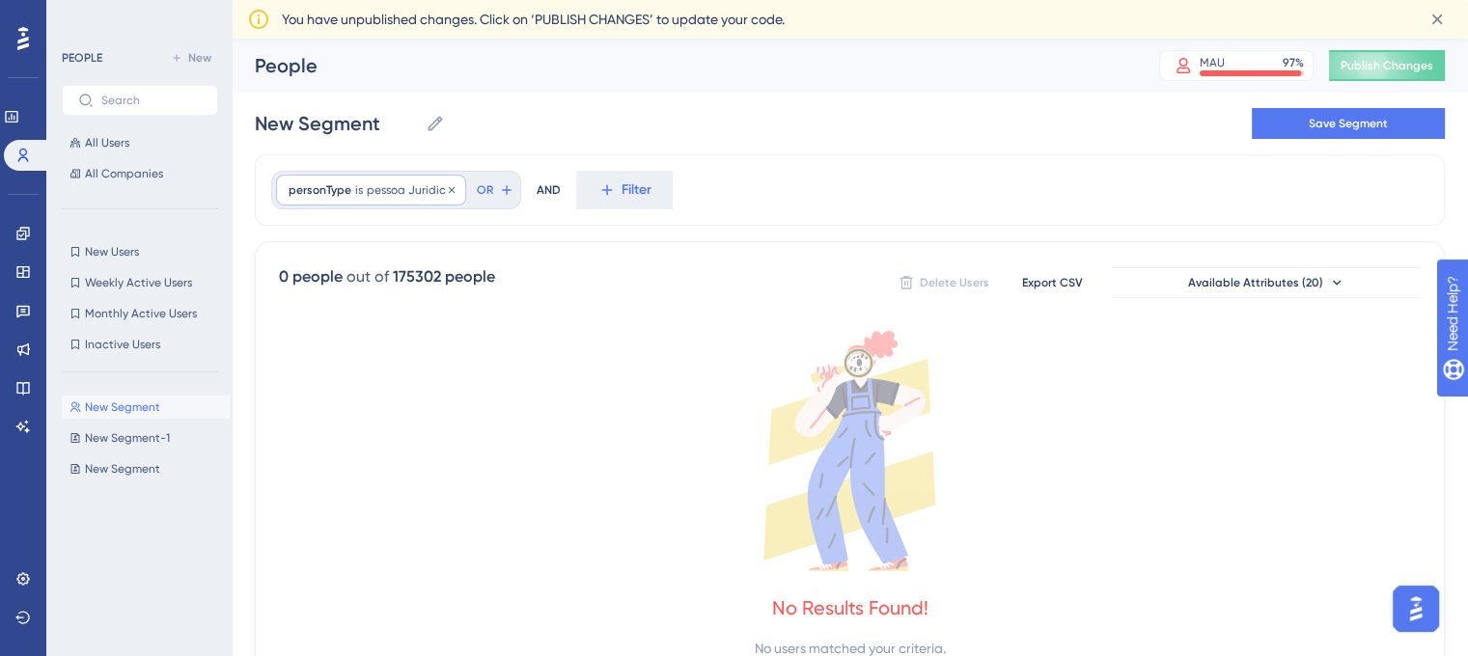
click at [409, 188] on span "pessoa Juridica" at bounding box center [410, 189] width 87 height 15
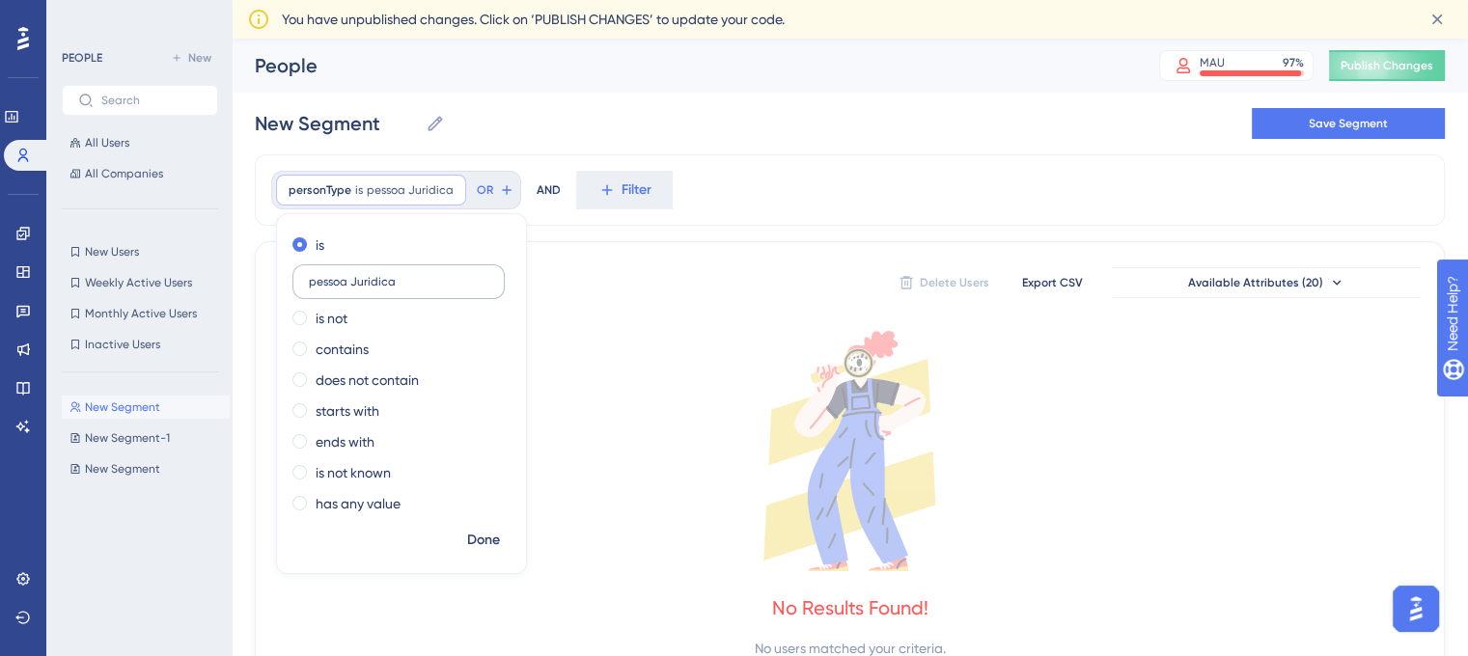
click at [334, 285] on input "pessoa Juridica" at bounding box center [399, 282] width 180 height 14
type input "Jurídica"
click at [469, 555] on button "Done" at bounding box center [483, 540] width 54 height 35
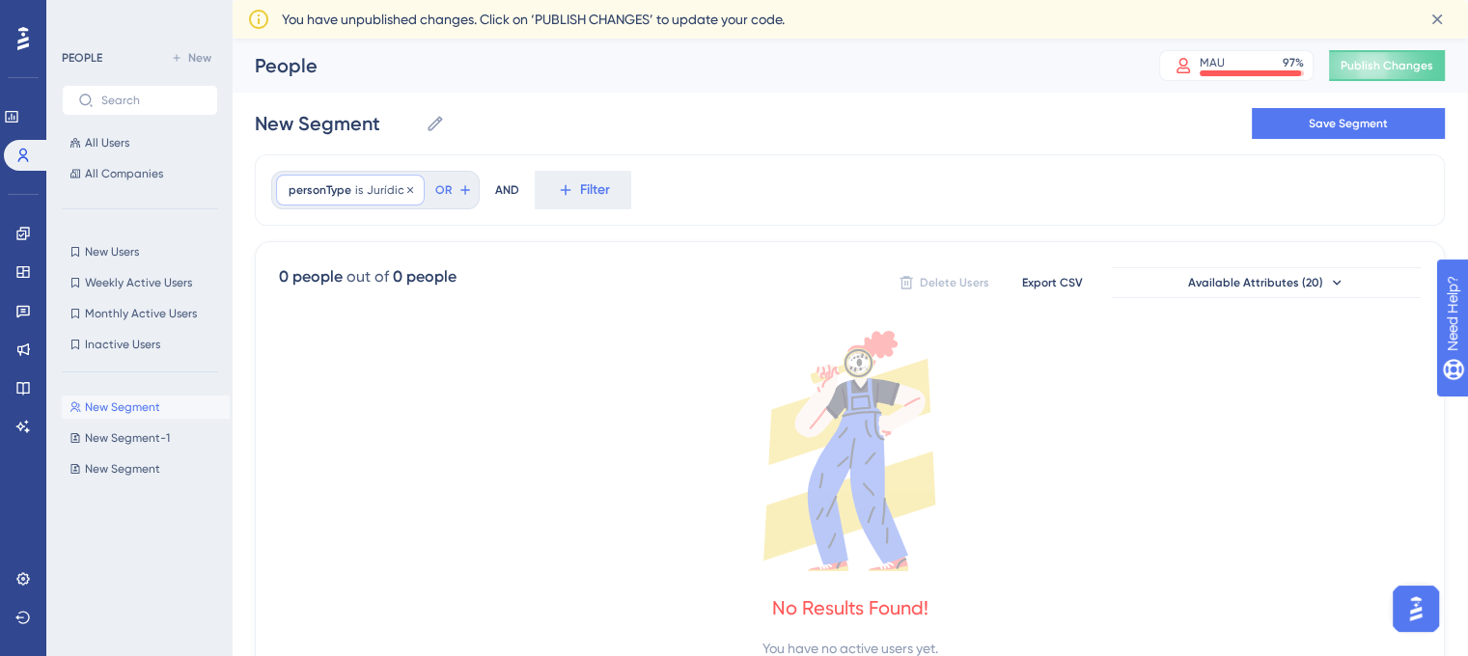
click at [351, 182] on div "personType is Jurídica Jurídica Remove" at bounding box center [350, 190] width 149 height 31
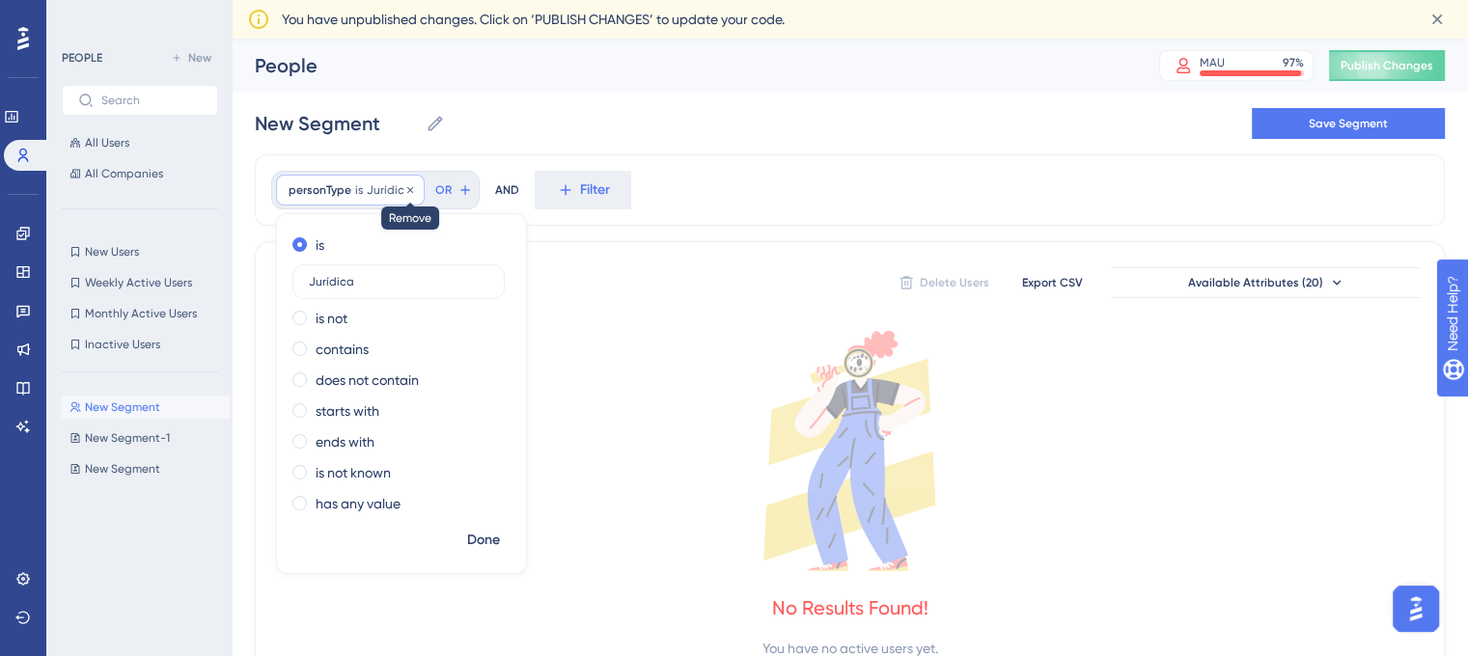
click at [411, 190] on icon at bounding box center [410, 190] width 12 height 12
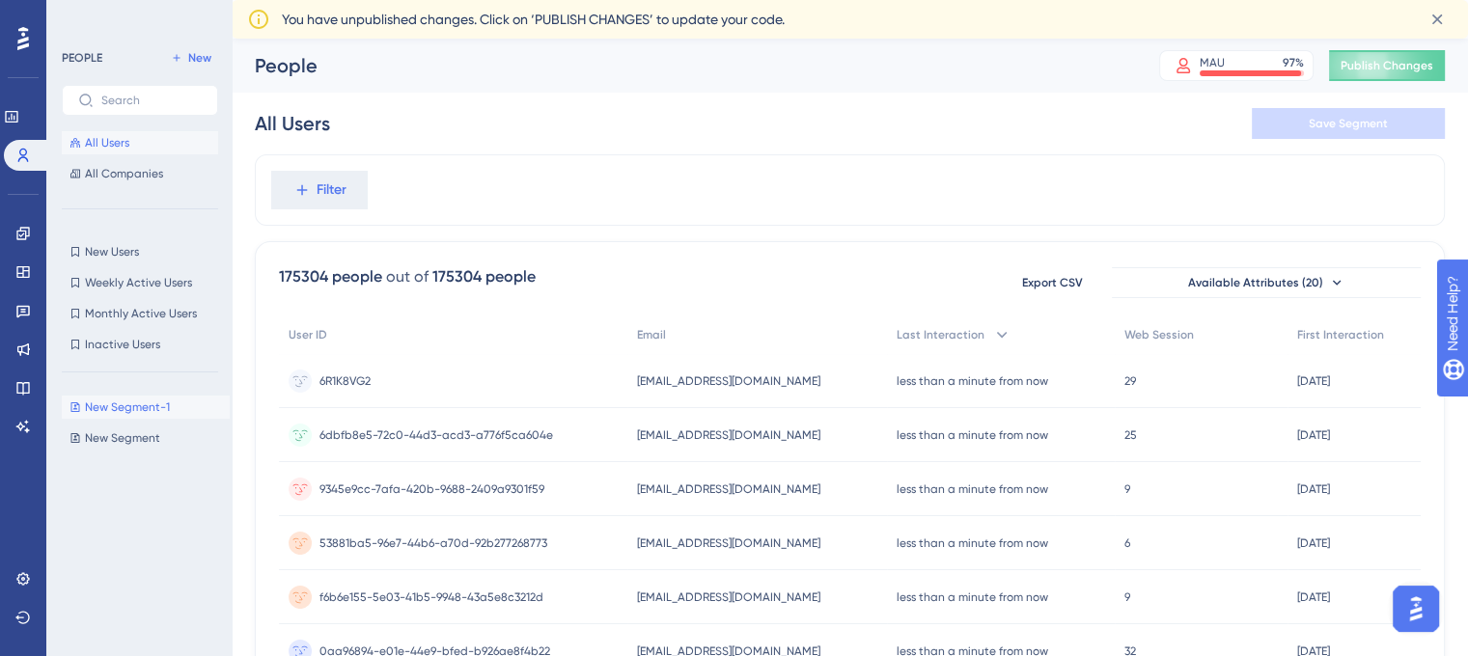
click at [162, 412] on span "New Segment-1" at bounding box center [127, 407] width 85 height 15
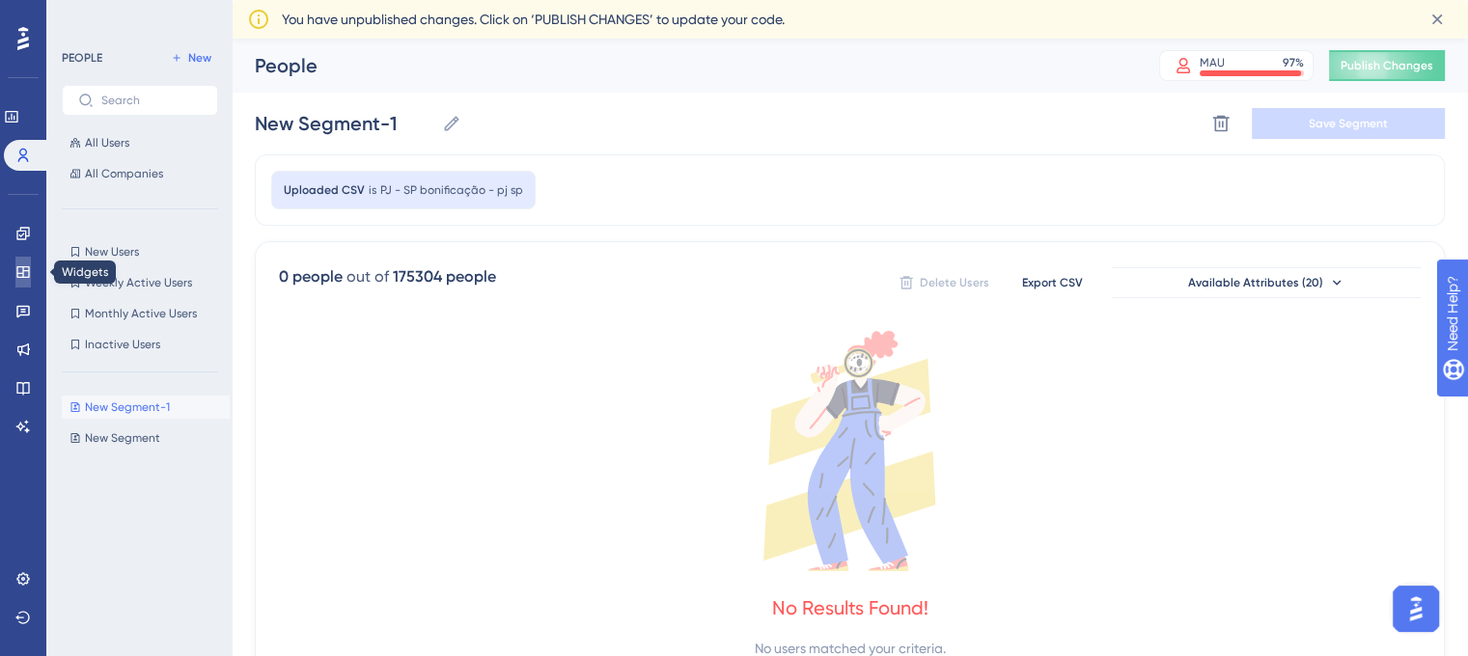
click at [19, 282] on link at bounding box center [22, 272] width 15 height 31
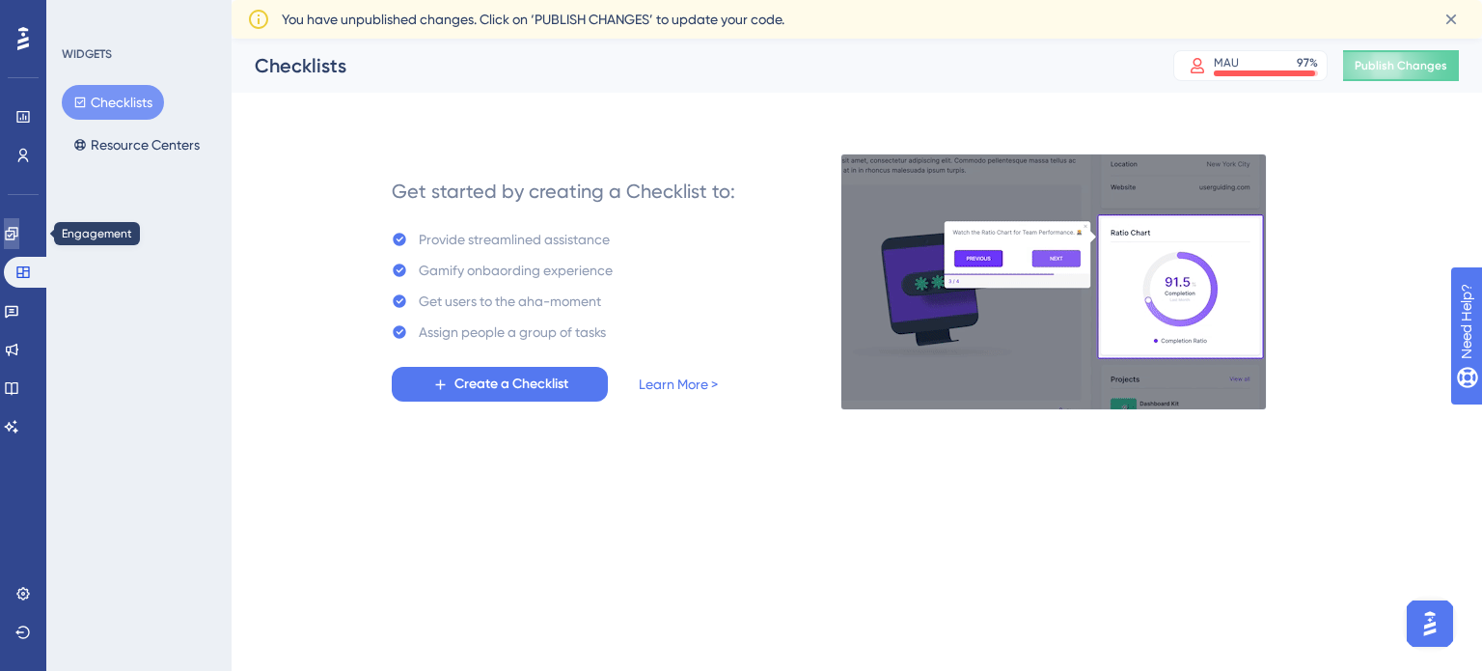
click at [19, 235] on icon at bounding box center [11, 233] width 15 height 15
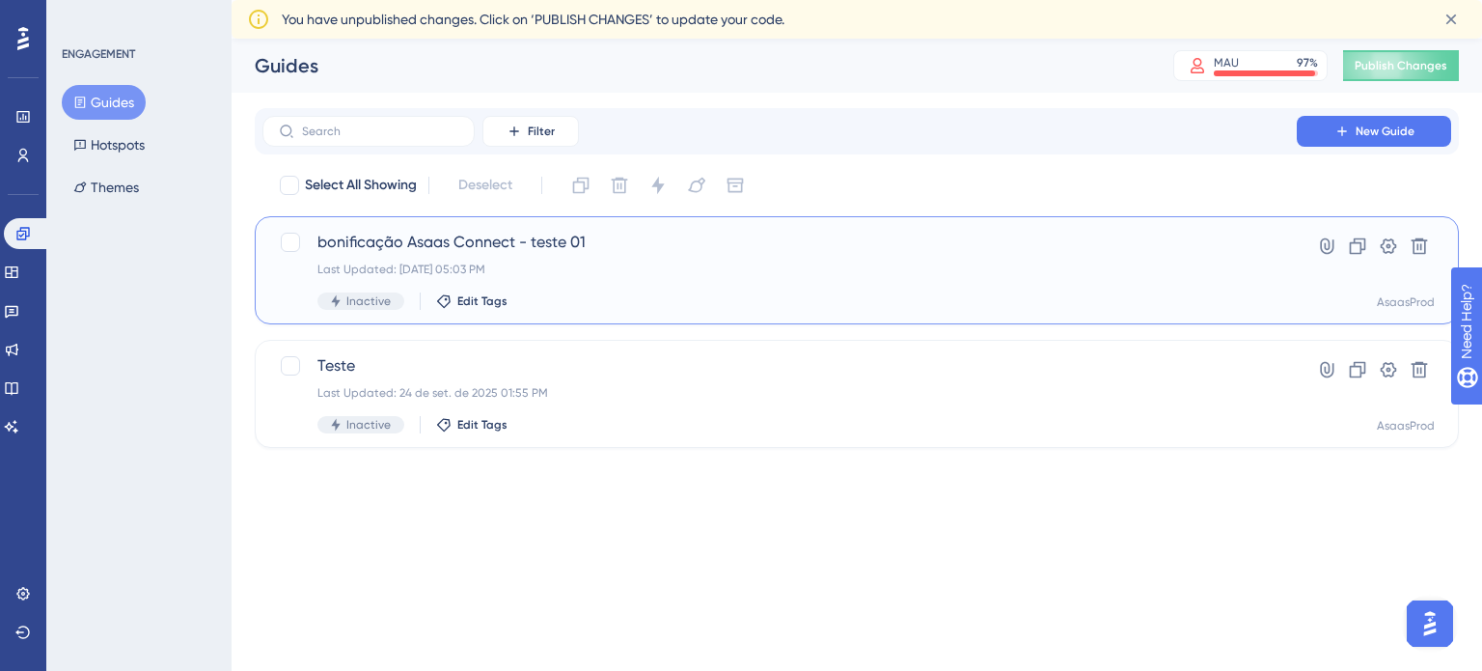
click at [619, 271] on div "Last Updated: [DATE] 05:03 PM" at bounding box center [780, 269] width 925 height 15
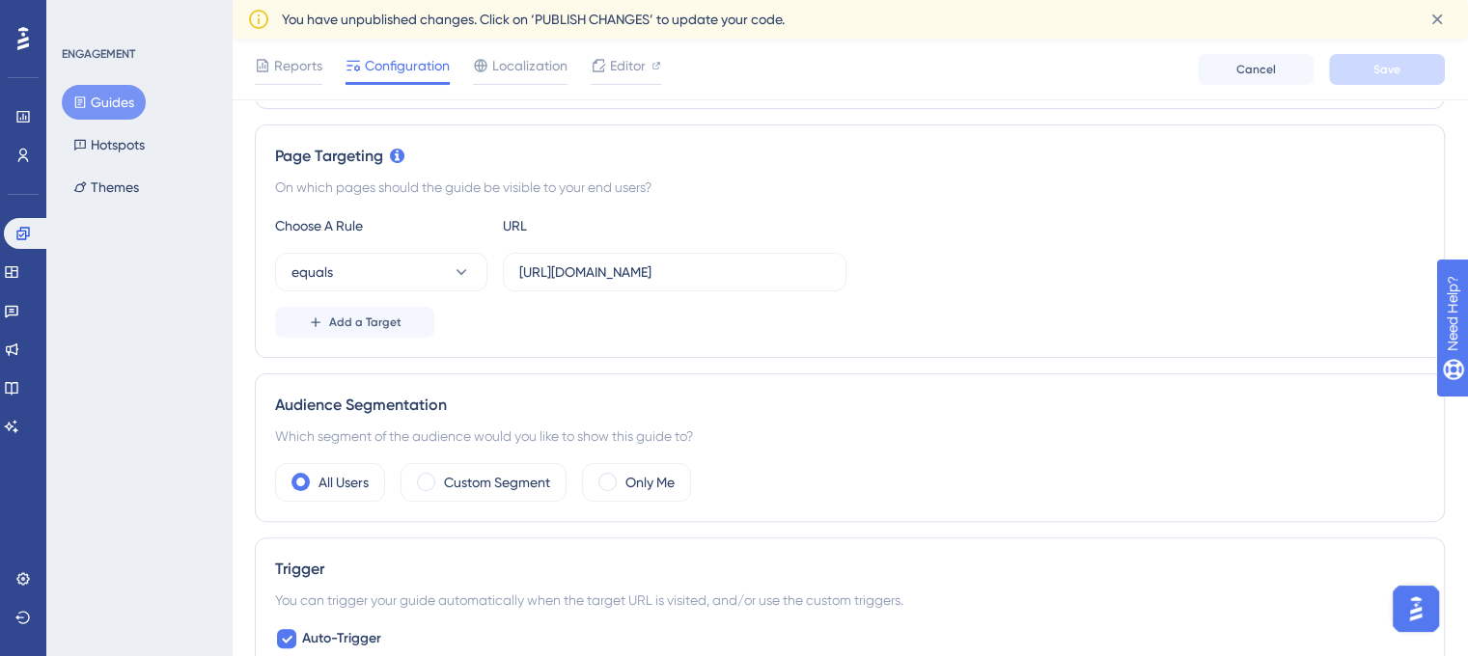
scroll to position [361, 0]
